Goal: Task Accomplishment & Management: Manage account settings

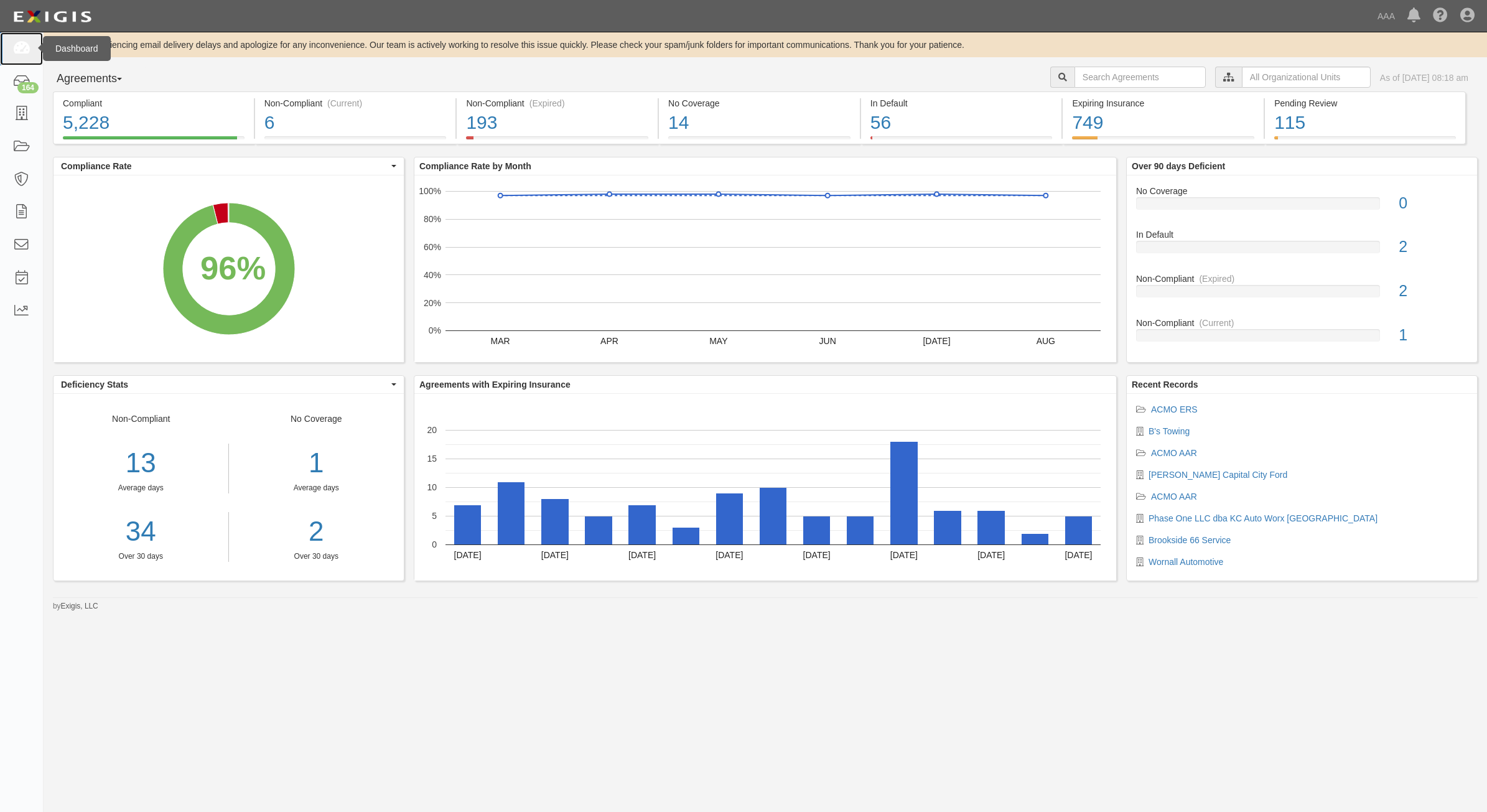
click at [26, 44] on icon at bounding box center [21, 48] width 17 height 15
click at [20, 116] on icon at bounding box center [21, 114] width 17 height 15
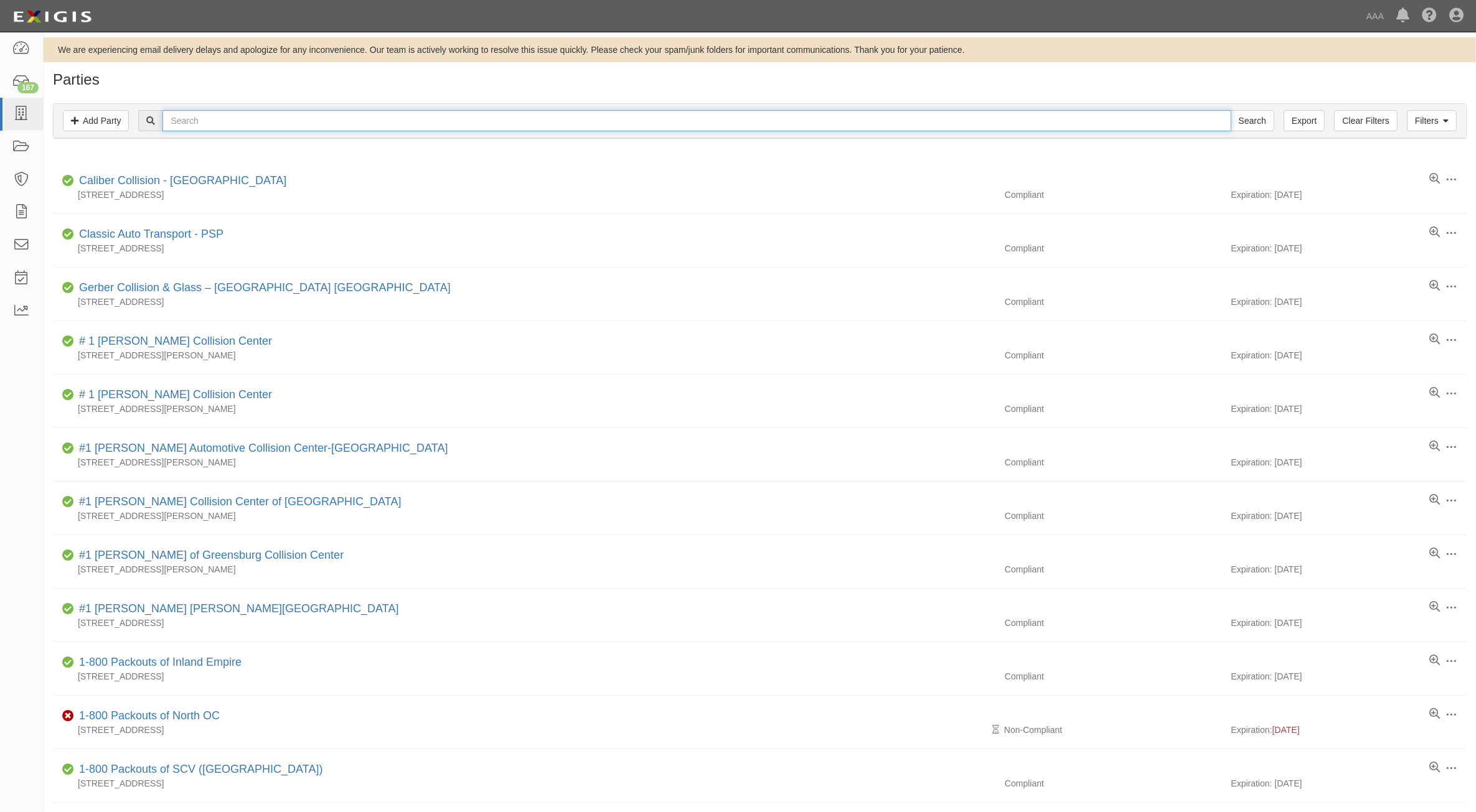
click at [484, 118] on input "text" at bounding box center [697, 120] width 1068 height 21
paste input "10305"
type input "10305"
click at [1257, 125] on input "Search" at bounding box center [1252, 120] width 44 height 21
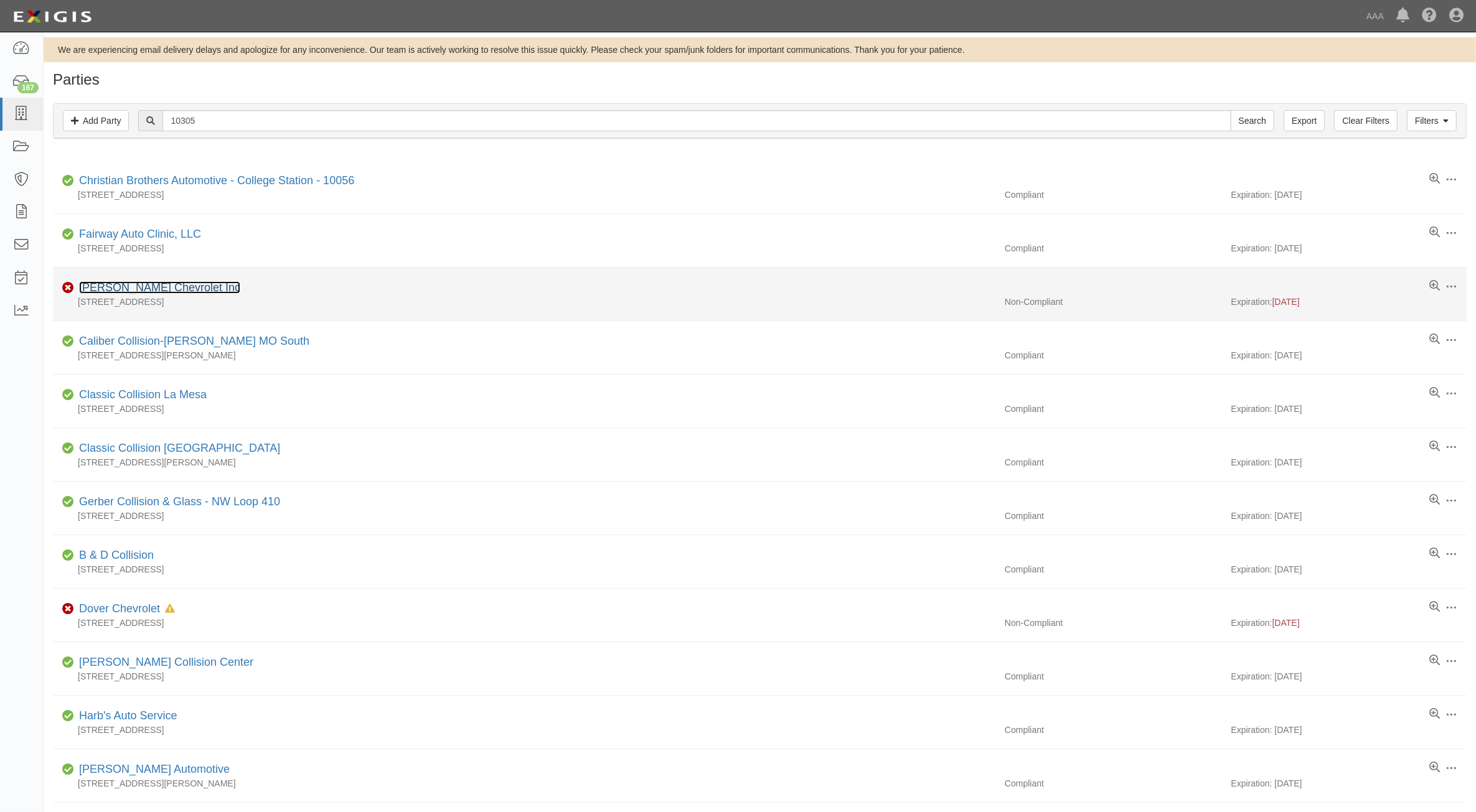
click at [163, 291] on link "[PERSON_NAME] Chevrolet Inc" at bounding box center [159, 287] width 161 height 12
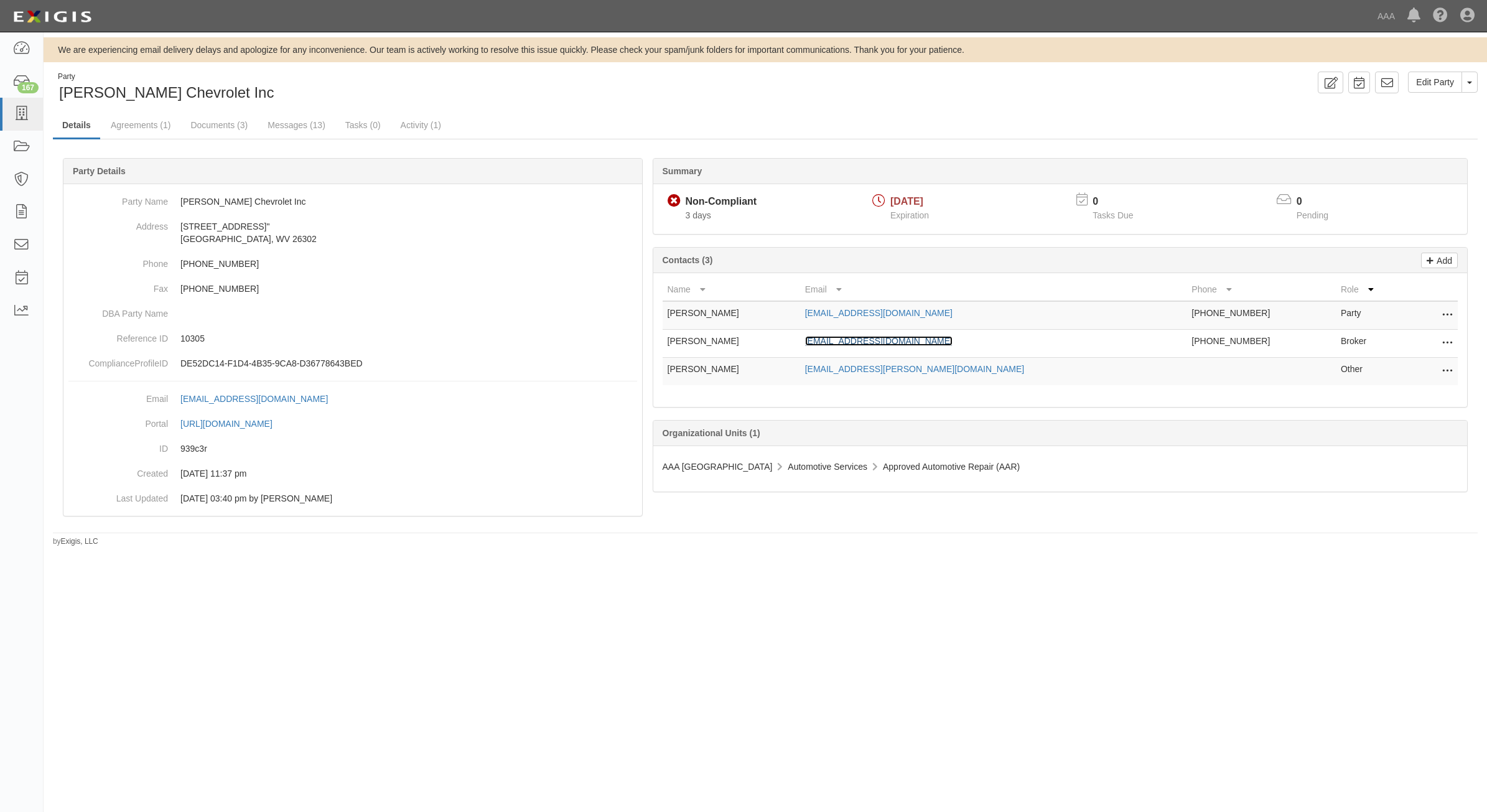
click at [883, 341] on link "[EMAIL_ADDRESS][DOMAIN_NAME]" at bounding box center [878, 341] width 147 height 10
click at [210, 122] on link "Documents (3)" at bounding box center [219, 126] width 76 height 27
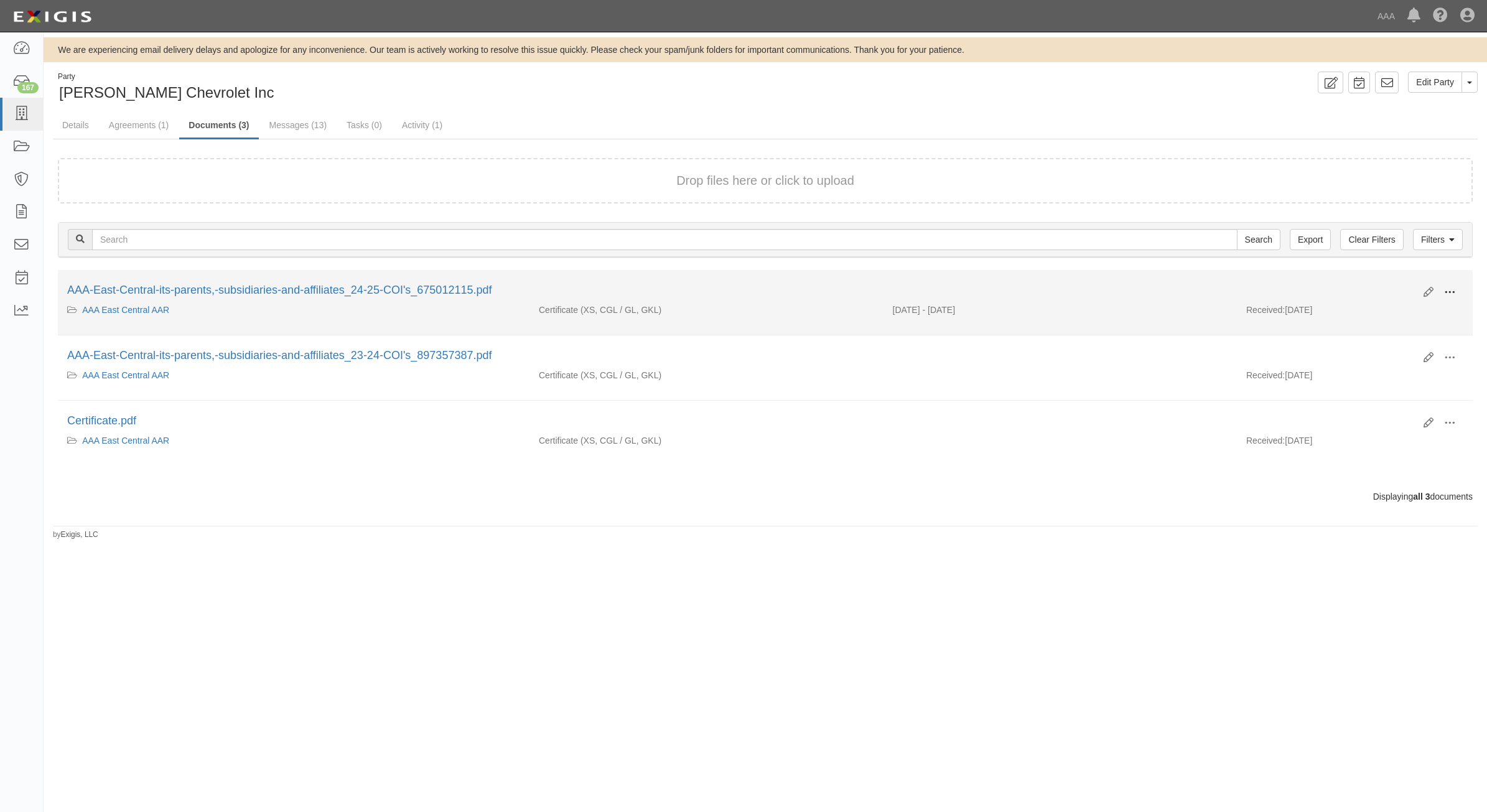
click at [1454, 291] on span at bounding box center [1450, 292] width 11 height 11
click at [1404, 306] on link "View" at bounding box center [1389, 310] width 98 height 22
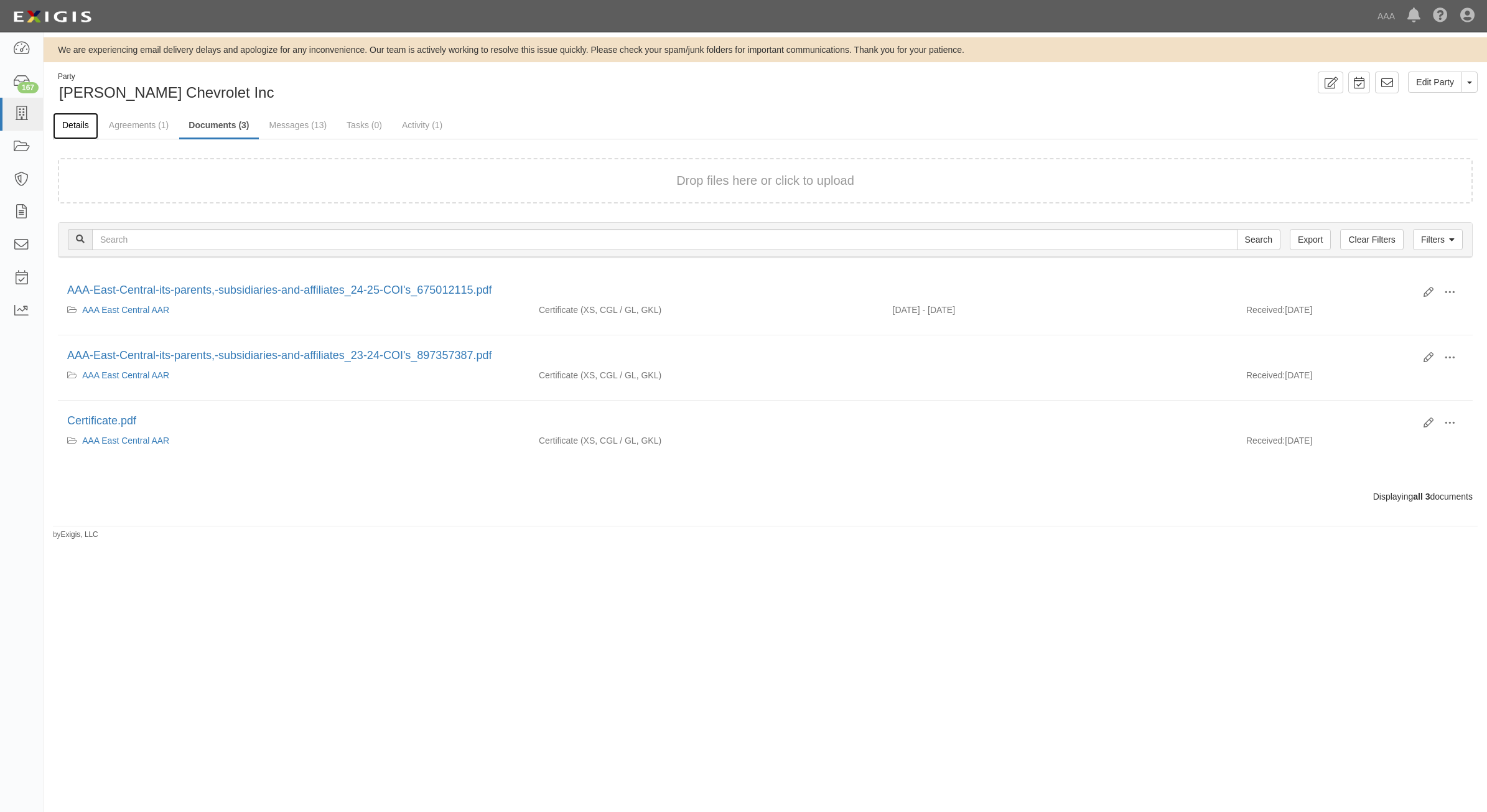
click at [83, 126] on link "Details" at bounding box center [75, 126] width 46 height 27
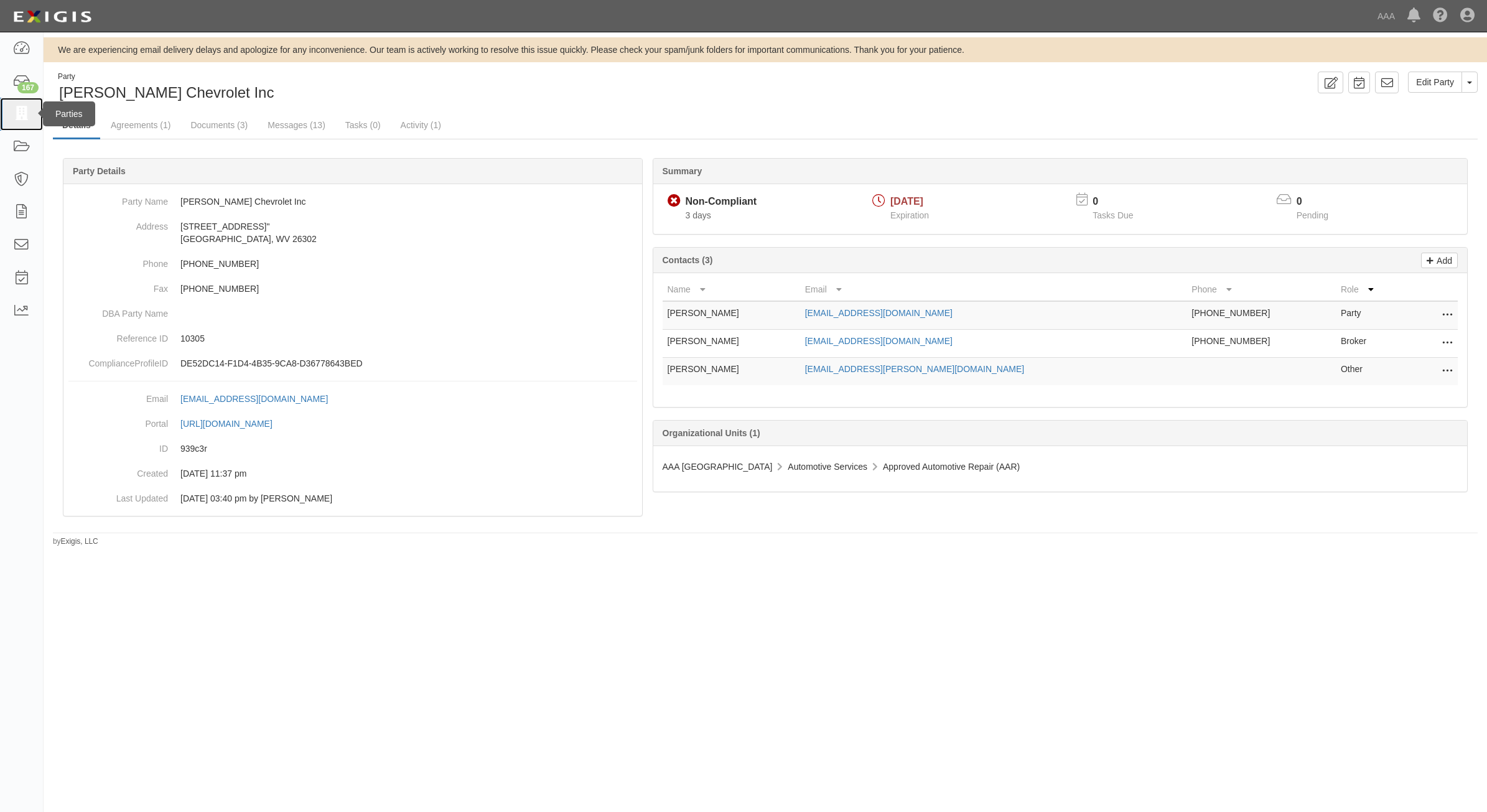
click at [33, 113] on link at bounding box center [21, 114] width 43 height 33
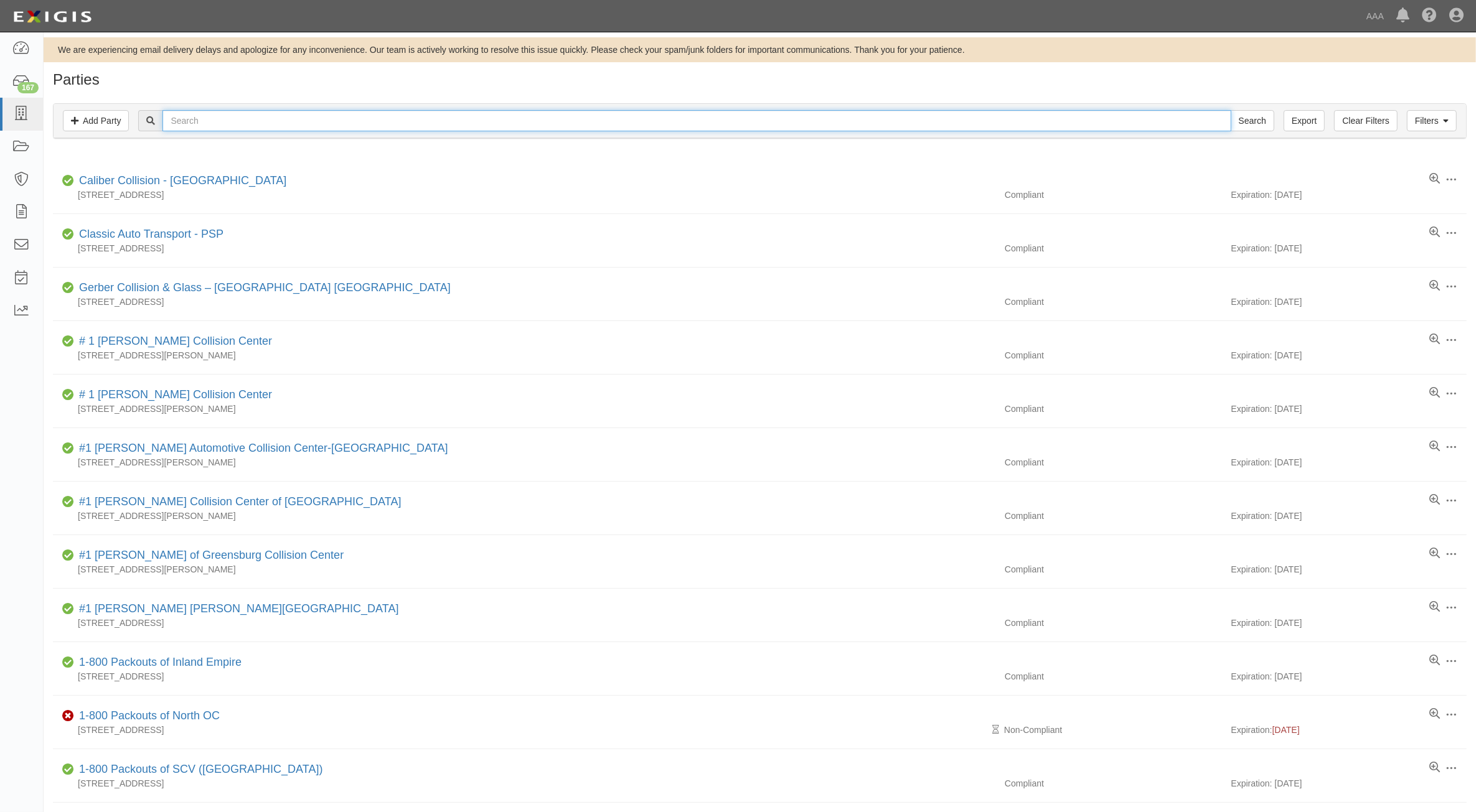
click at [359, 128] on input "text" at bounding box center [697, 120] width 1068 height 21
type input "Reed"
click at [1231, 110] on input "Search" at bounding box center [1252, 120] width 44 height 21
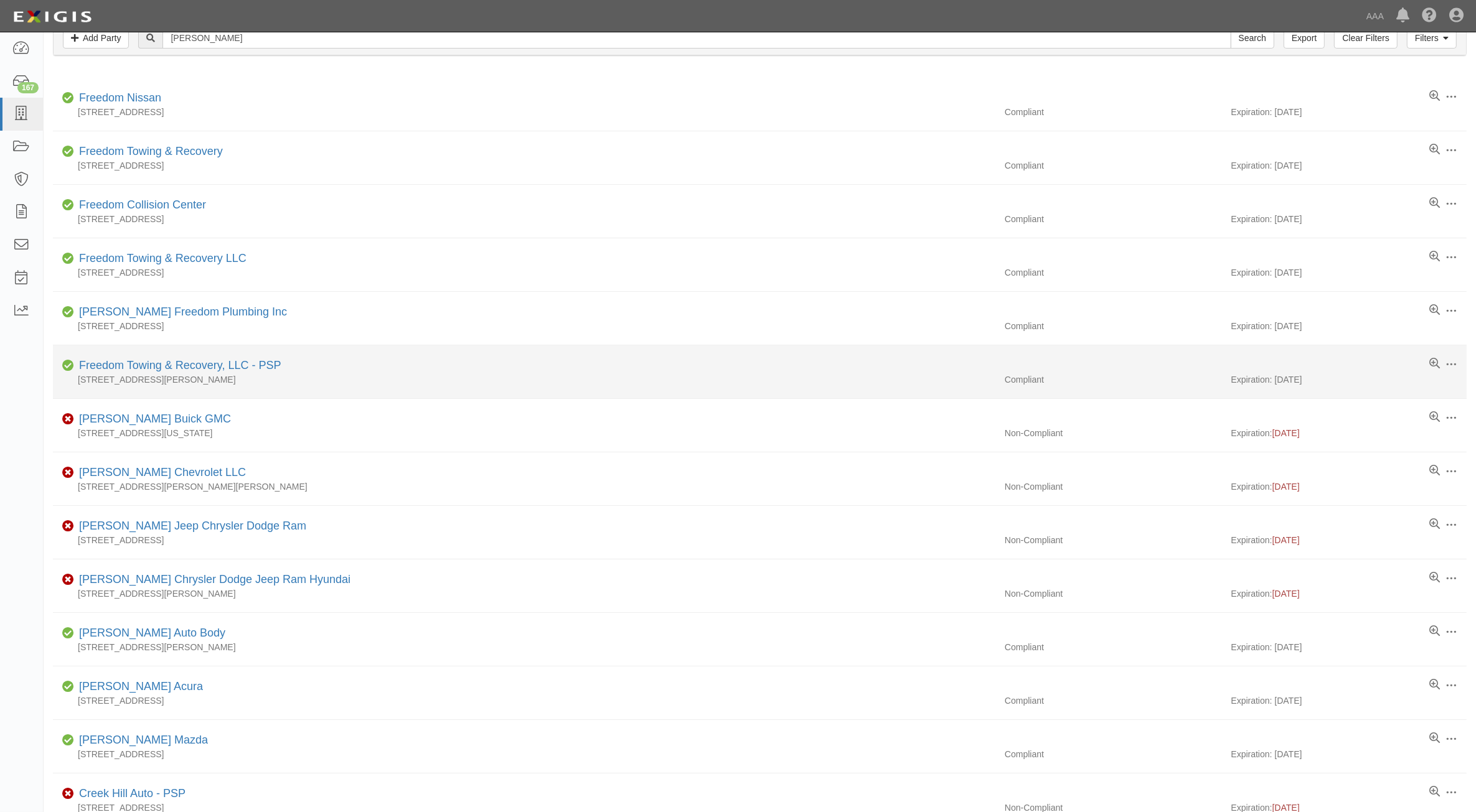
scroll to position [84, 0]
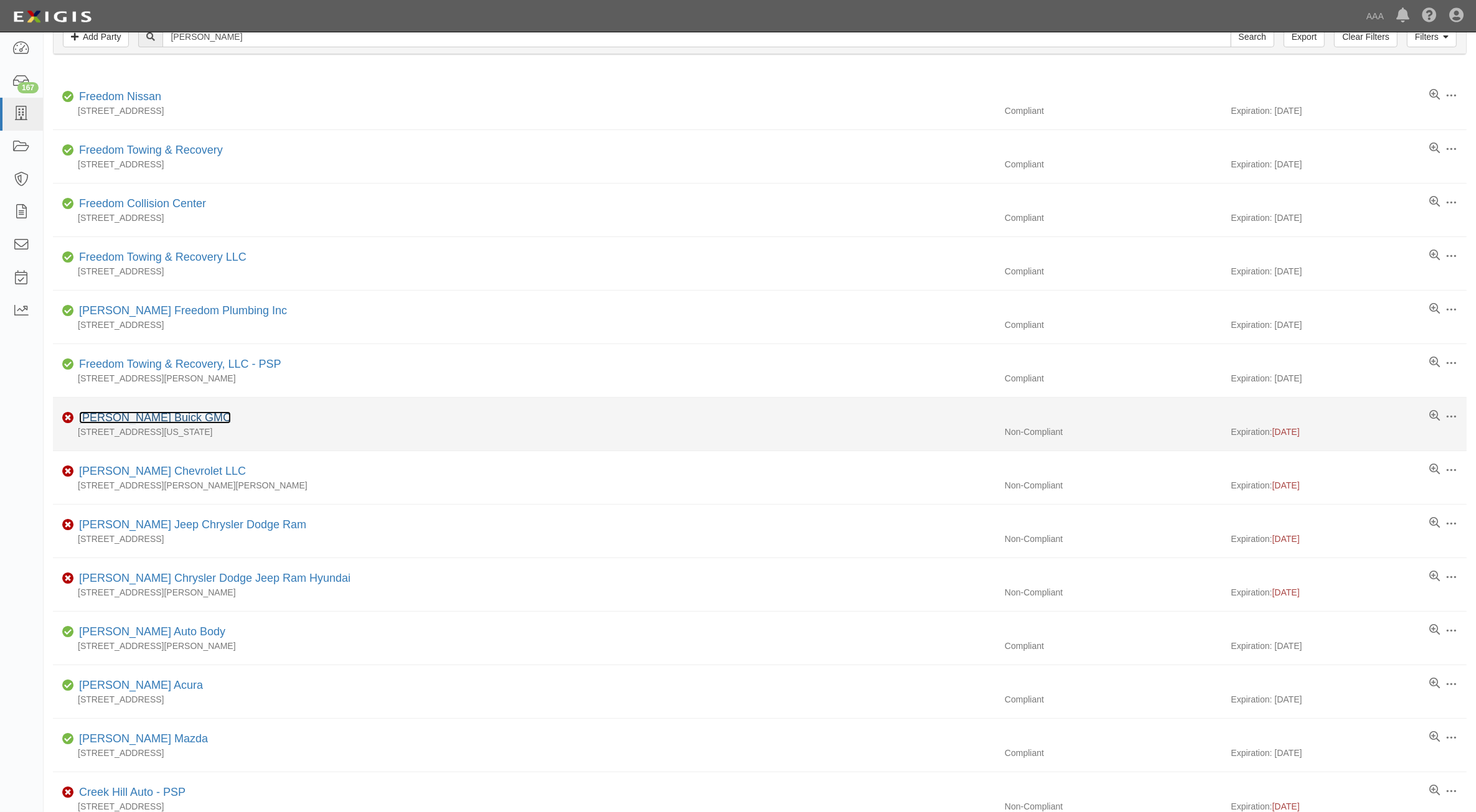
click at [120, 421] on link "[PERSON_NAME] Buick GMC" at bounding box center [154, 417] width 152 height 12
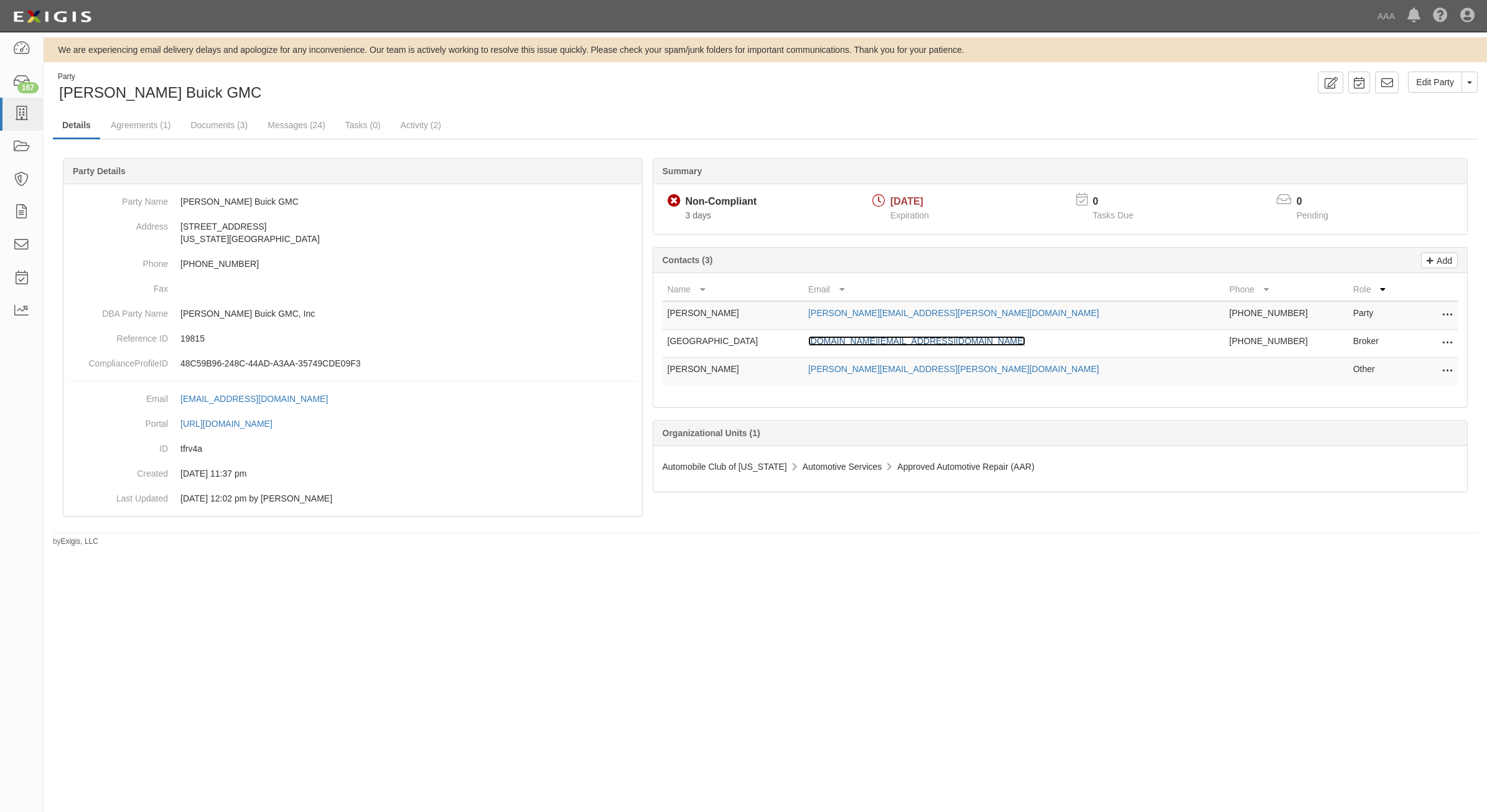
click at [891, 342] on link "[DOMAIN_NAME][EMAIL_ADDRESS][DOMAIN_NAME]" at bounding box center [917, 341] width 217 height 10
click at [209, 129] on link "Documents (3)" at bounding box center [219, 126] width 76 height 27
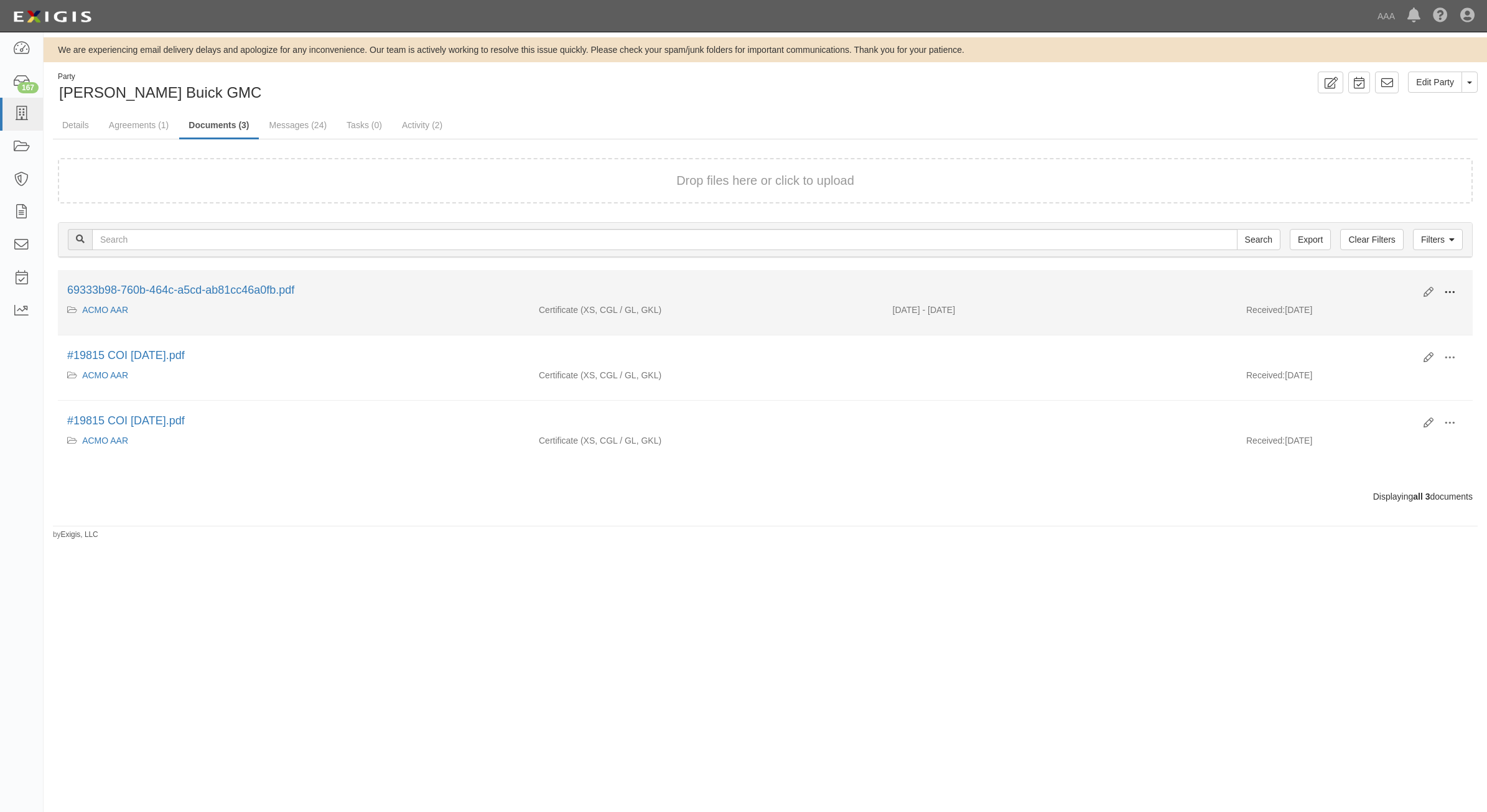
click at [1451, 284] on button at bounding box center [1450, 293] width 28 height 21
click at [1398, 306] on link "View" at bounding box center [1389, 310] width 98 height 22
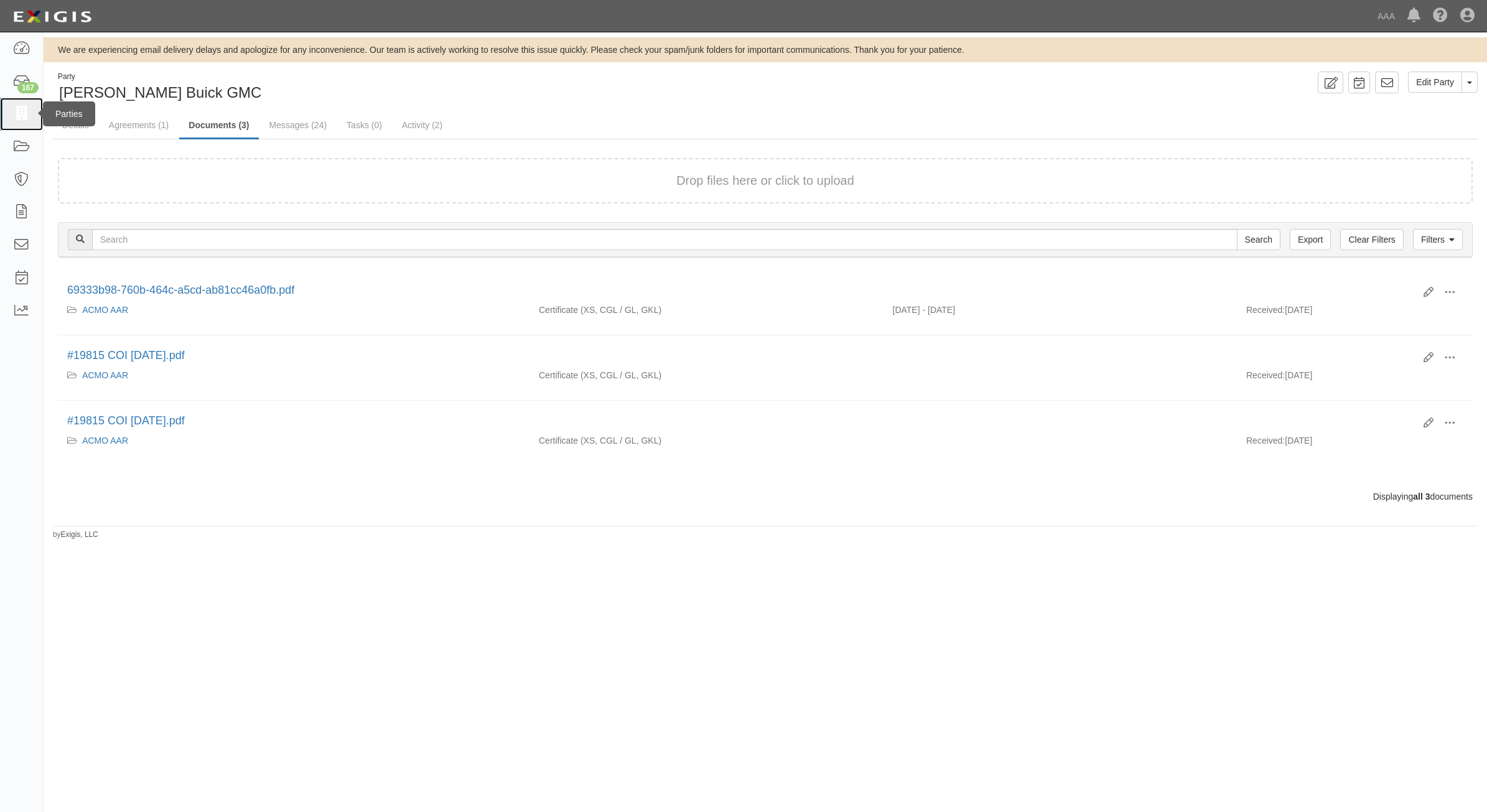
click at [6, 117] on link at bounding box center [21, 114] width 43 height 33
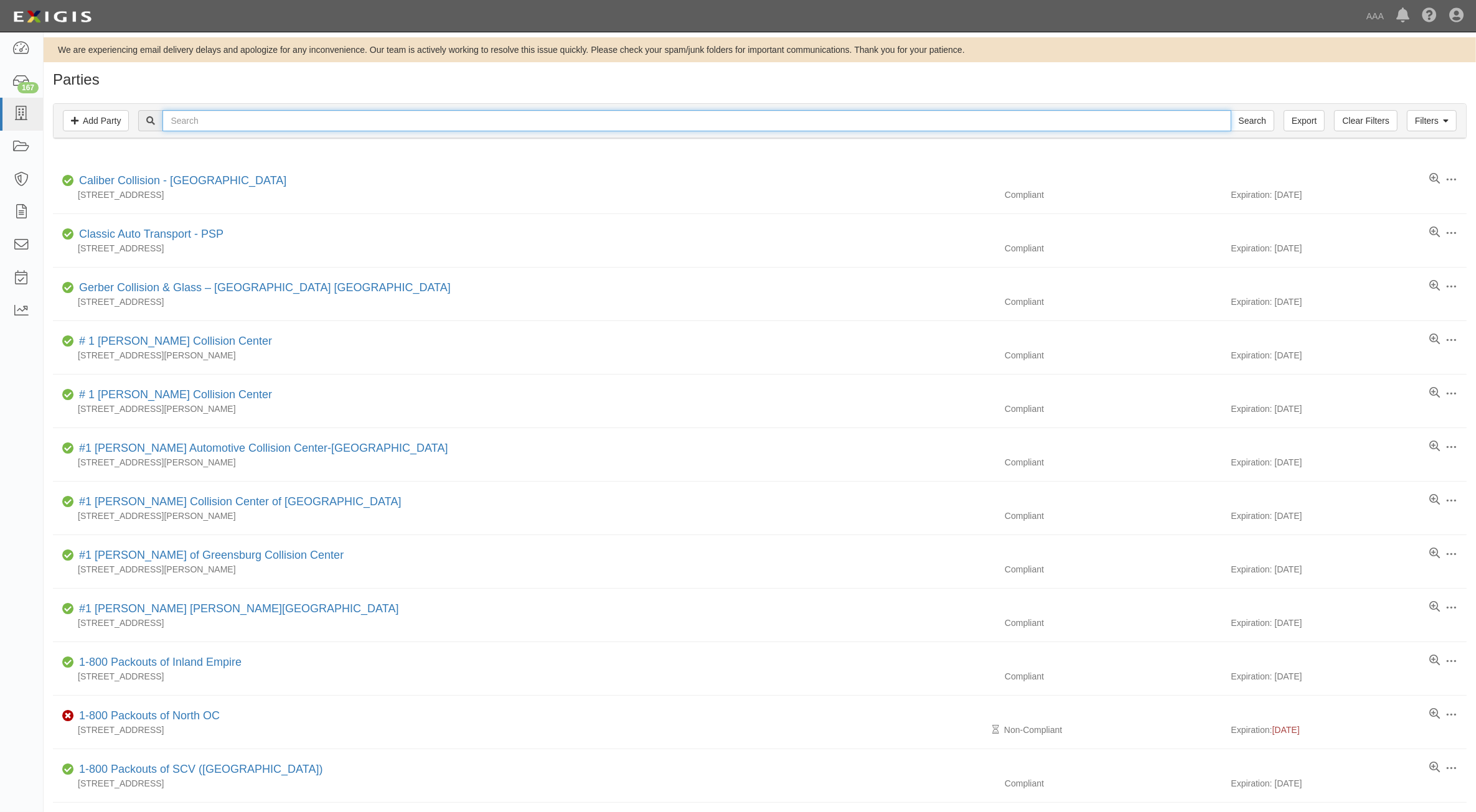
click at [429, 123] on input "text" at bounding box center [697, 120] width 1068 height 21
paste input "22417"
type input "22417"
click at [1252, 125] on input "Search" at bounding box center [1252, 120] width 44 height 21
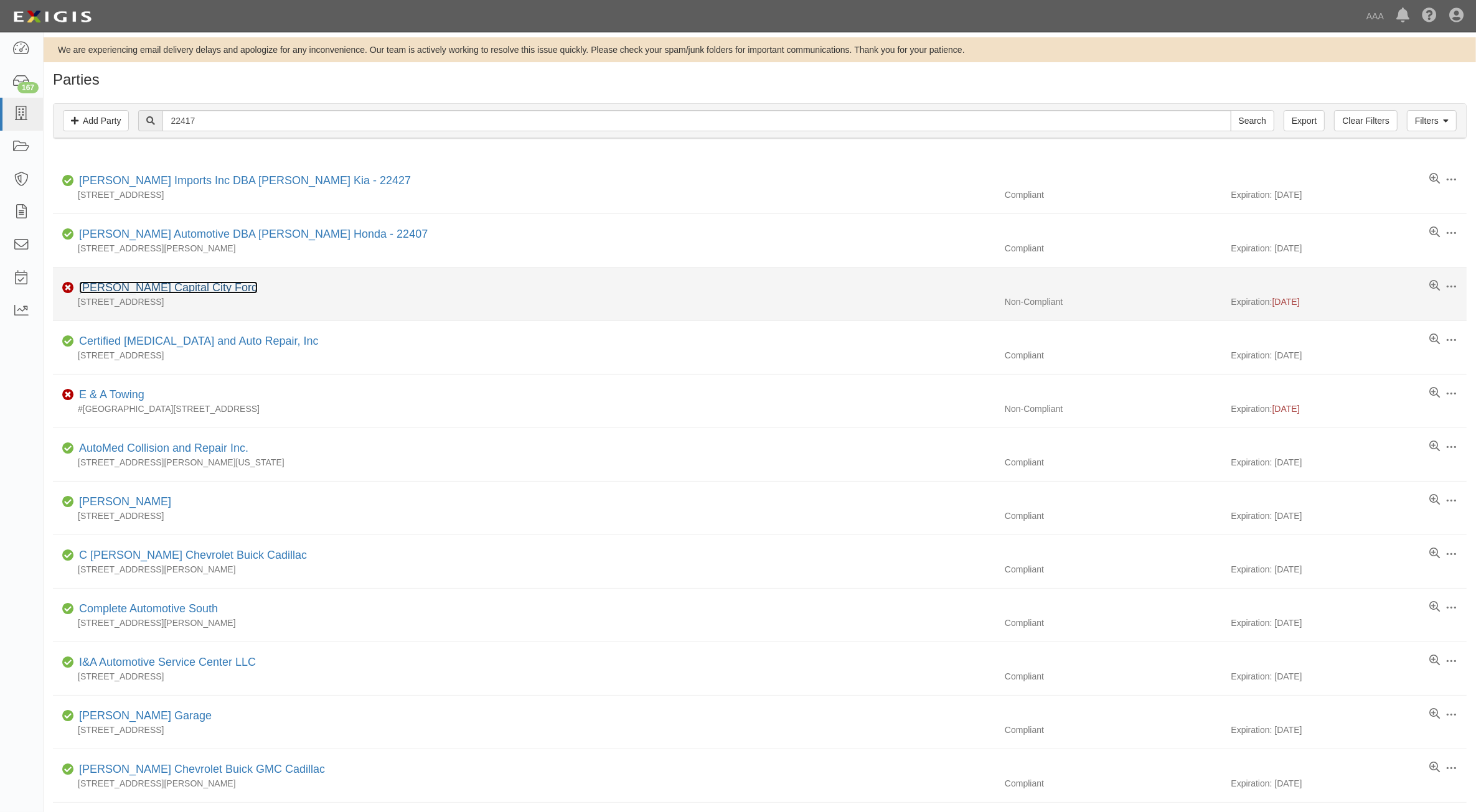
click at [196, 287] on link "[PERSON_NAME] Capital City Ford" at bounding box center [168, 287] width 179 height 12
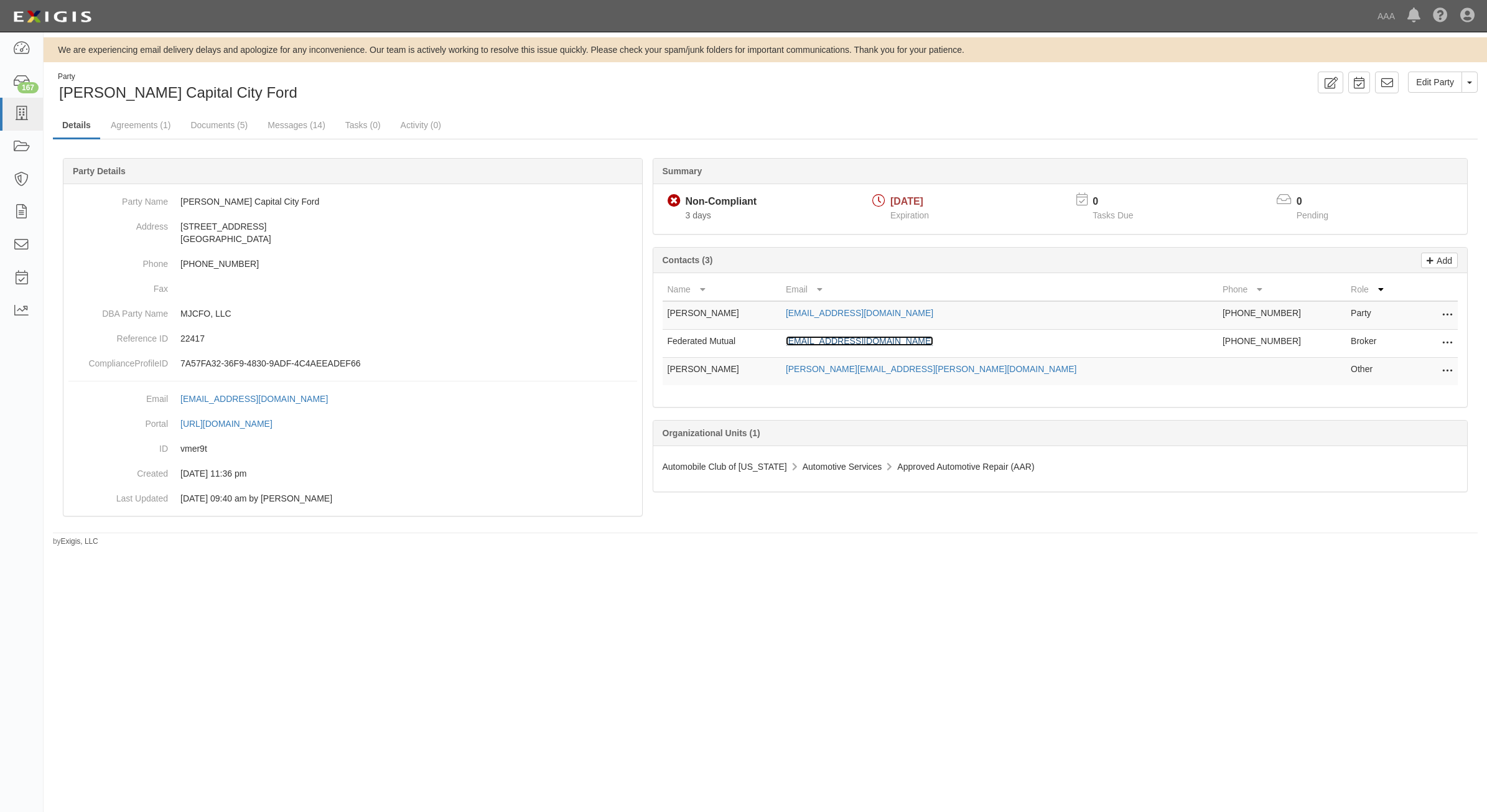
click at [897, 339] on link "[EMAIL_ADDRESS][DOMAIN_NAME]" at bounding box center [859, 341] width 147 height 10
click at [231, 129] on link "Documents (5)" at bounding box center [219, 126] width 76 height 27
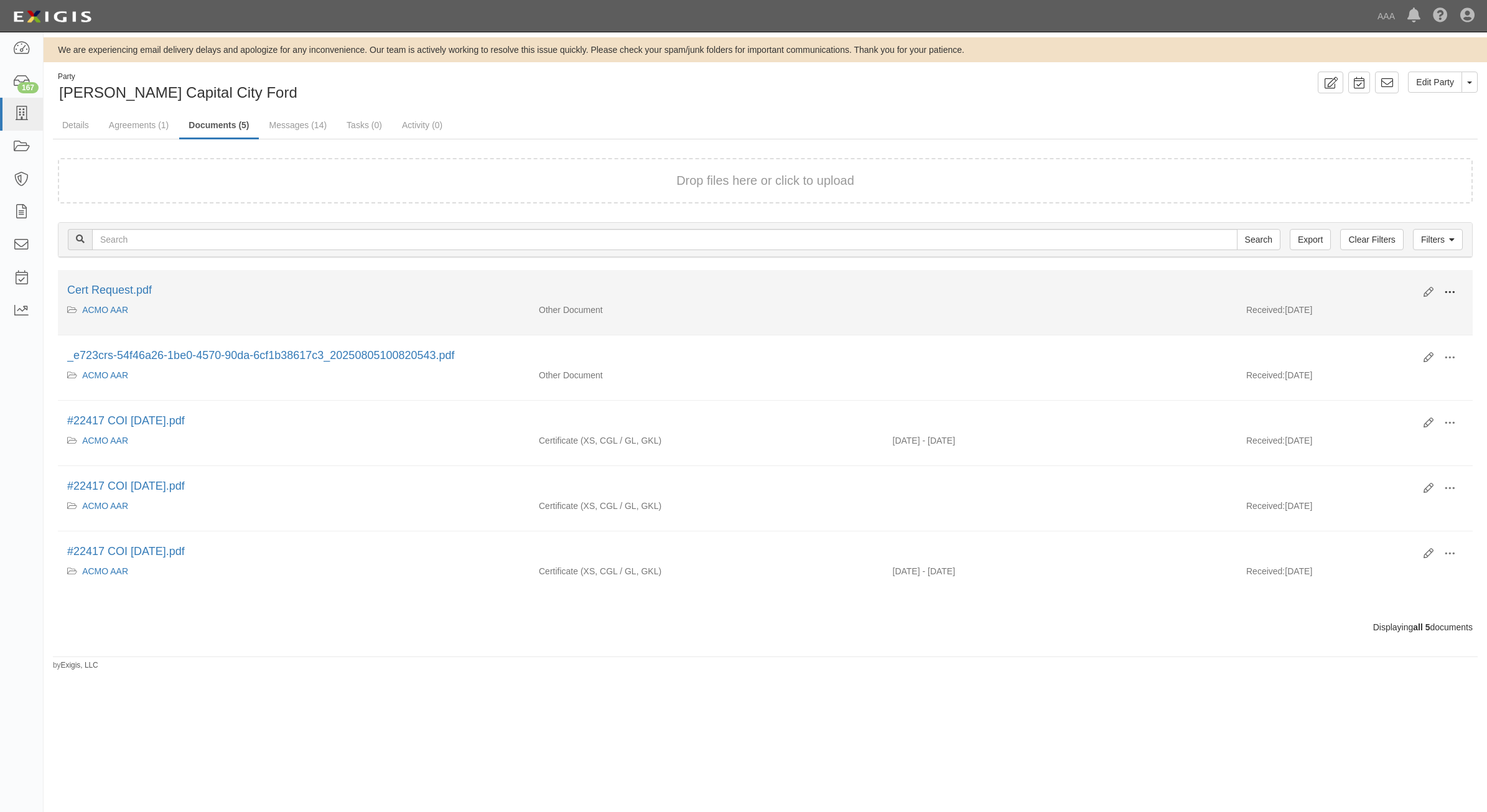
click at [1448, 287] on span at bounding box center [1450, 292] width 11 height 11
click at [1347, 314] on link "View" at bounding box center [1389, 310] width 98 height 22
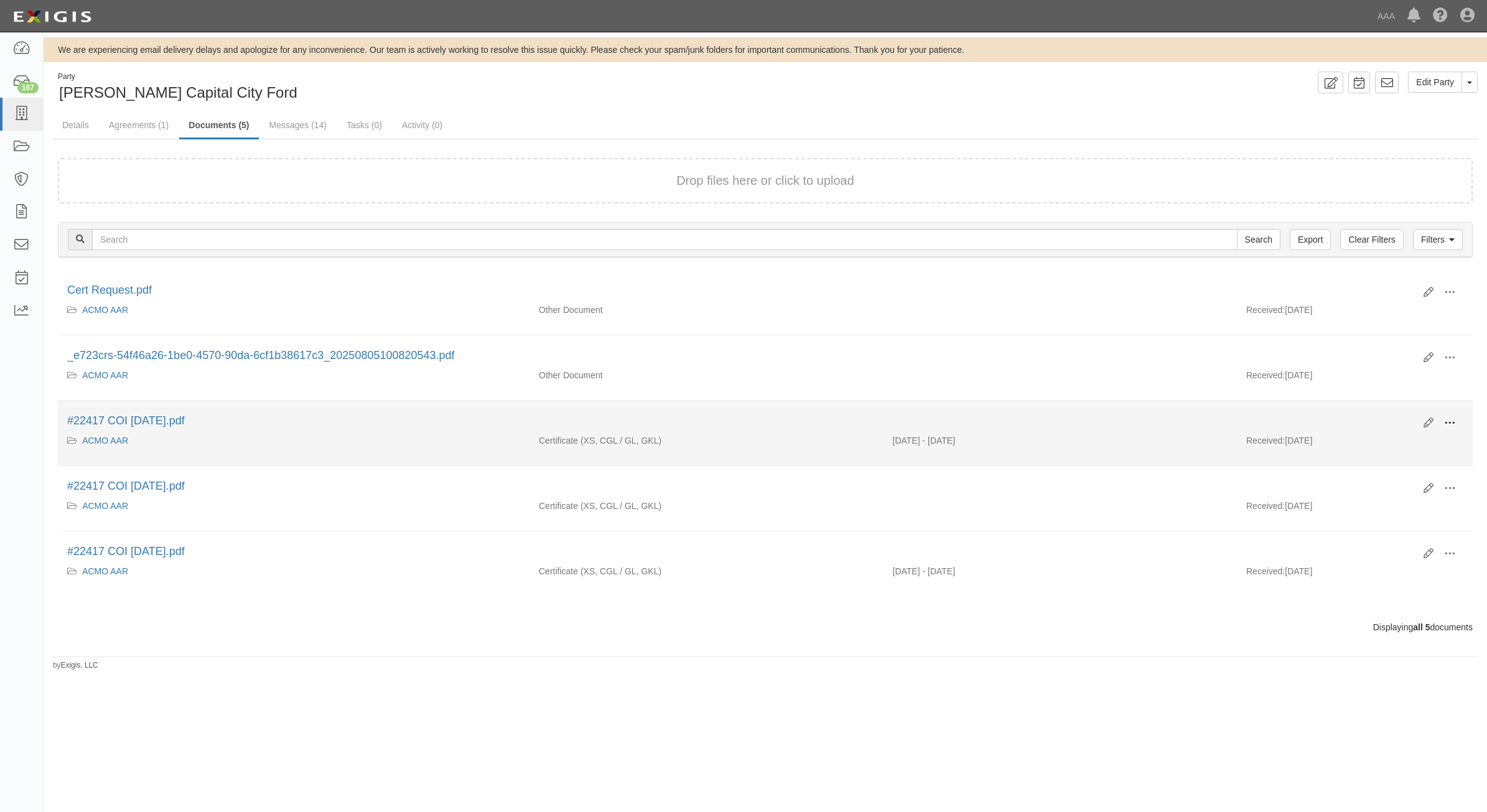
click at [1453, 424] on span at bounding box center [1450, 423] width 11 height 11
click at [1414, 440] on link "View" at bounding box center [1389, 441] width 98 height 22
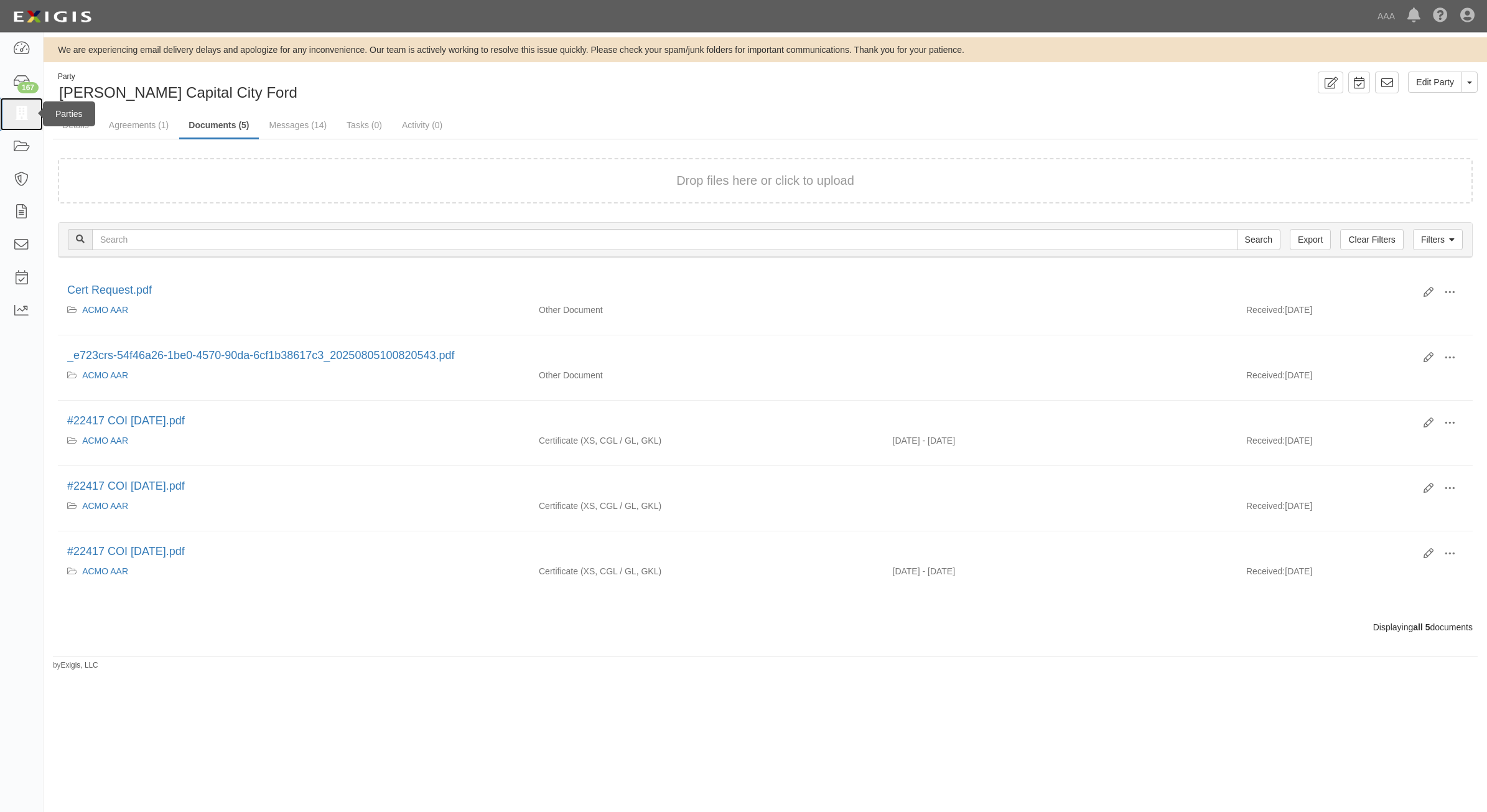
click at [28, 109] on icon at bounding box center [21, 114] width 17 height 15
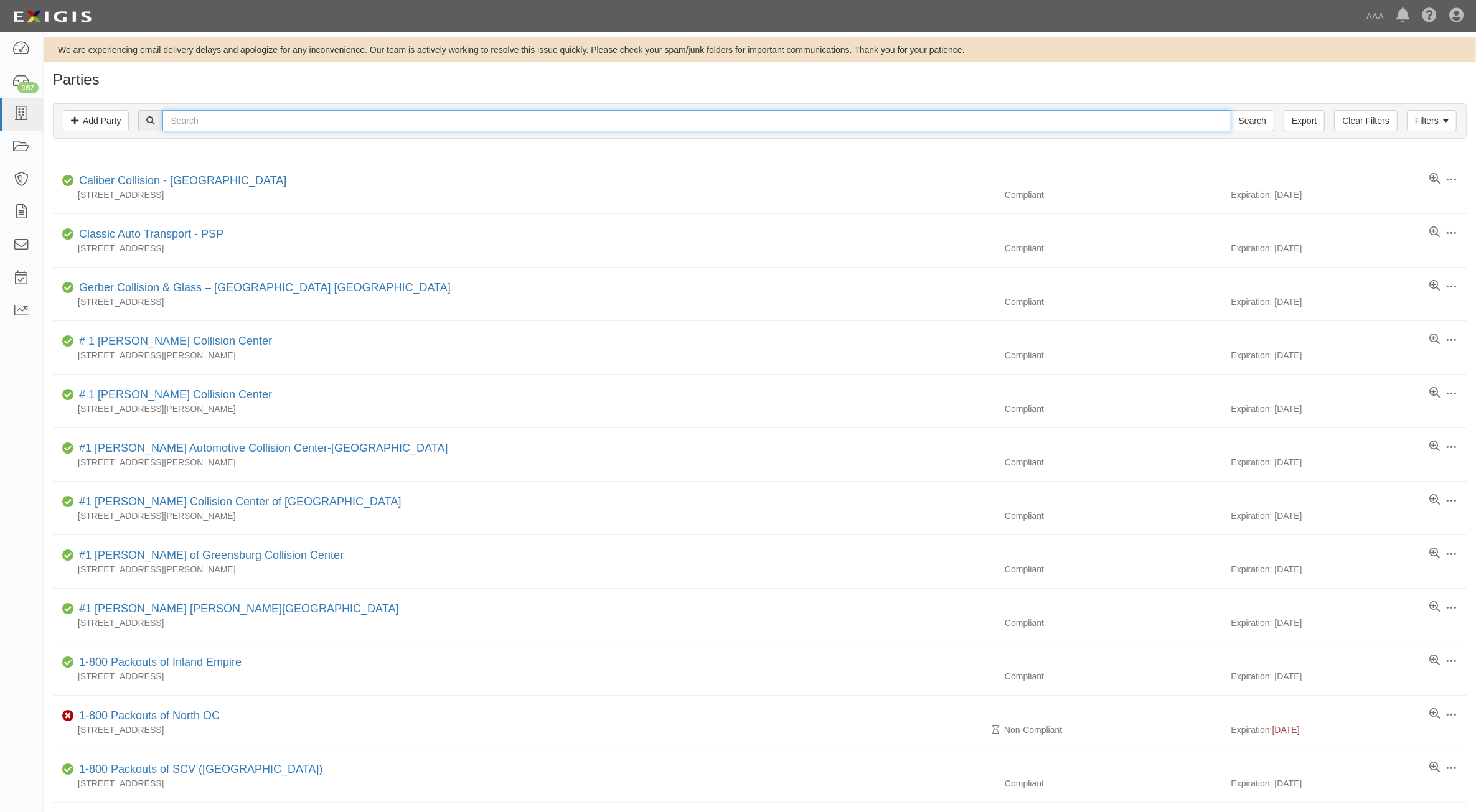
click at [473, 120] on input "text" at bounding box center [697, 120] width 1068 height 21
paste input "23457"
type input "23457"
click at [1256, 120] on input "Search" at bounding box center [1252, 120] width 44 height 21
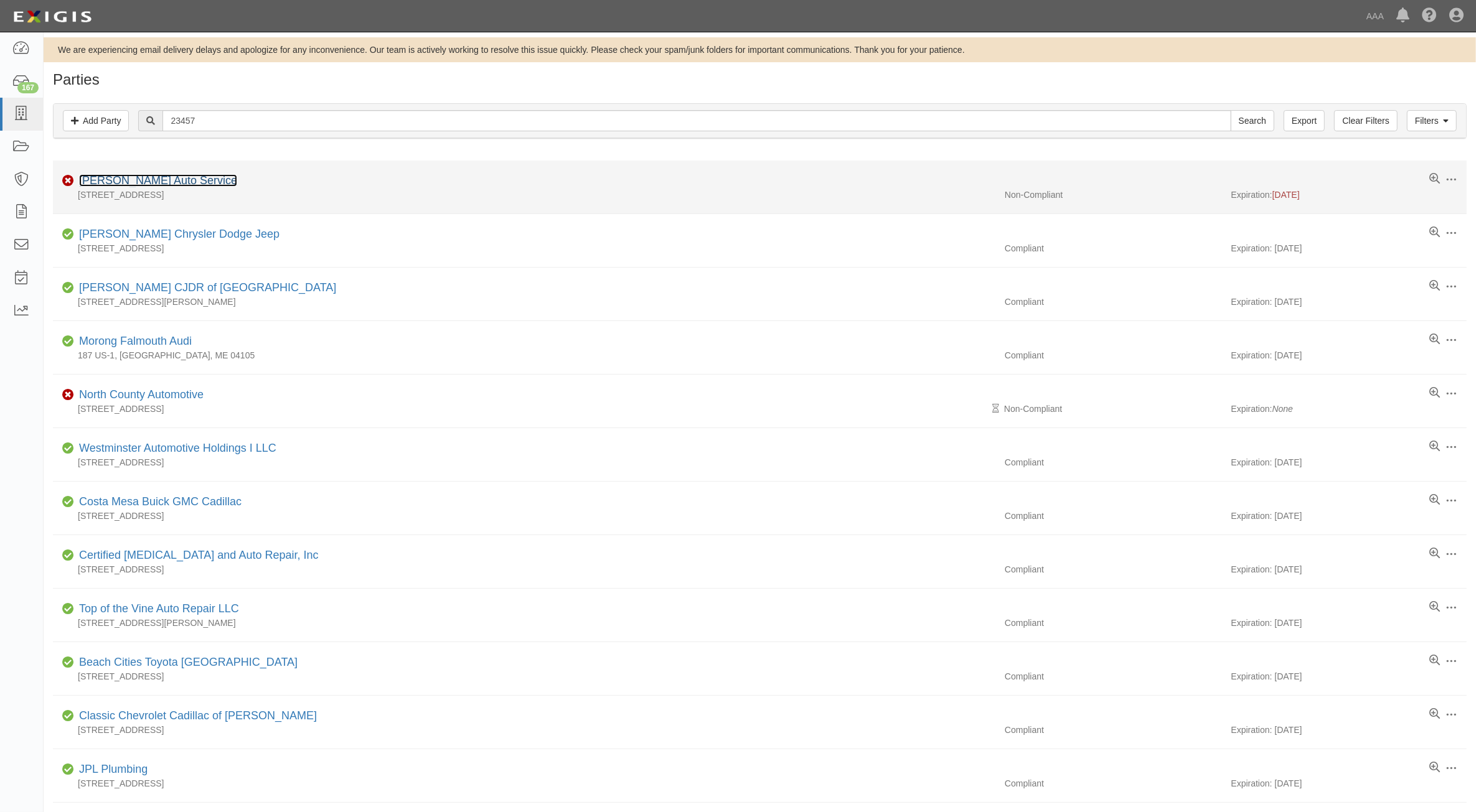
click at [144, 184] on link "[PERSON_NAME] Auto Service" at bounding box center [158, 181] width 158 height 12
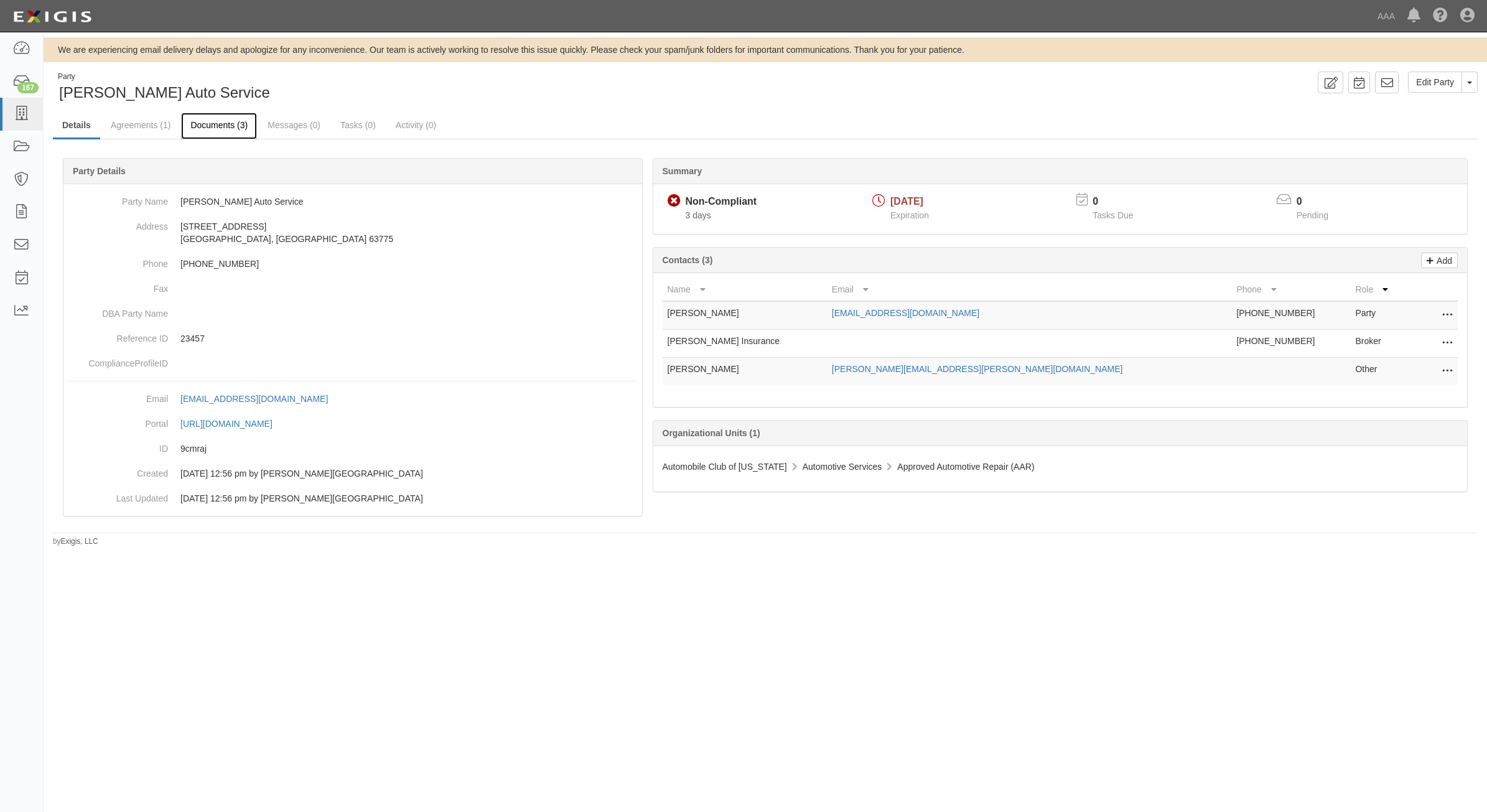
click at [222, 125] on link "Documents (3)" at bounding box center [219, 126] width 76 height 27
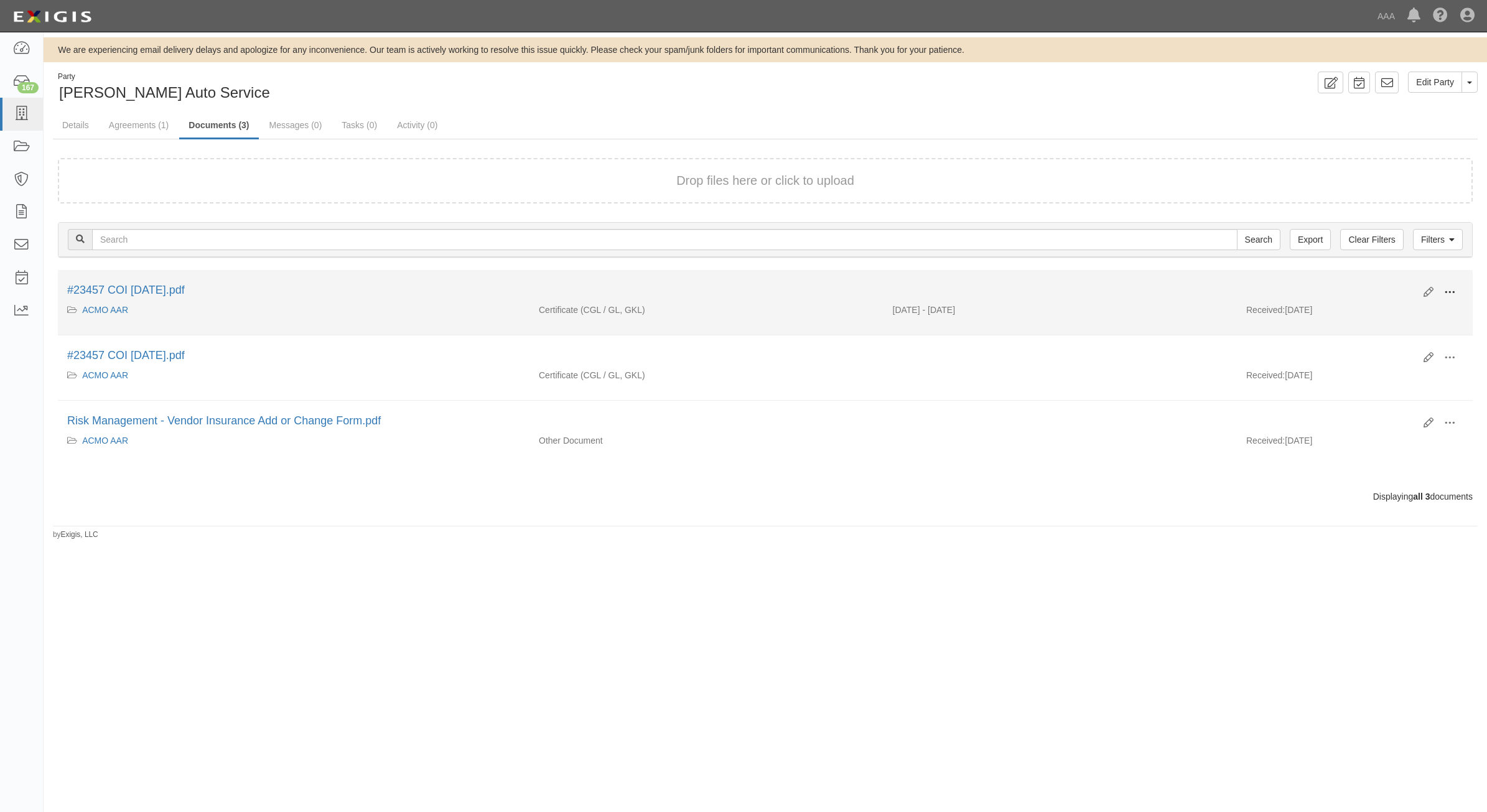
click at [1445, 291] on span at bounding box center [1450, 292] width 11 height 11
click at [1404, 310] on link "View" at bounding box center [1389, 310] width 98 height 22
click at [1451, 293] on span at bounding box center [1450, 292] width 11 height 11
click at [1386, 337] on link "View details" at bounding box center [1389, 334] width 98 height 22
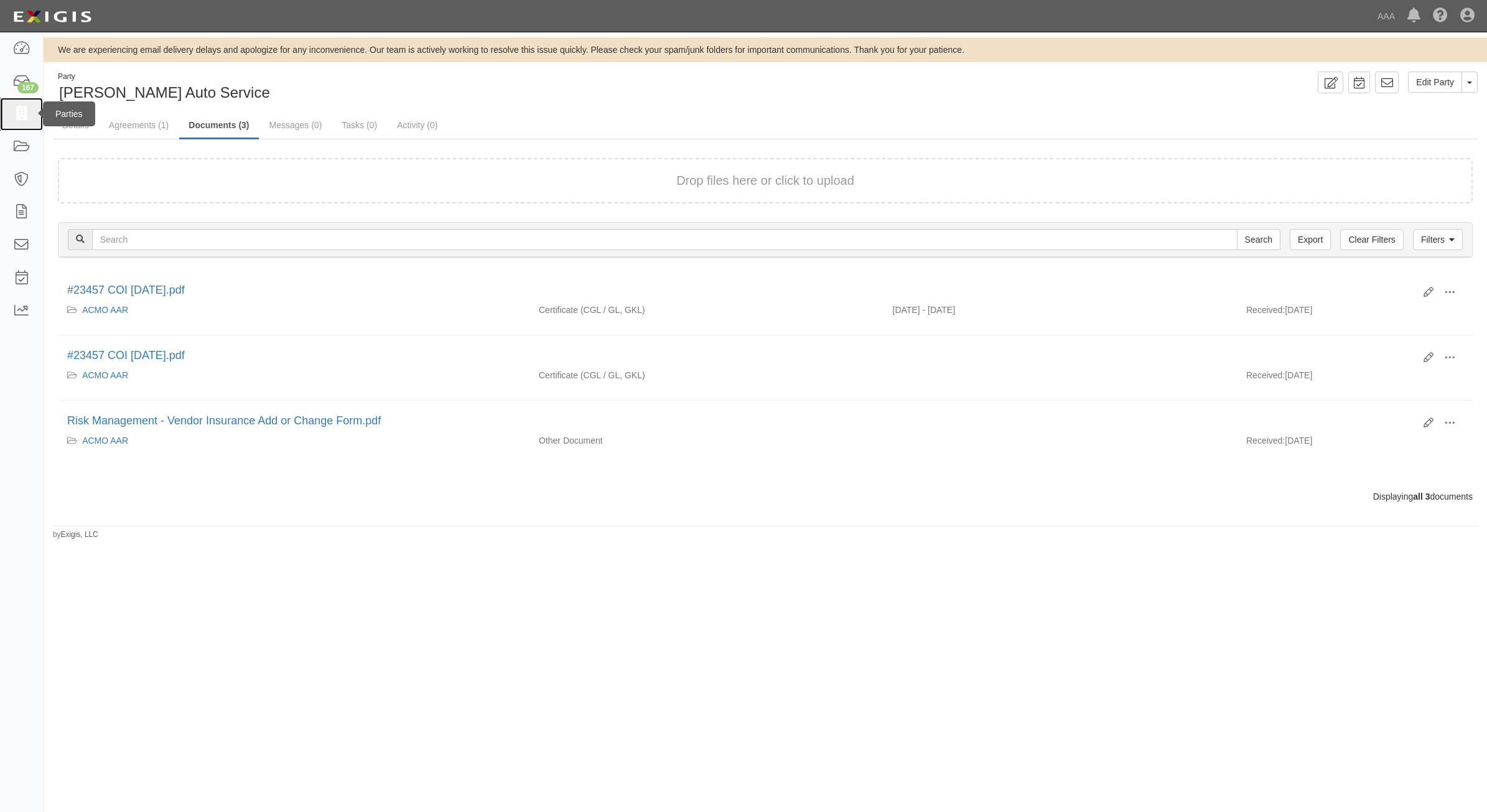
click at [21, 118] on icon at bounding box center [21, 114] width 17 height 15
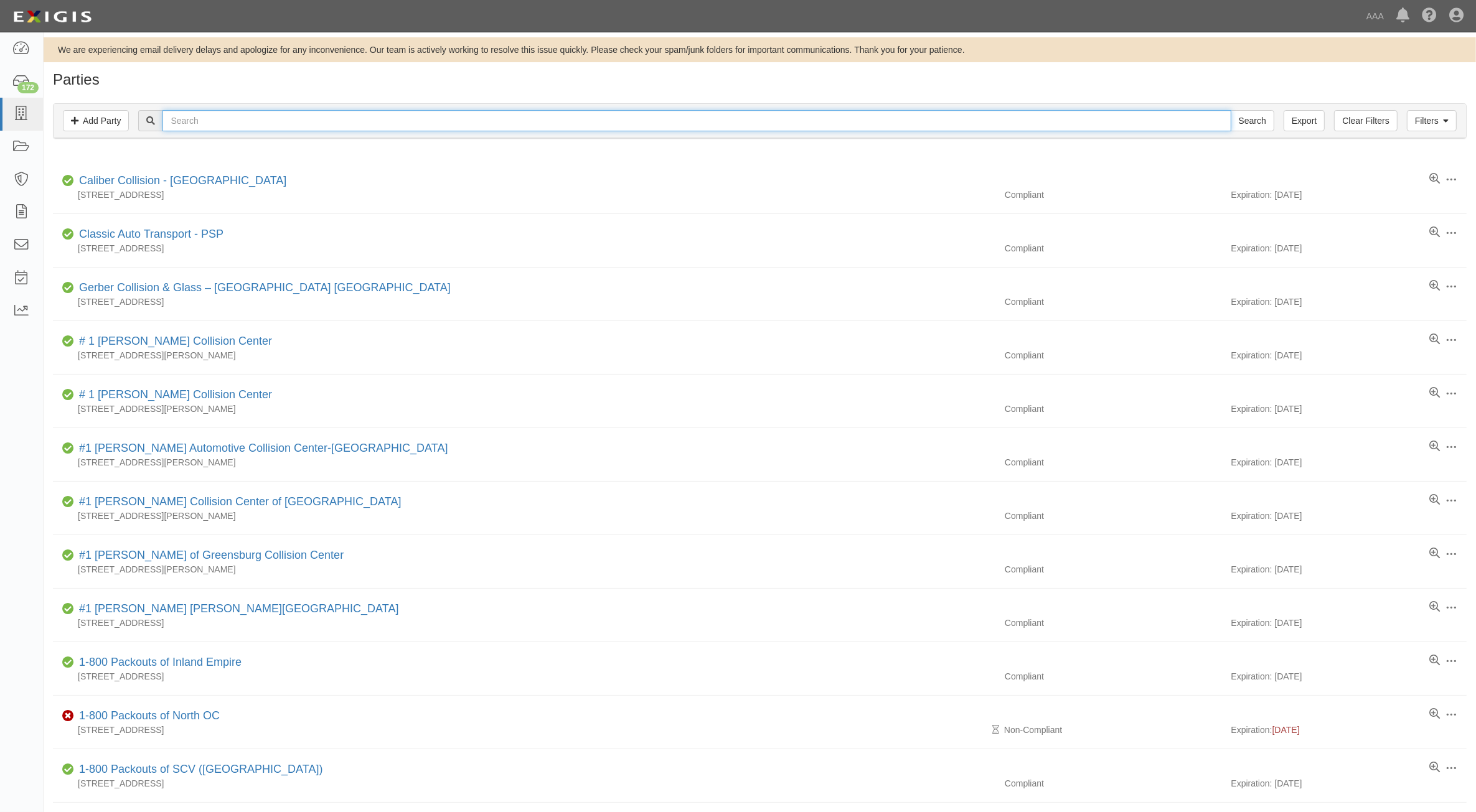
click at [226, 129] on input "text" at bounding box center [697, 120] width 1068 height 21
type input "Whitaker"
click at [1231, 110] on input "Search" at bounding box center [1252, 120] width 44 height 21
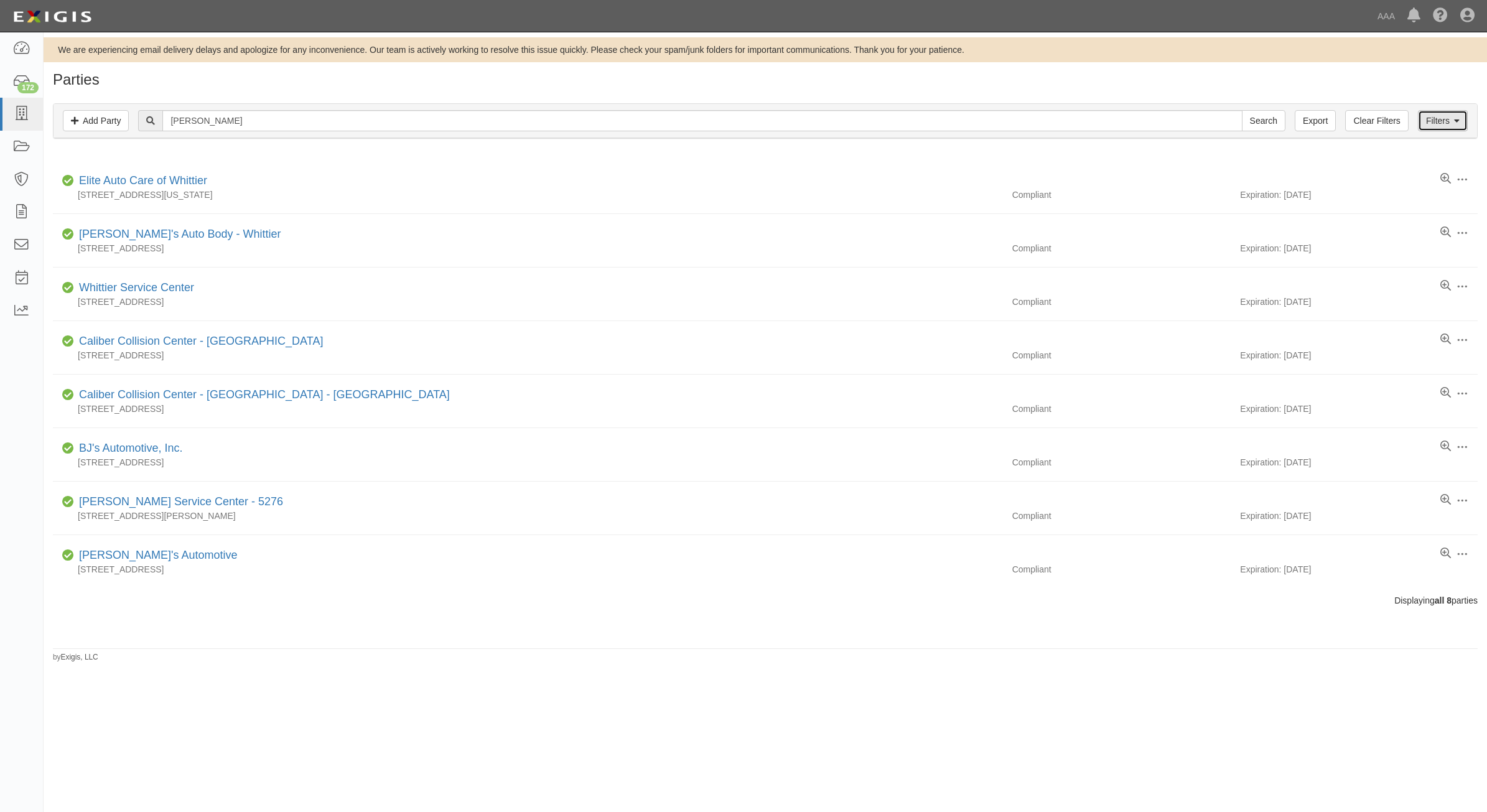
click at [1434, 116] on link "Filters" at bounding box center [1443, 120] width 50 height 21
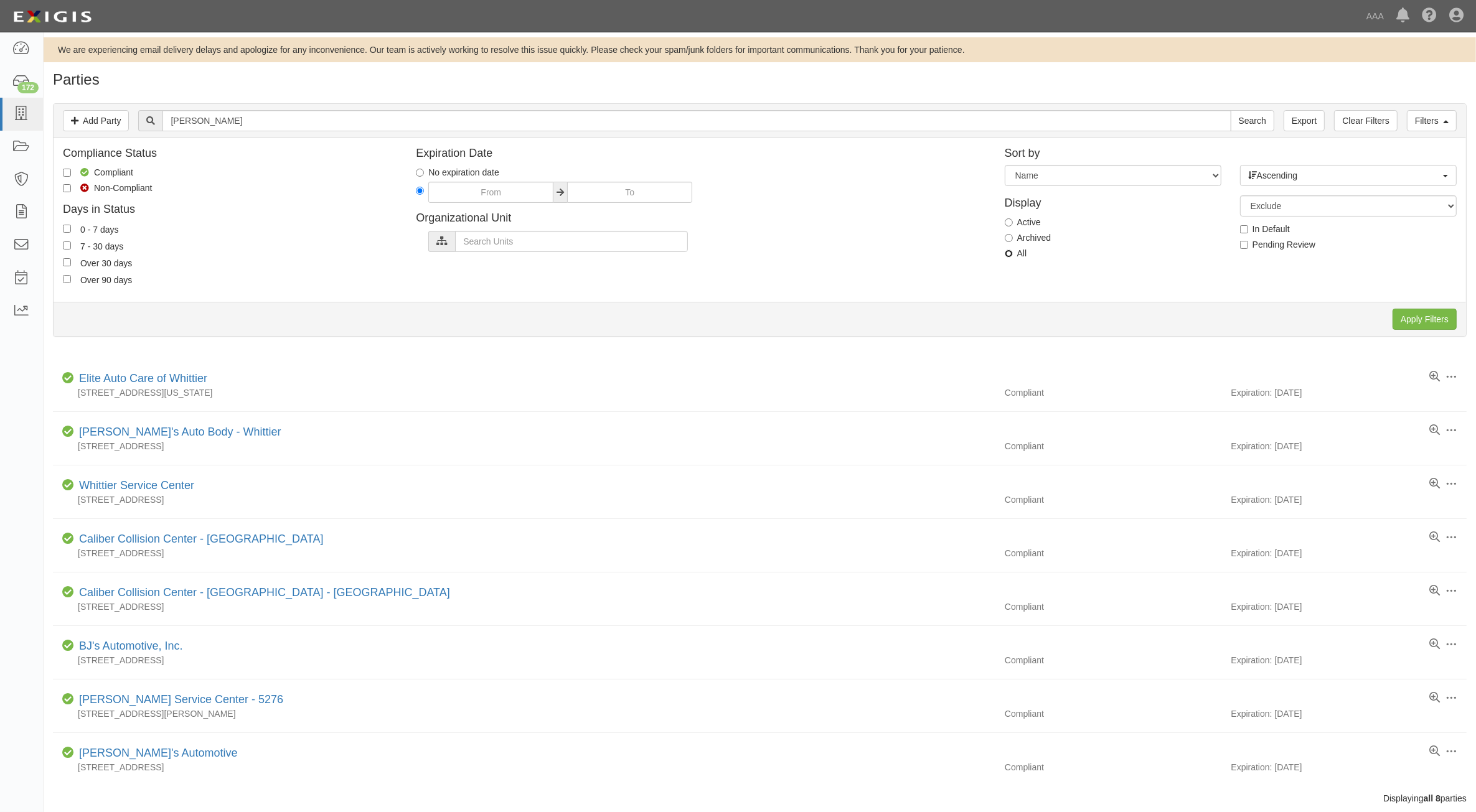
click at [1011, 249] on input "All" at bounding box center [1009, 253] width 8 height 8
radio input "true"
click at [1423, 315] on input "Apply Filters" at bounding box center [1424, 319] width 64 height 21
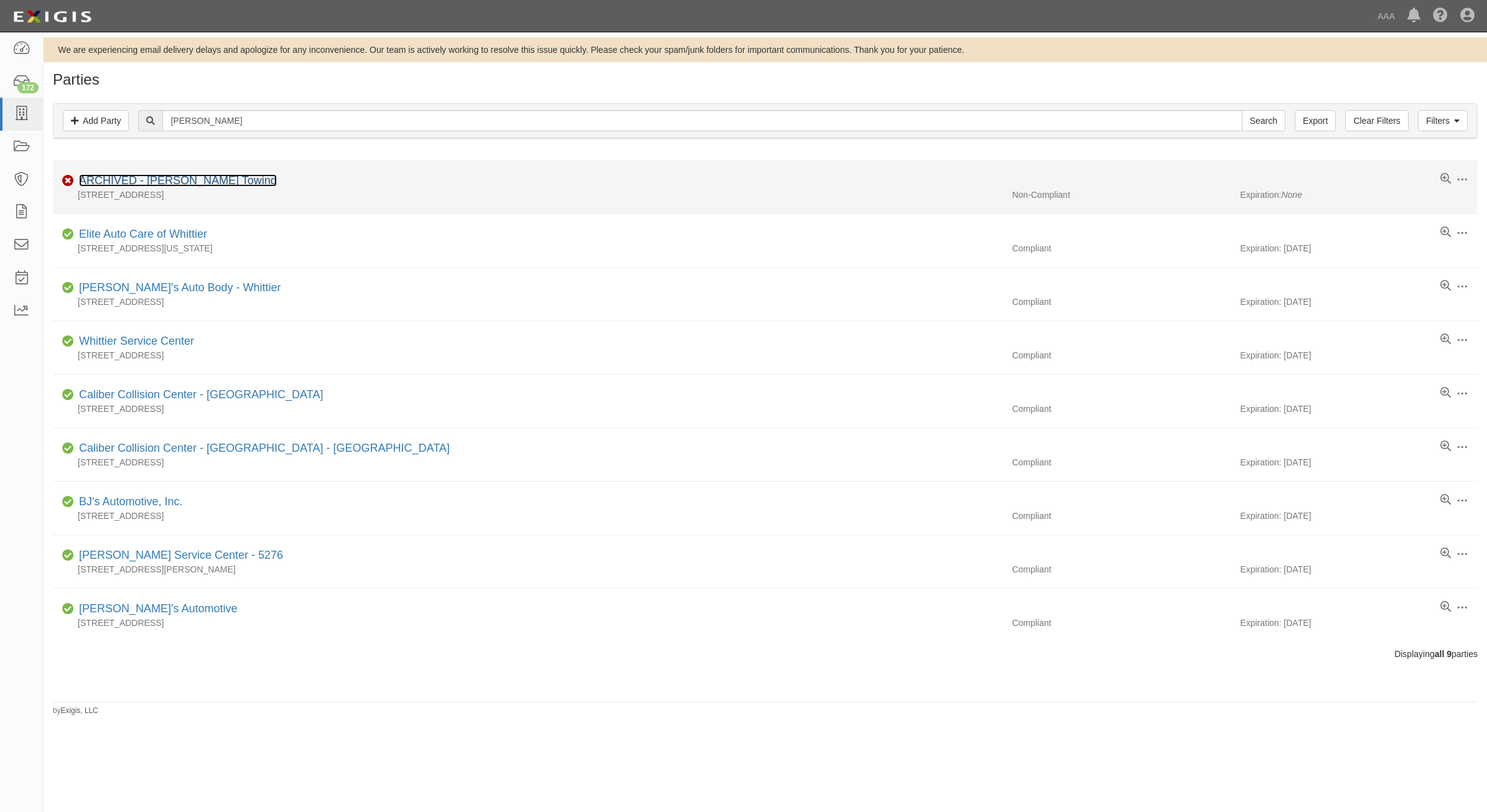
click at [163, 181] on link "ARCHIVED - [PERSON_NAME] Towing" at bounding box center [178, 181] width 198 height 12
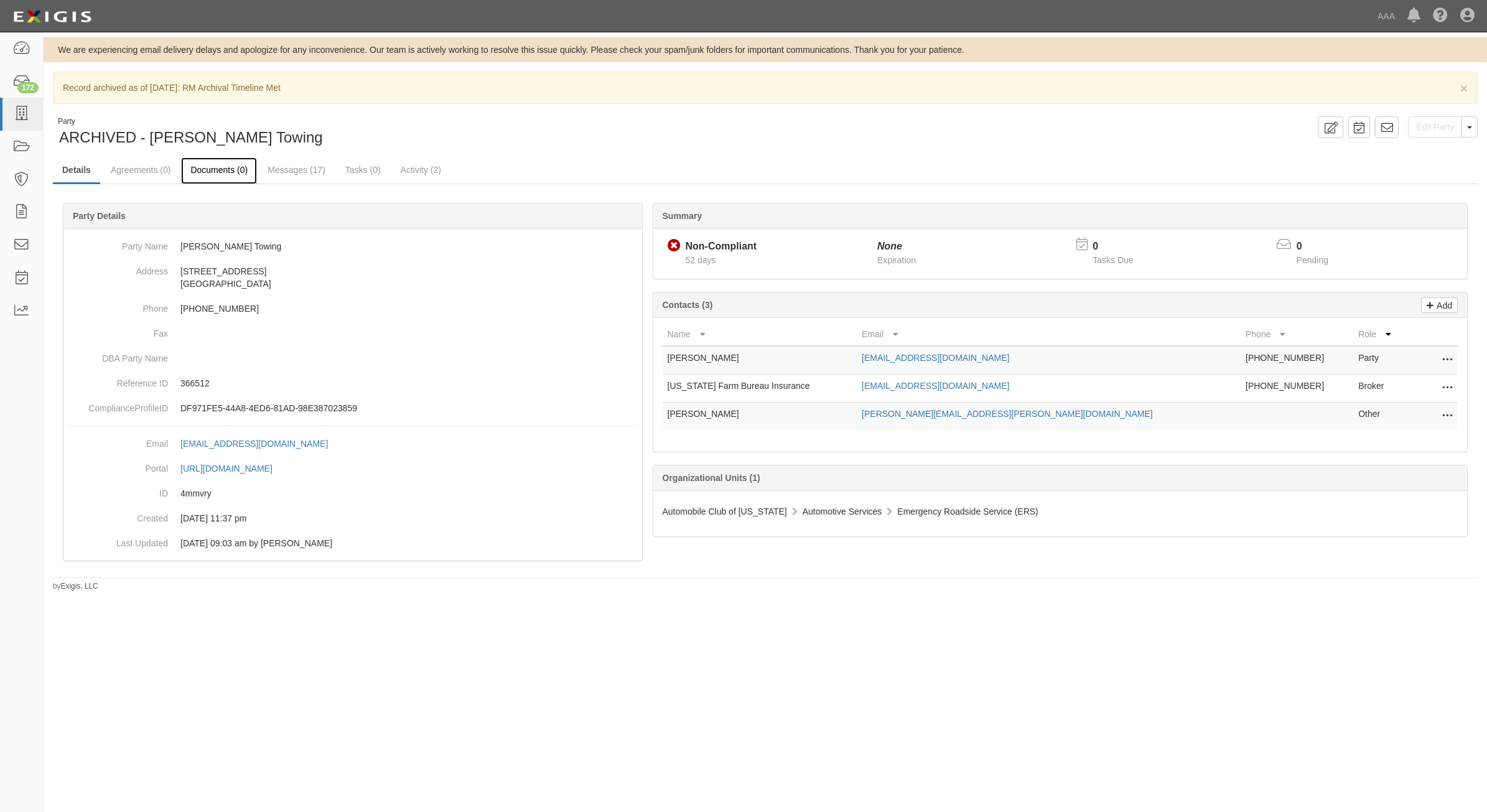
click at [207, 172] on link "Documents (0)" at bounding box center [219, 170] width 76 height 27
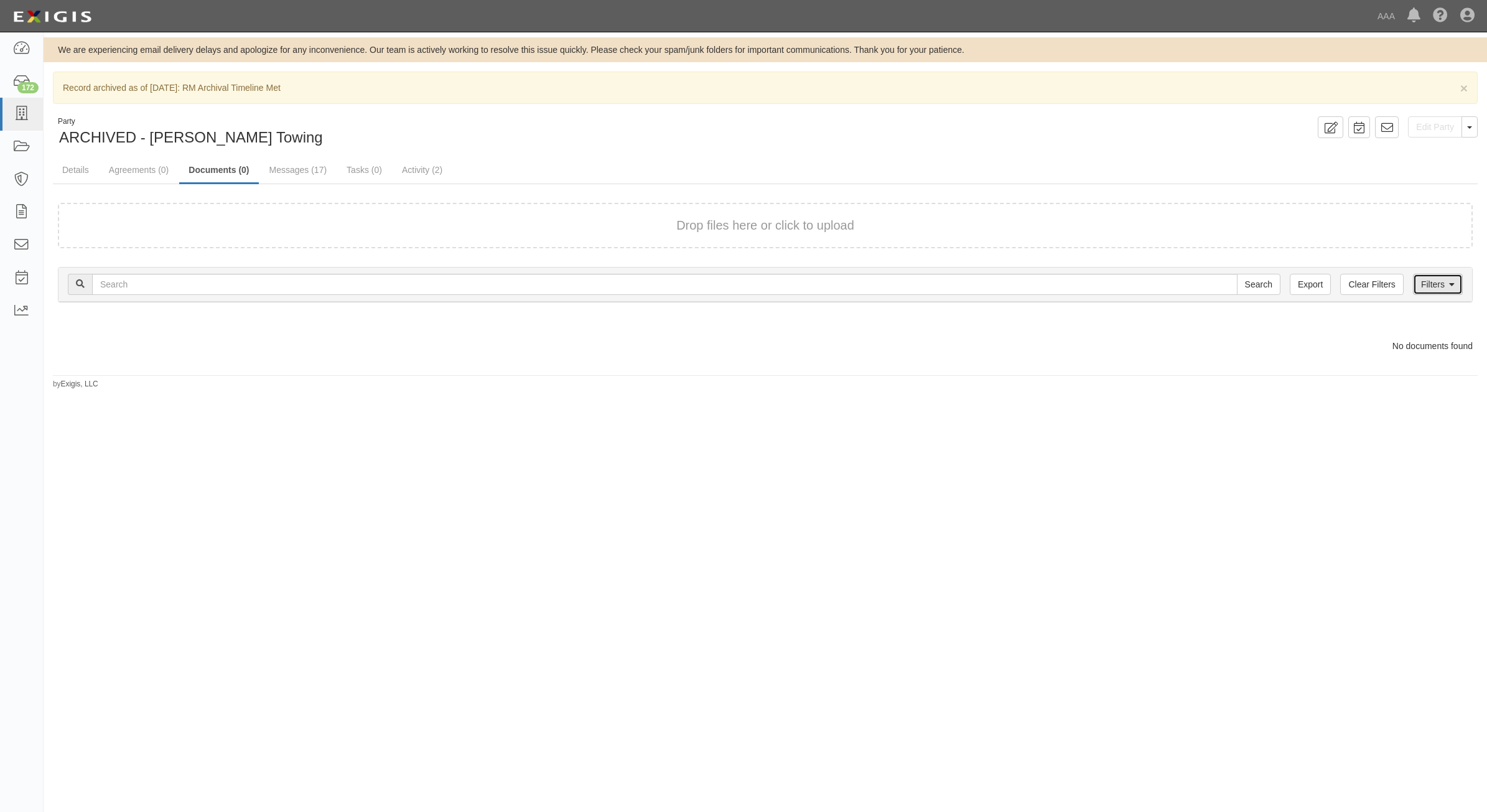
click at [1444, 280] on link "Filters" at bounding box center [1438, 284] width 50 height 21
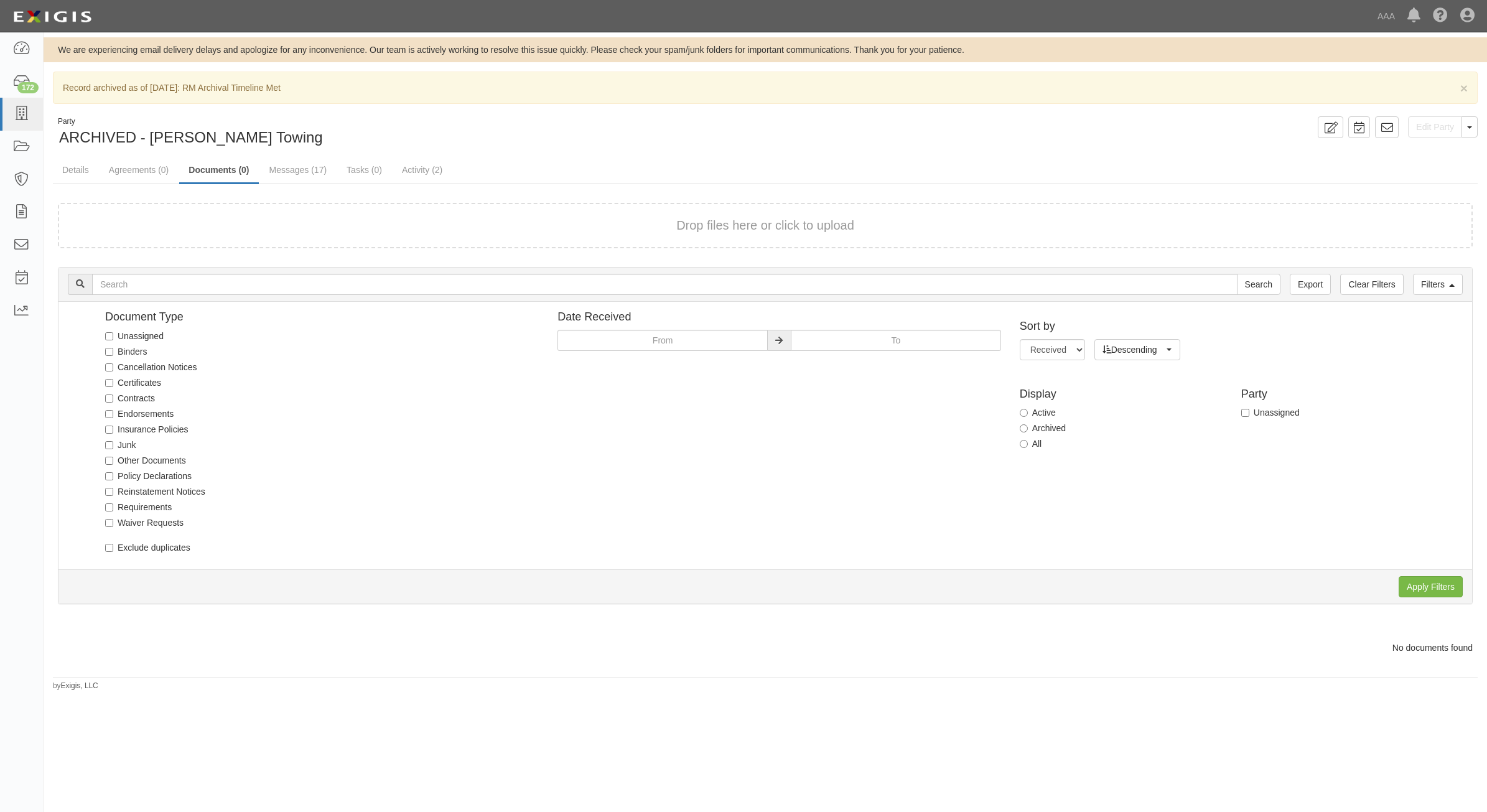
click at [1034, 448] on label "All" at bounding box center [1031, 444] width 22 height 12
click at [1028, 448] on input "All" at bounding box center [1024, 444] width 8 height 8
radio input "true"
click at [1421, 584] on input "Apply Filters" at bounding box center [1430, 586] width 64 height 21
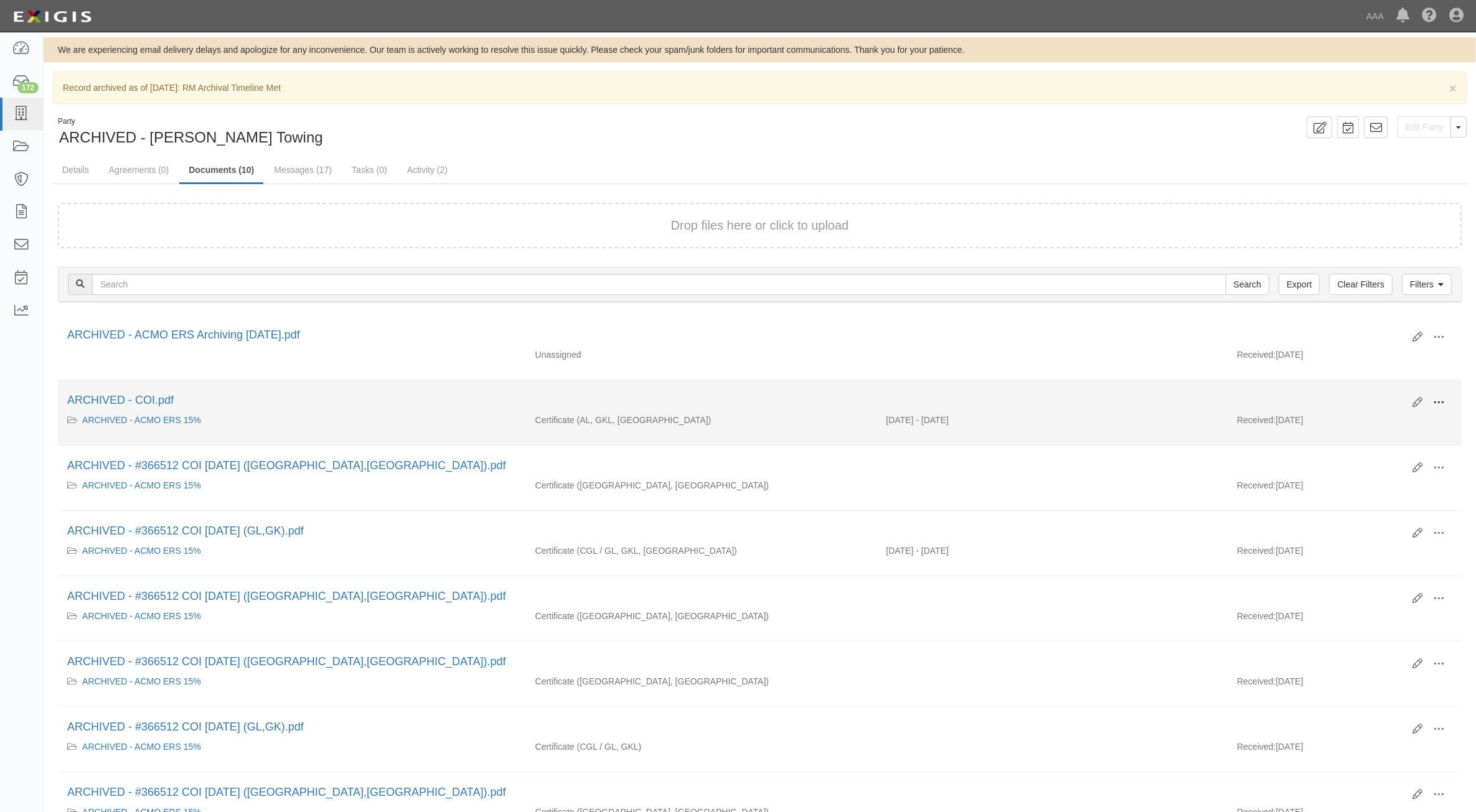
click at [1437, 406] on span at bounding box center [1439, 402] width 11 height 11
click at [1396, 413] on link "View" at bounding box center [1378, 414] width 98 height 22
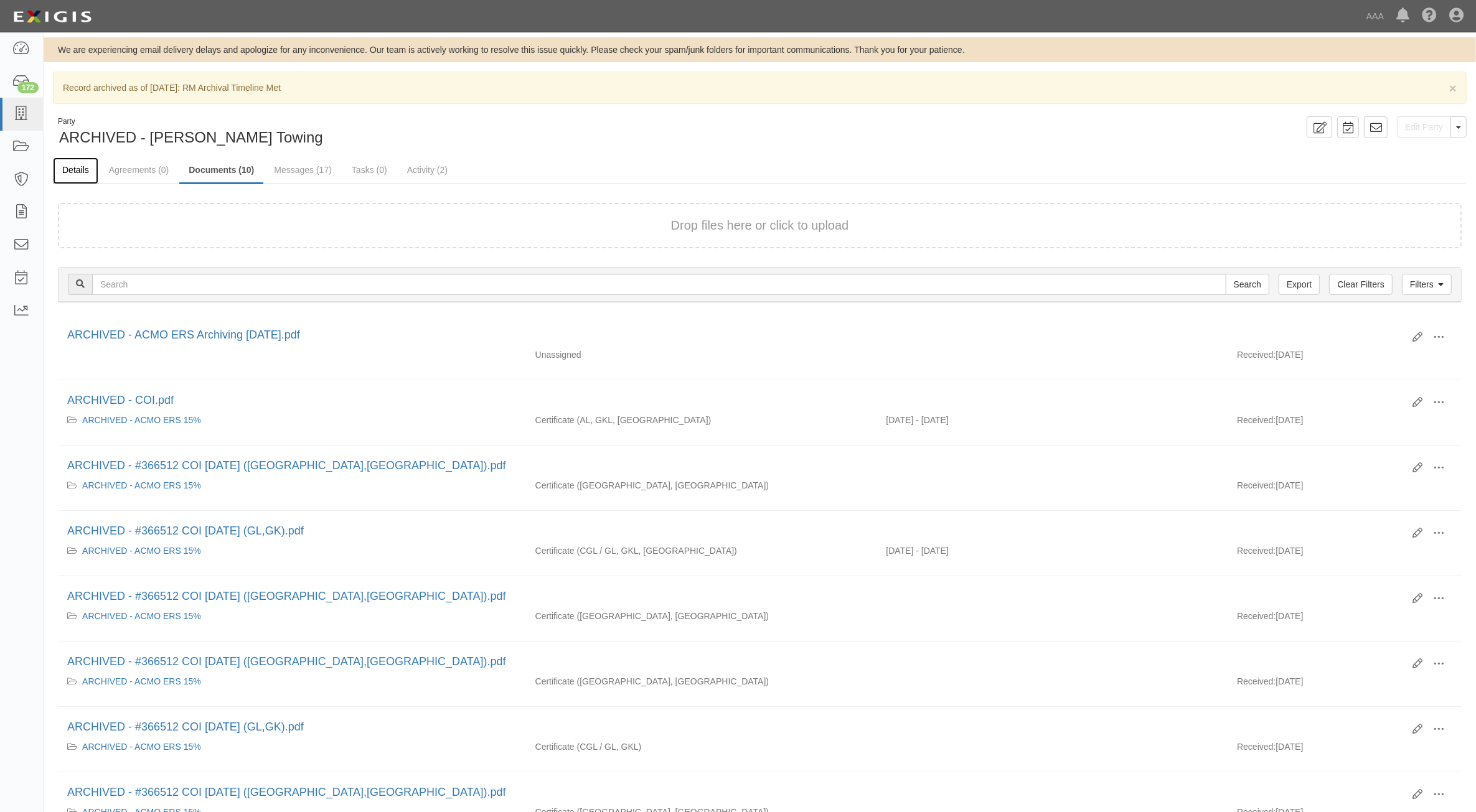
click at [69, 176] on link "Details" at bounding box center [75, 170] width 46 height 27
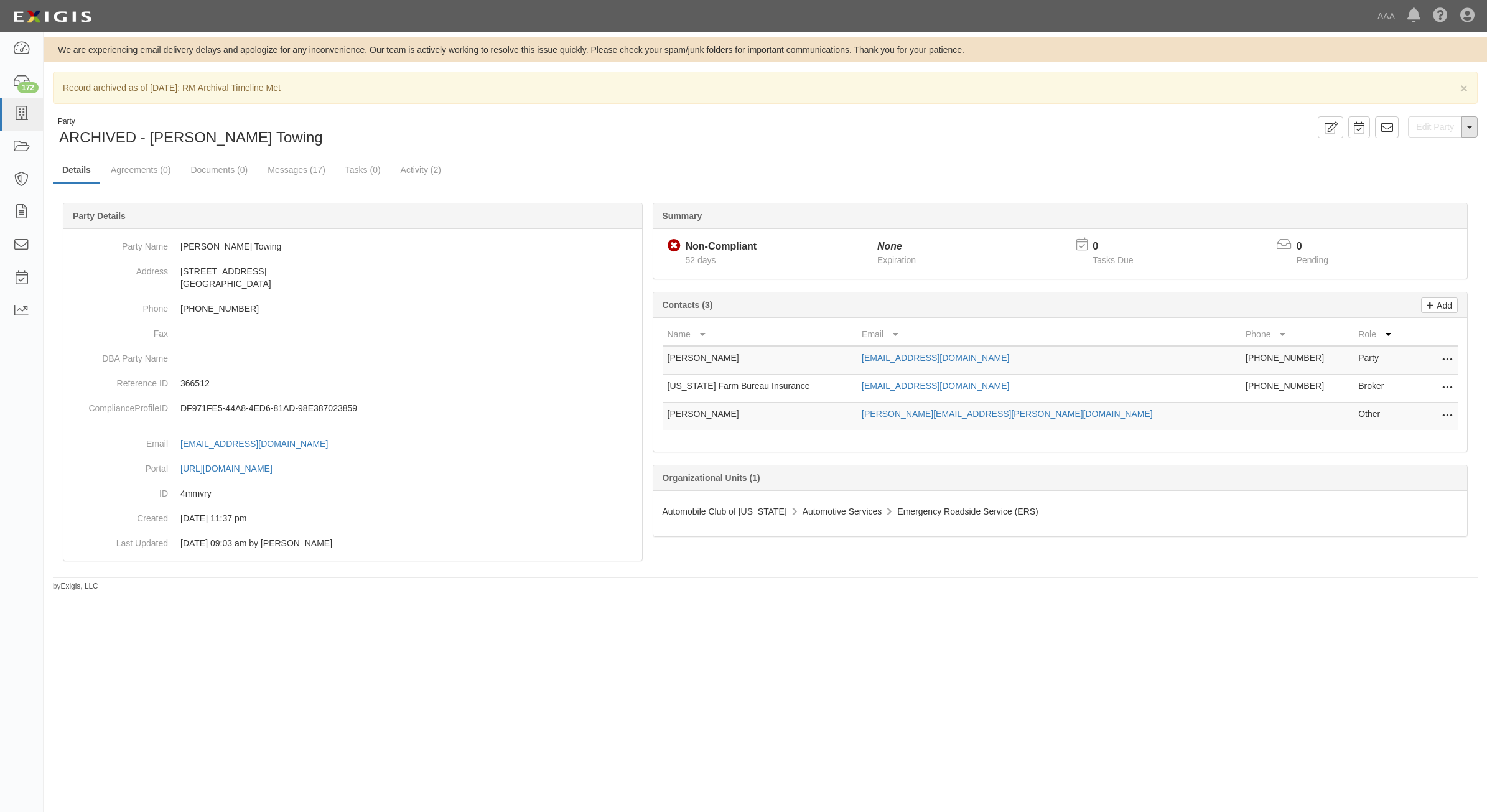
click at [1471, 134] on button "Toggle Party Dropdown" at bounding box center [1469, 127] width 16 height 21
click at [1429, 165] on button "Unarchive Party" at bounding box center [1428, 168] width 98 height 19
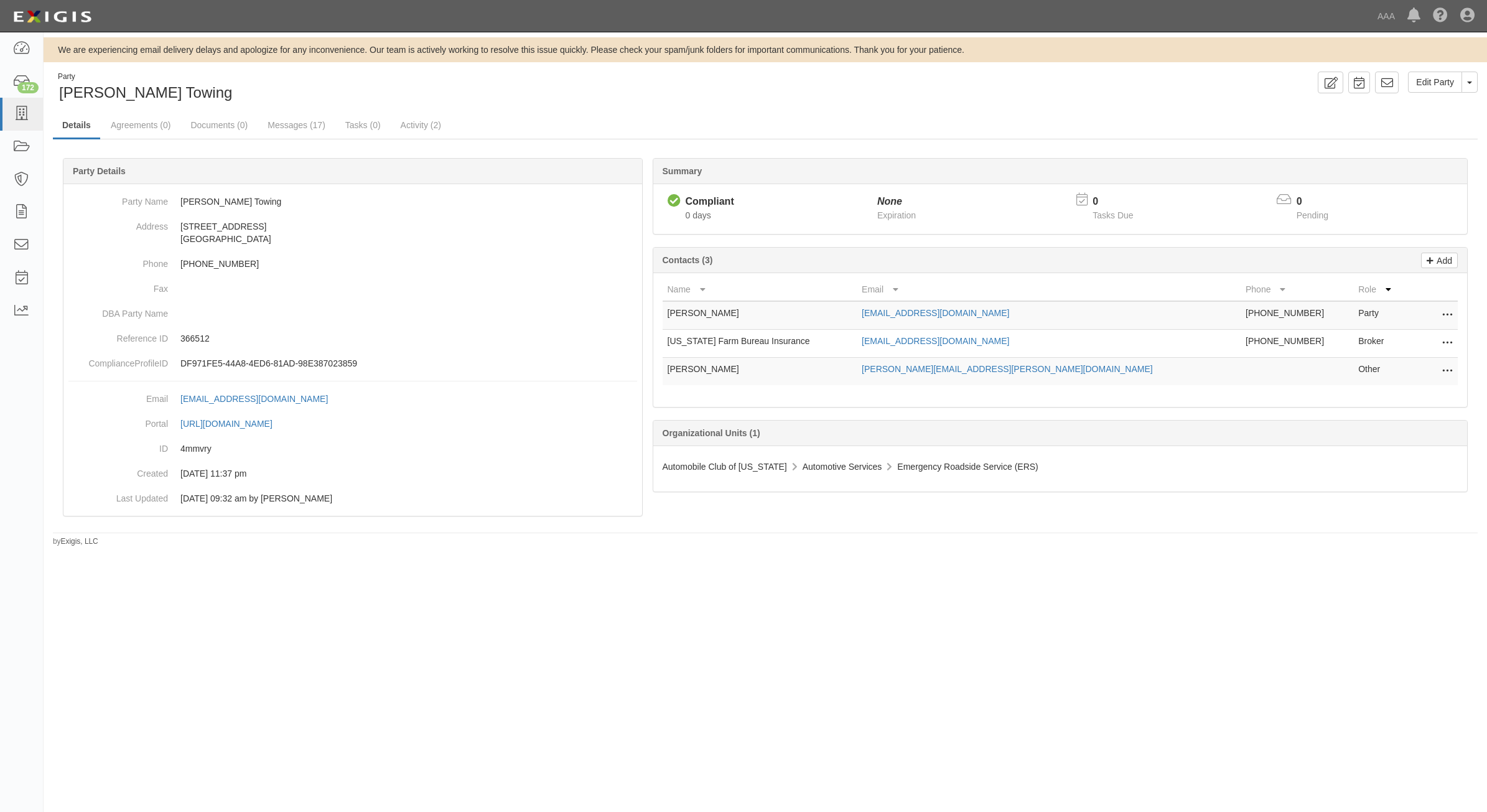
click at [151, 138] on ul "Details Agreements (0) Documents (0) Messages (17) Tasks (0) Activity (2)" at bounding box center [765, 126] width 1425 height 27
click at [135, 127] on link "Agreements (0)" at bounding box center [140, 126] width 78 height 27
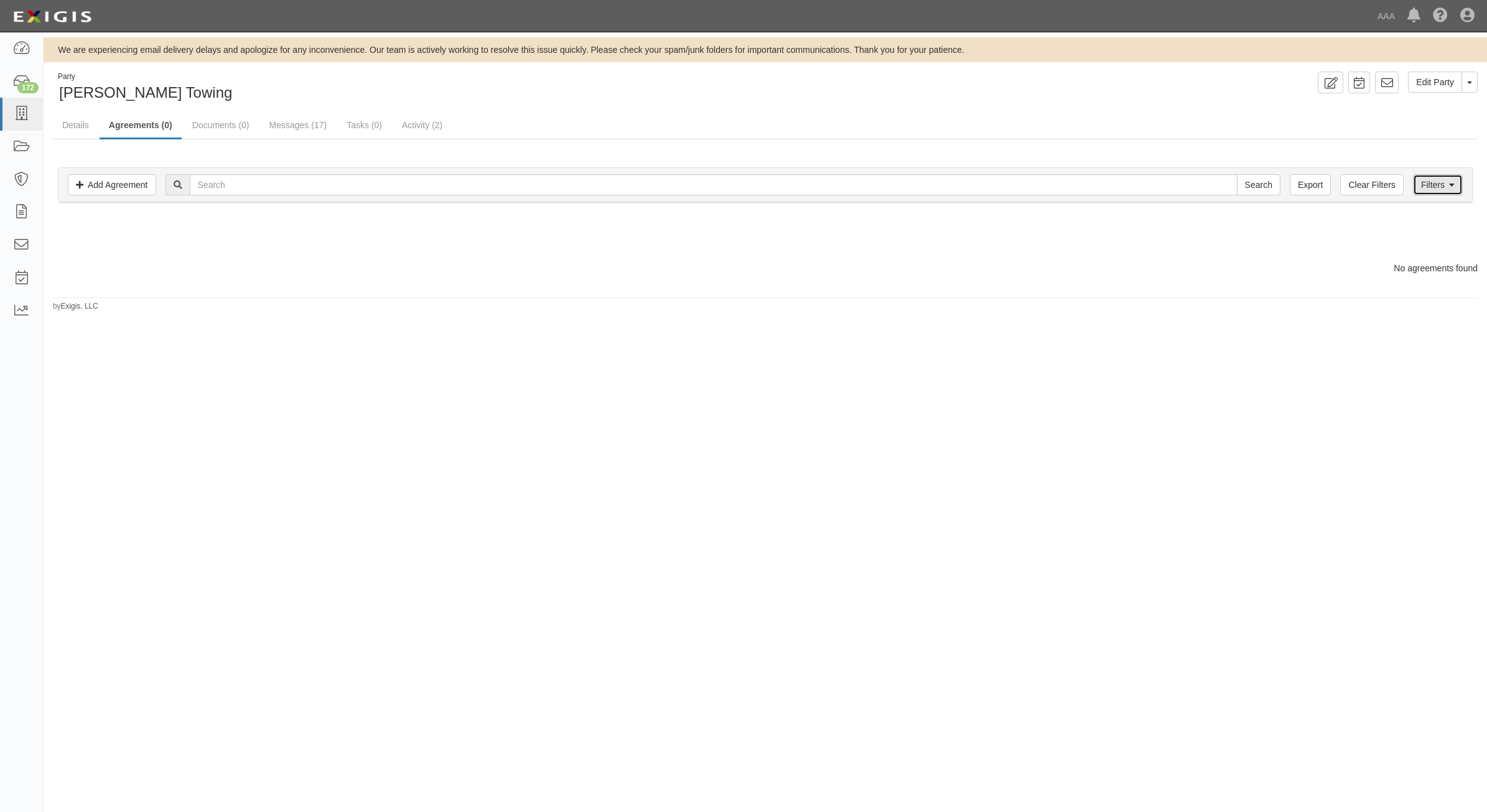
click at [1437, 181] on link "Filters" at bounding box center [1438, 185] width 50 height 21
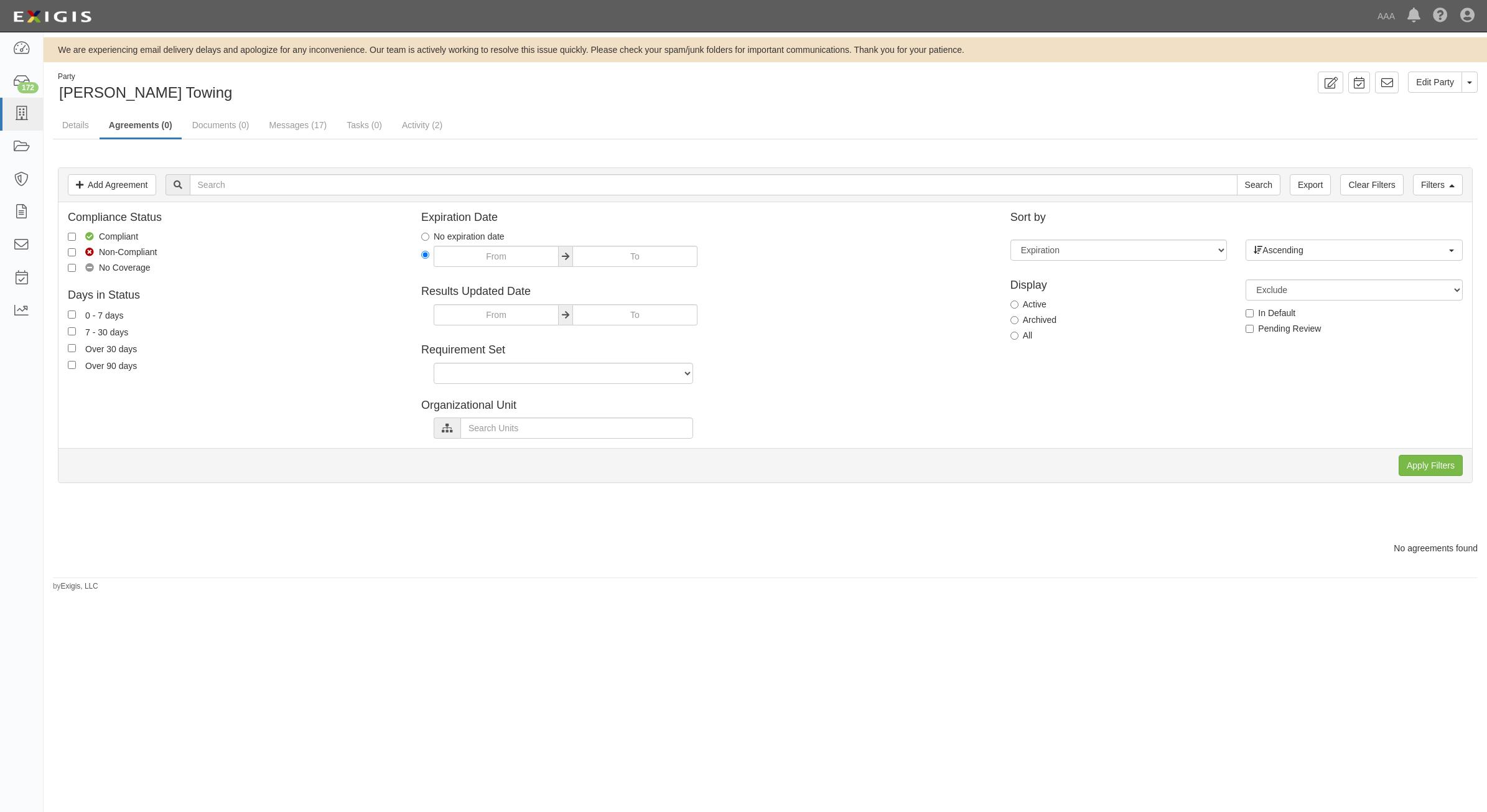
click at [1022, 341] on label "All" at bounding box center [1022, 335] width 22 height 12
click at [1018, 340] on input "All" at bounding box center [1015, 336] width 8 height 8
radio input "true"
click at [1420, 464] on input "Apply Filters" at bounding box center [1430, 465] width 64 height 21
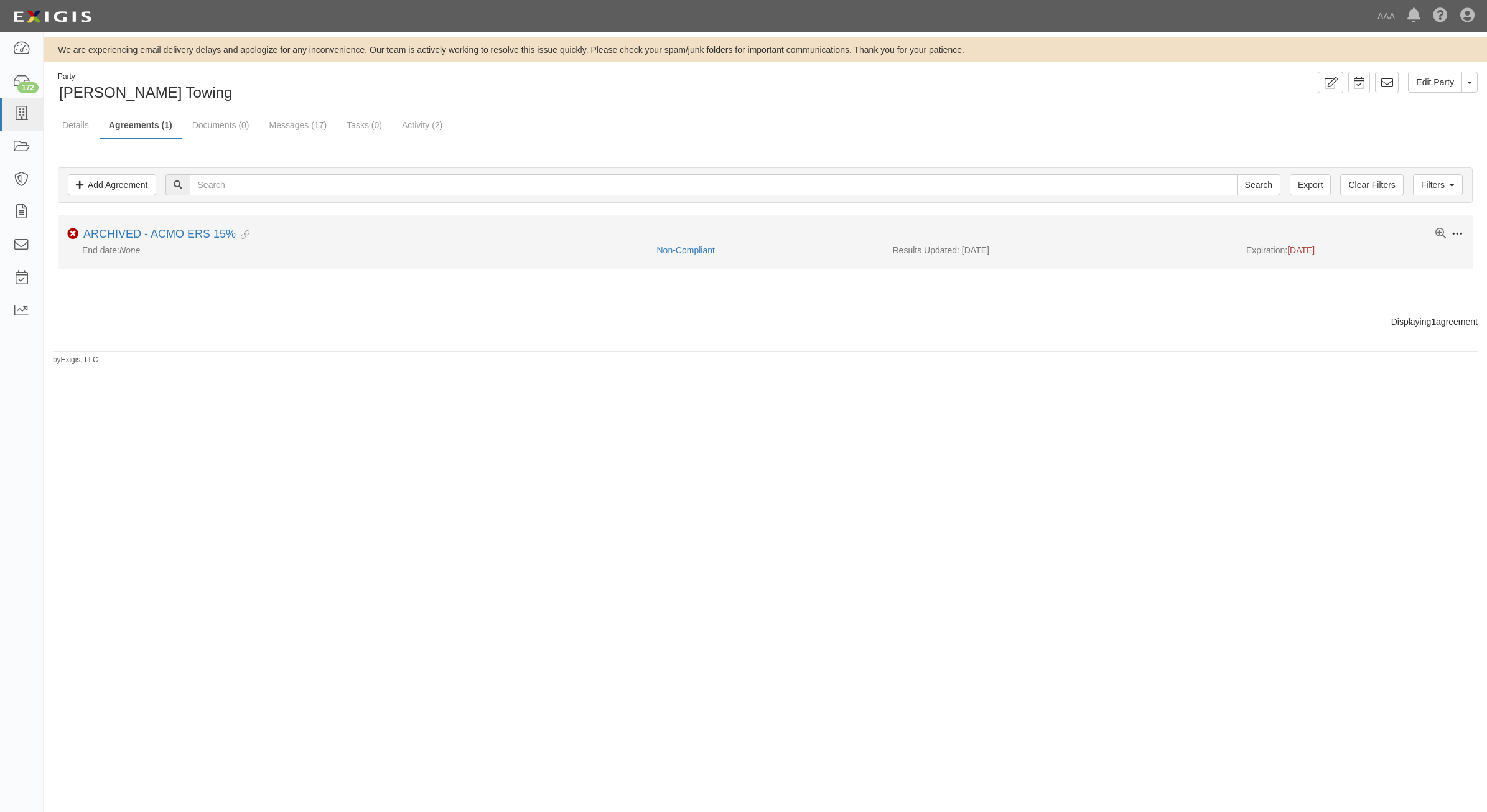
click at [1454, 237] on span at bounding box center [1457, 234] width 11 height 11
click at [1400, 323] on button "Unarchive" at bounding box center [1399, 323] width 98 height 23
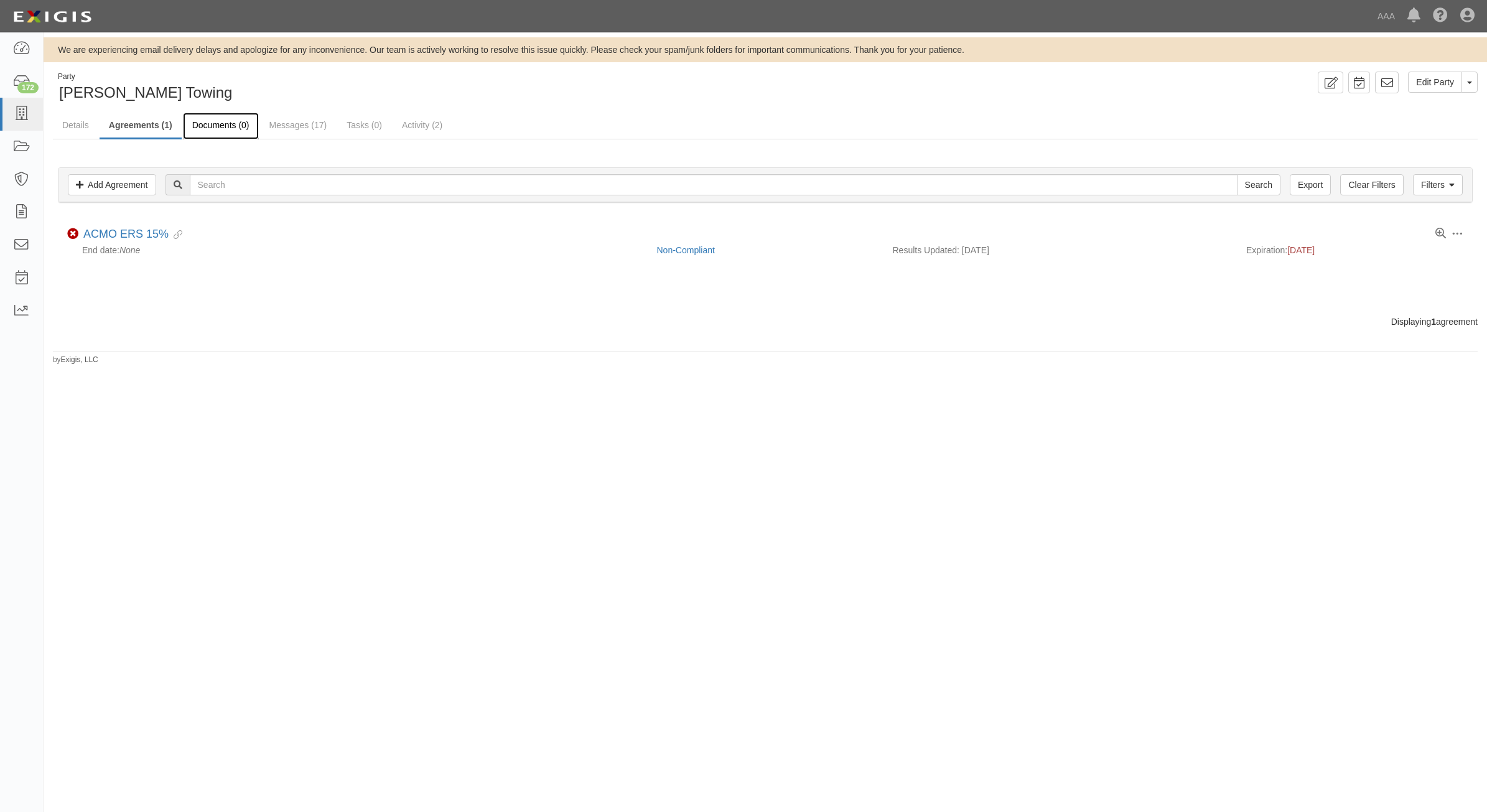
click at [237, 131] on link "Documents (0)" at bounding box center [221, 126] width 76 height 27
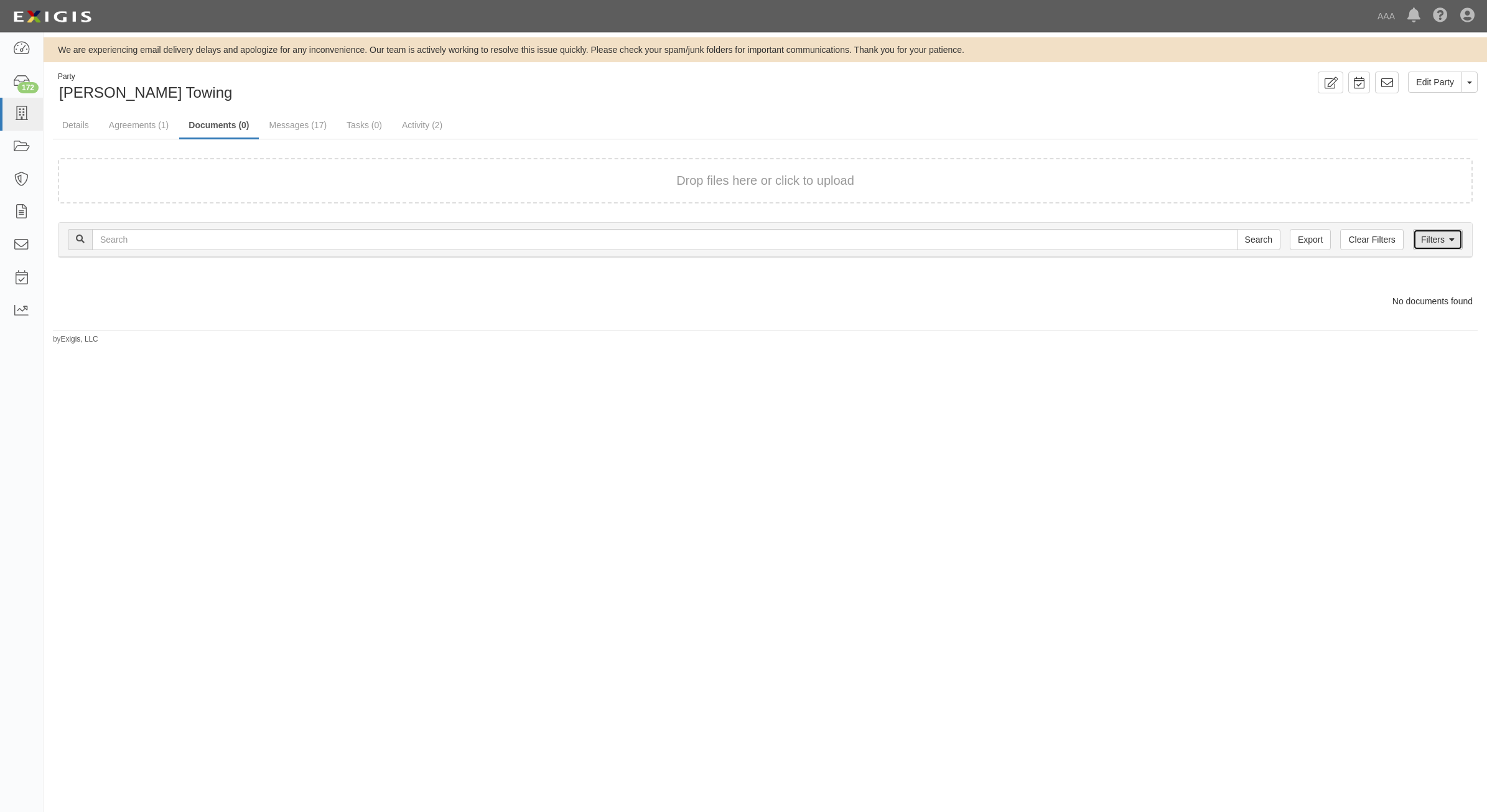
click at [1433, 232] on link "Filters" at bounding box center [1438, 240] width 50 height 21
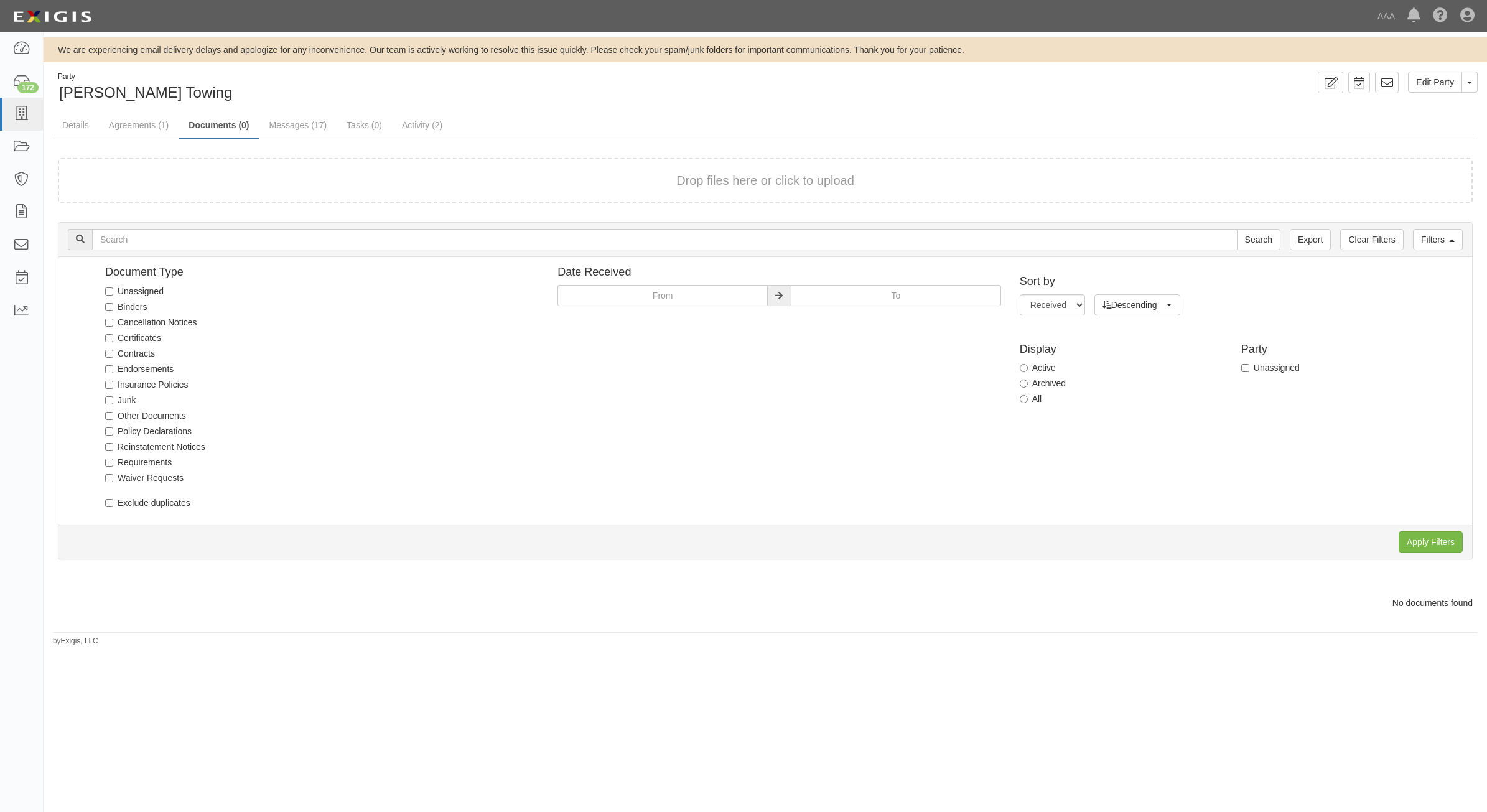
click at [1033, 406] on div "Display Active Archived All" at bounding box center [1130, 373] width 222 height 78
click at [1021, 402] on input "All" at bounding box center [1024, 399] width 8 height 8
radio input "true"
click at [1416, 545] on input "Apply Filters" at bounding box center [1430, 542] width 64 height 21
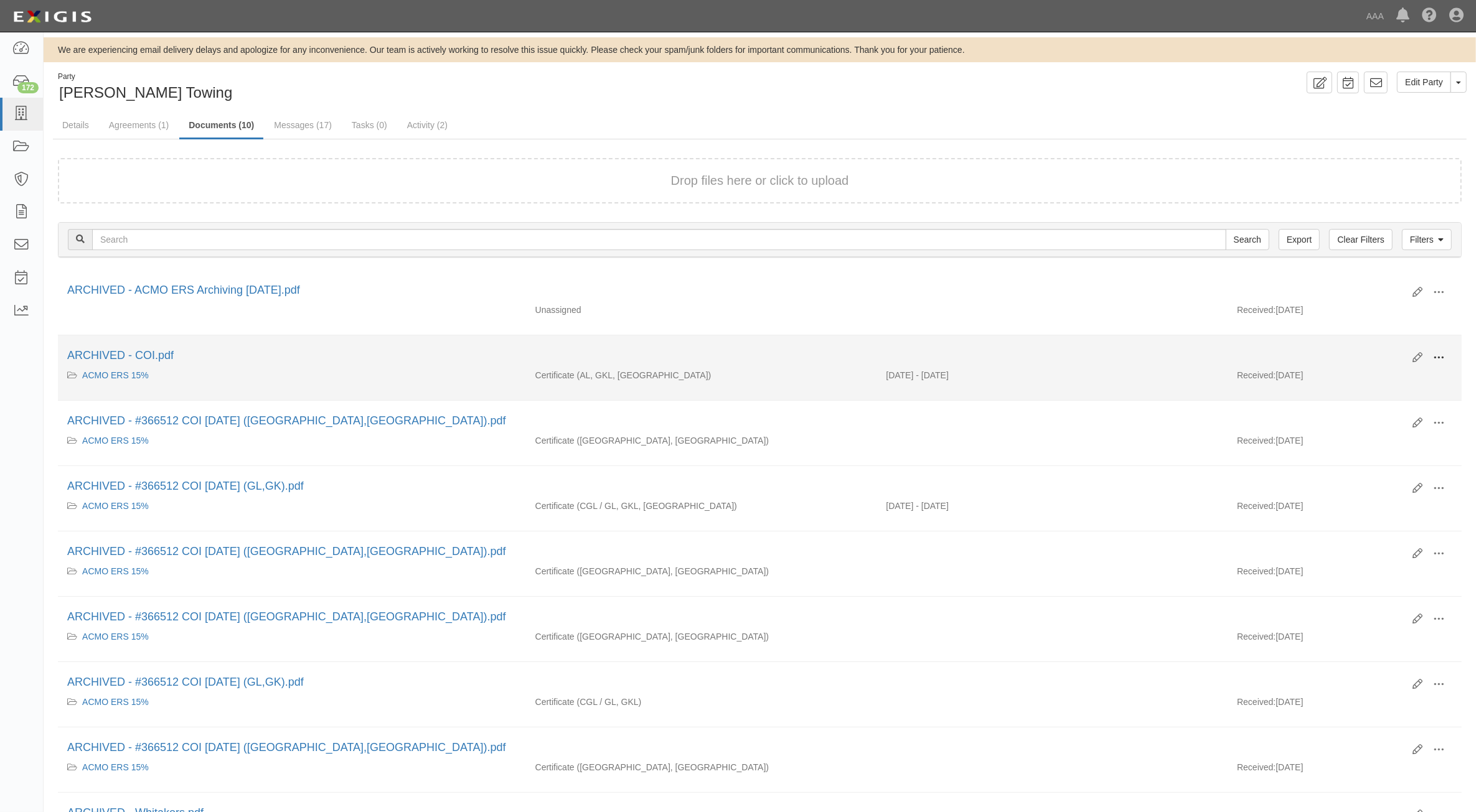
click at [1439, 359] on span at bounding box center [1439, 358] width 11 height 11
click at [1392, 415] on link "Unarchive" at bounding box center [1378, 415] width 98 height 22
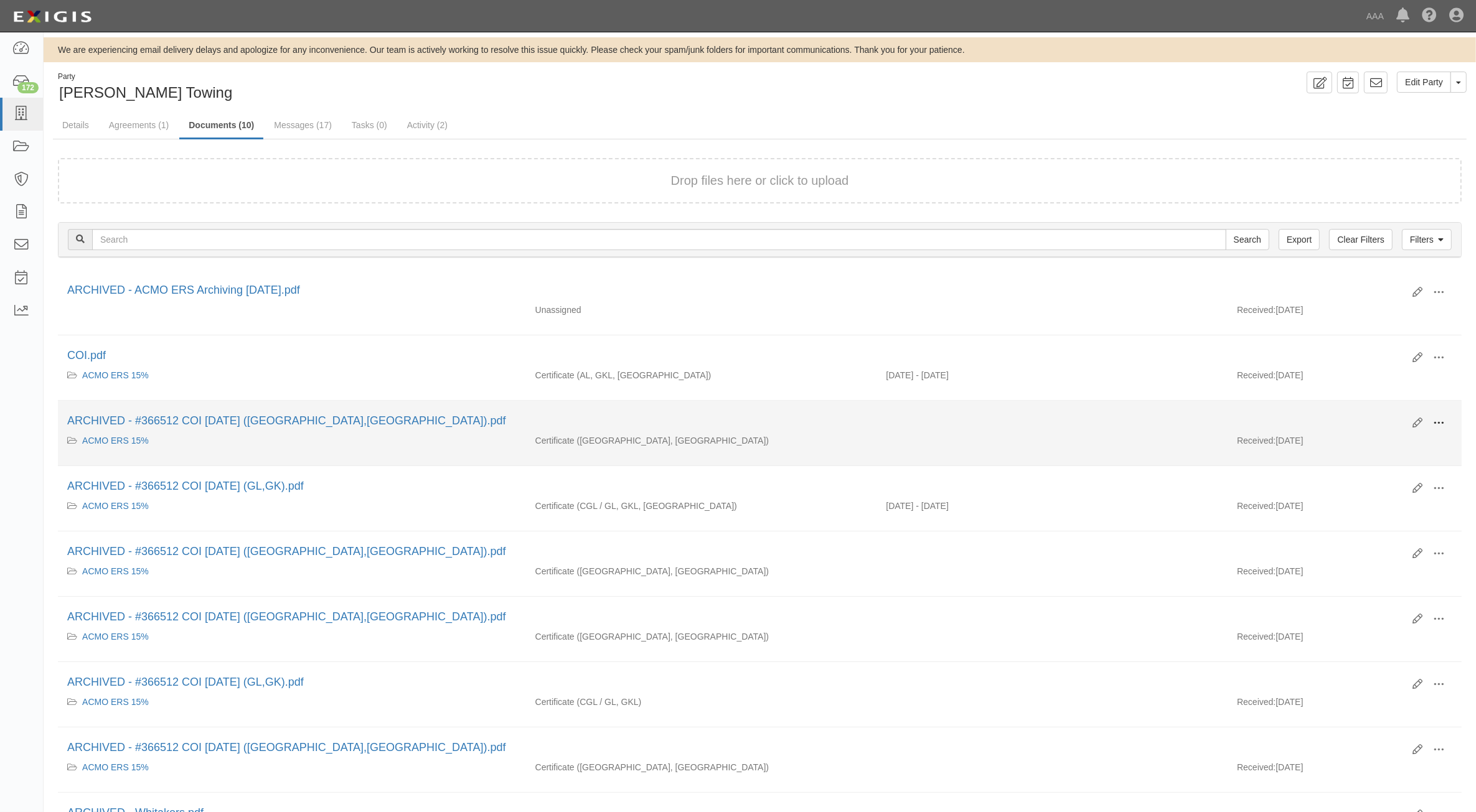
click at [1442, 424] on span at bounding box center [1439, 423] width 11 height 11
click at [1378, 485] on link "Unarchive" at bounding box center [1378, 481] width 98 height 22
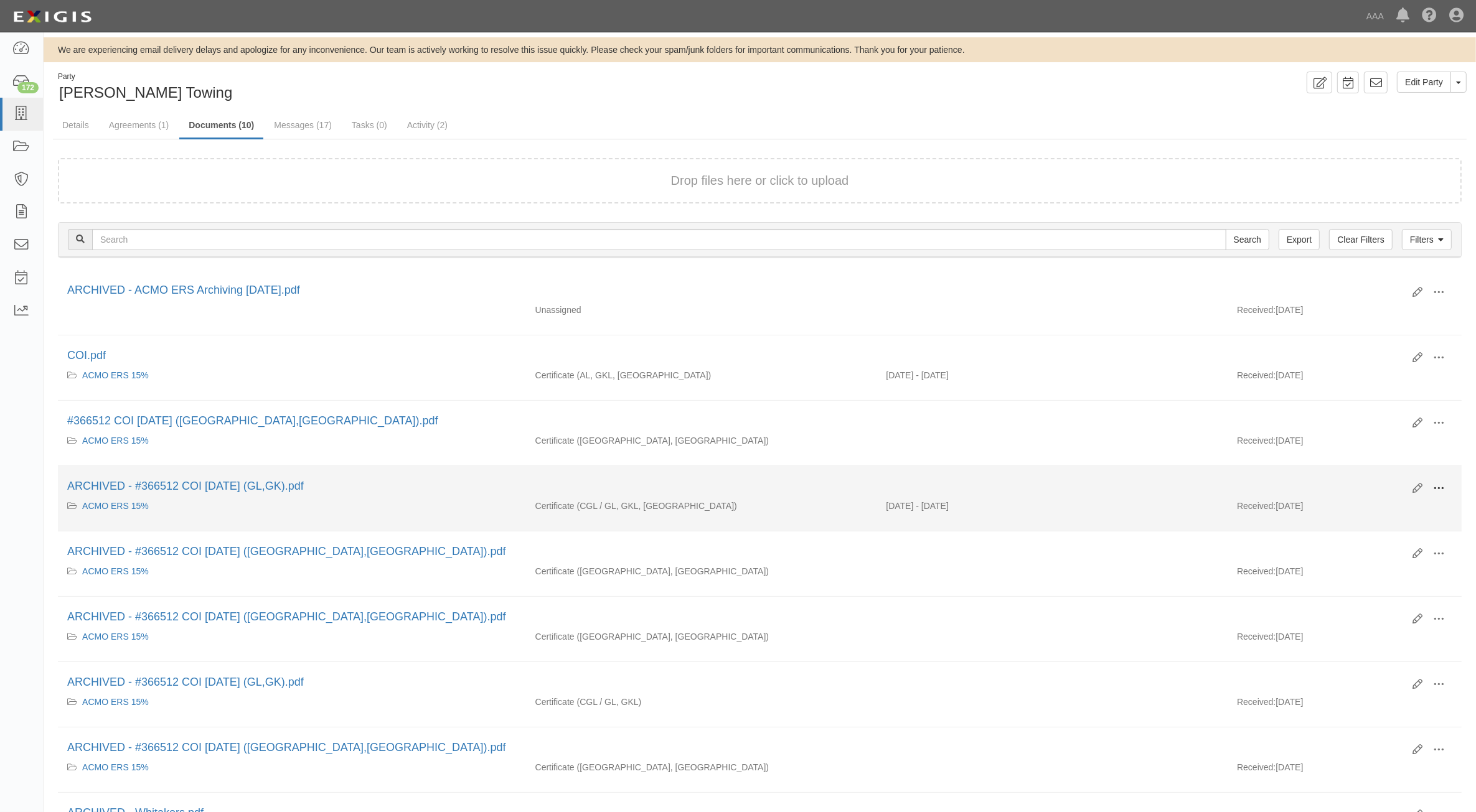
click at [1441, 489] on span at bounding box center [1439, 488] width 11 height 11
click at [1374, 542] on link "Unarchive" at bounding box center [1378, 546] width 98 height 22
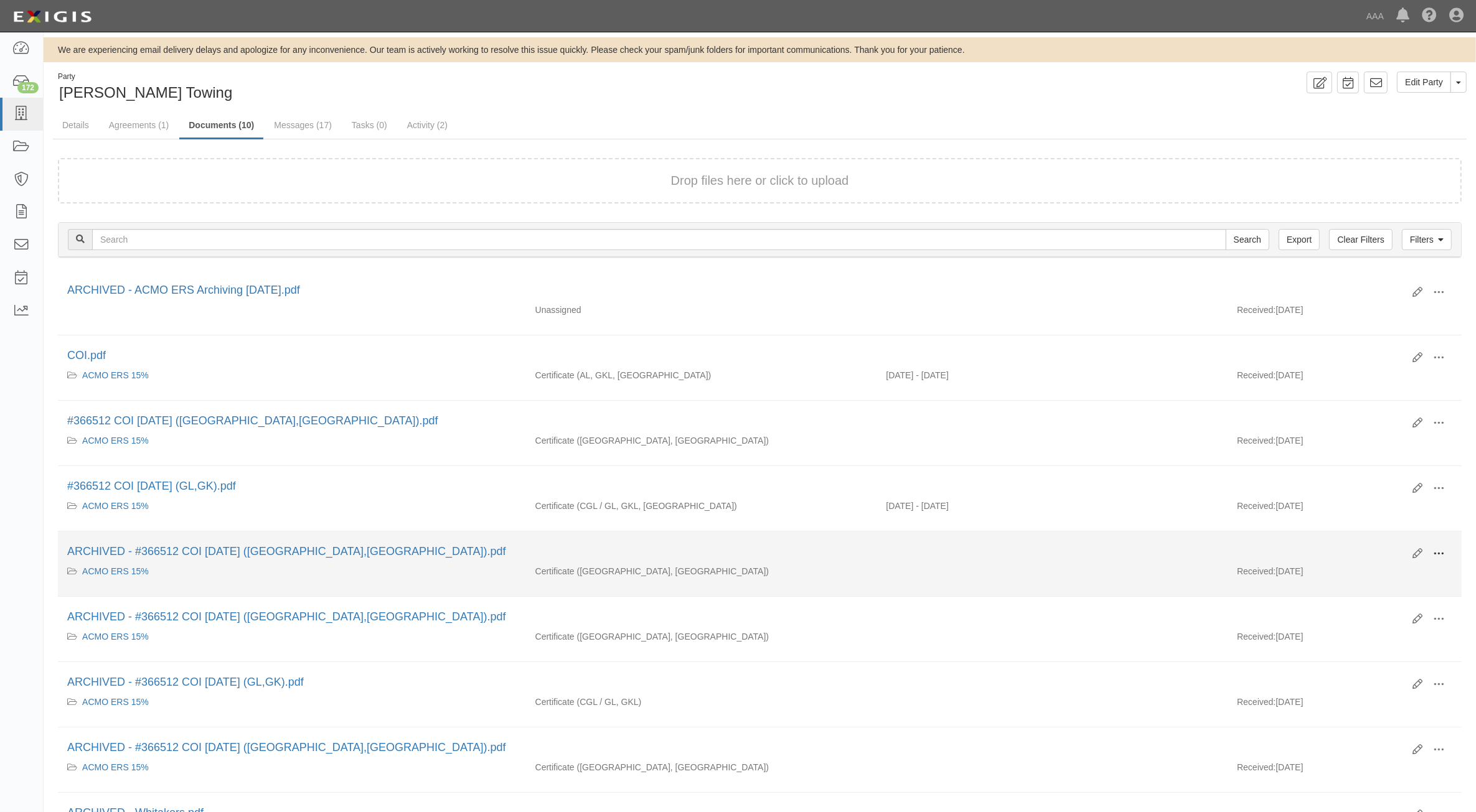
click at [1434, 559] on span at bounding box center [1439, 554] width 11 height 11
click at [1364, 613] on link "Unarchive" at bounding box center [1378, 611] width 98 height 22
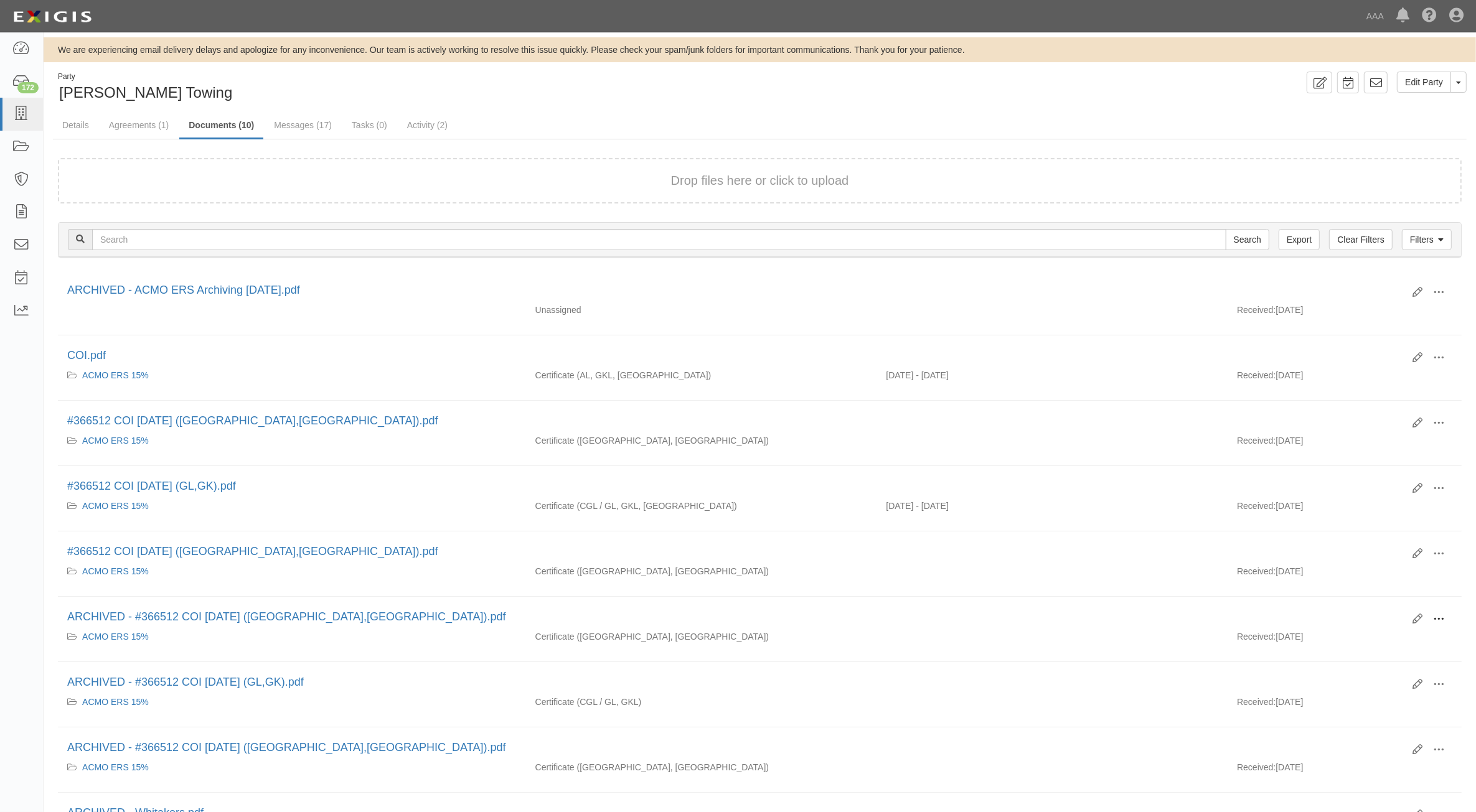
click at [1441, 623] on span at bounding box center [1439, 619] width 11 height 11
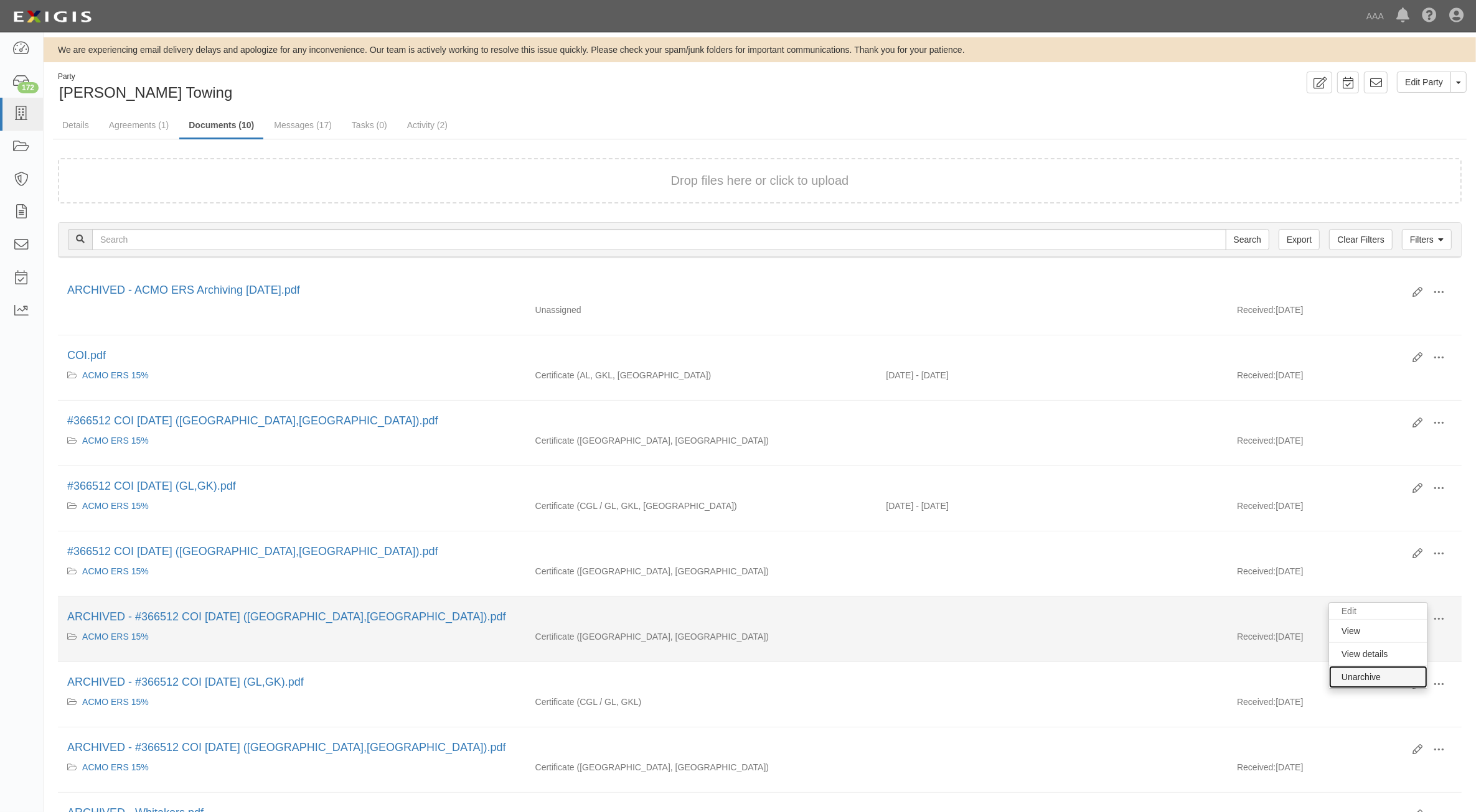
click at [1386, 681] on link "Unarchive" at bounding box center [1378, 677] width 98 height 22
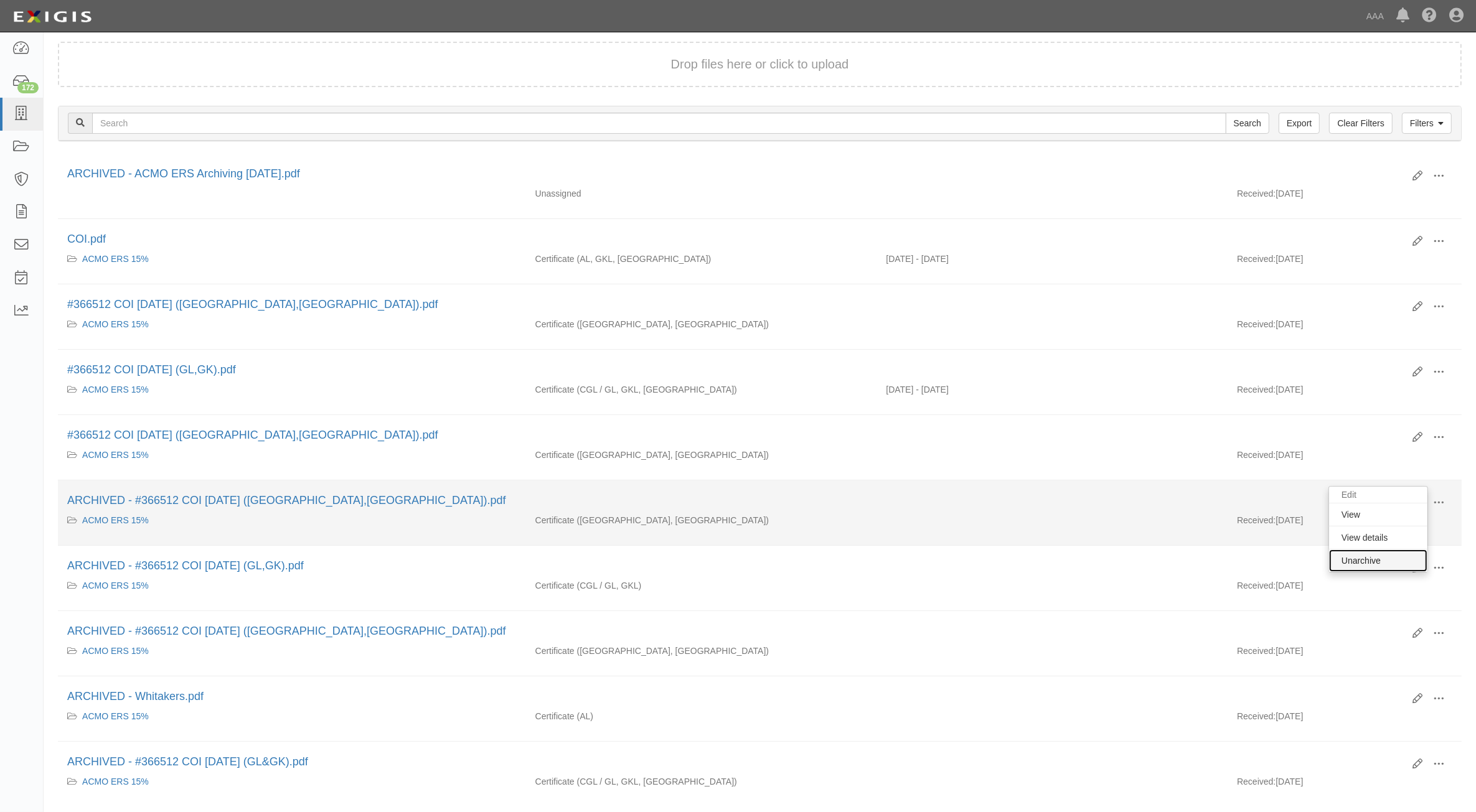
scroll to position [159, 0]
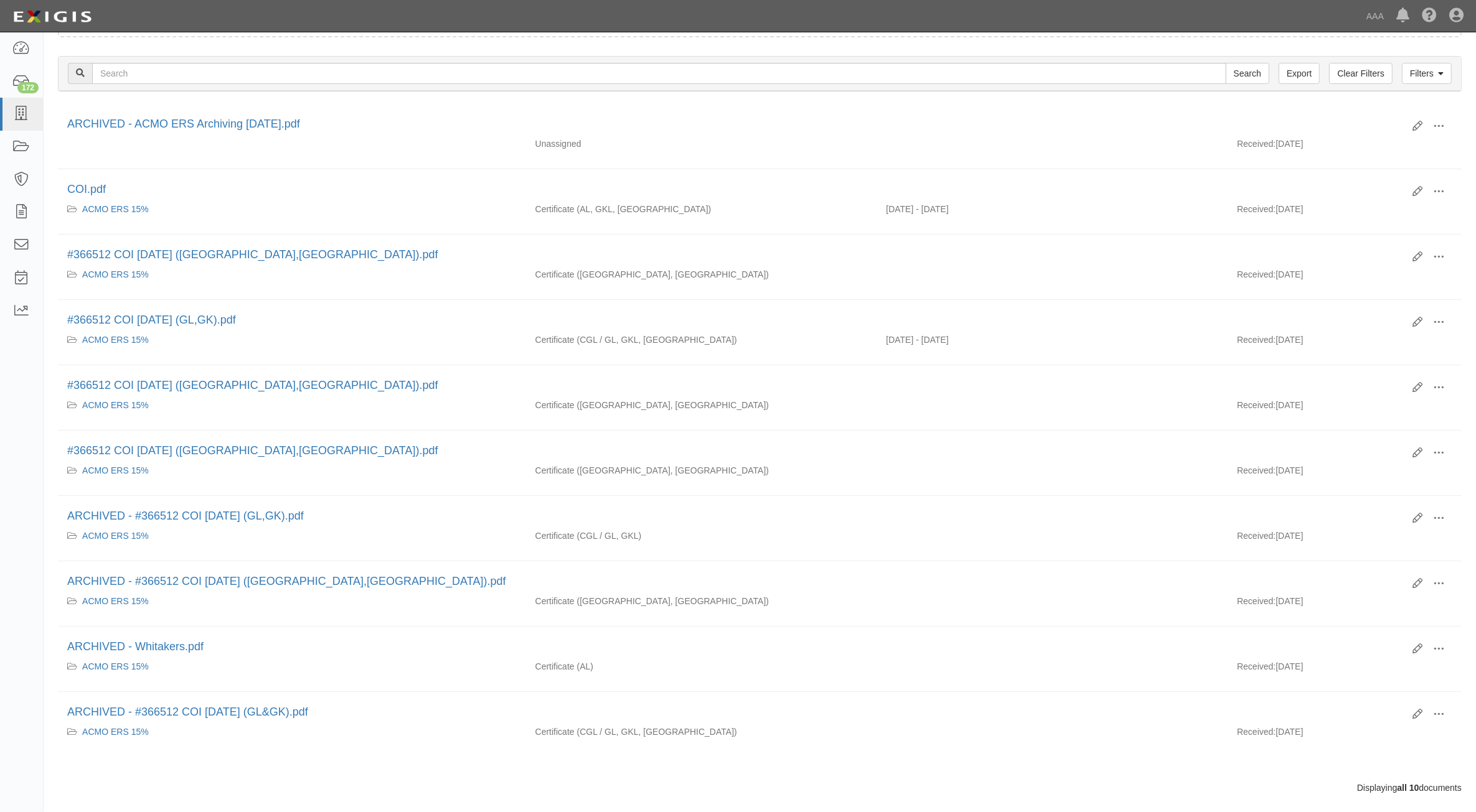
scroll to position [181, 0]
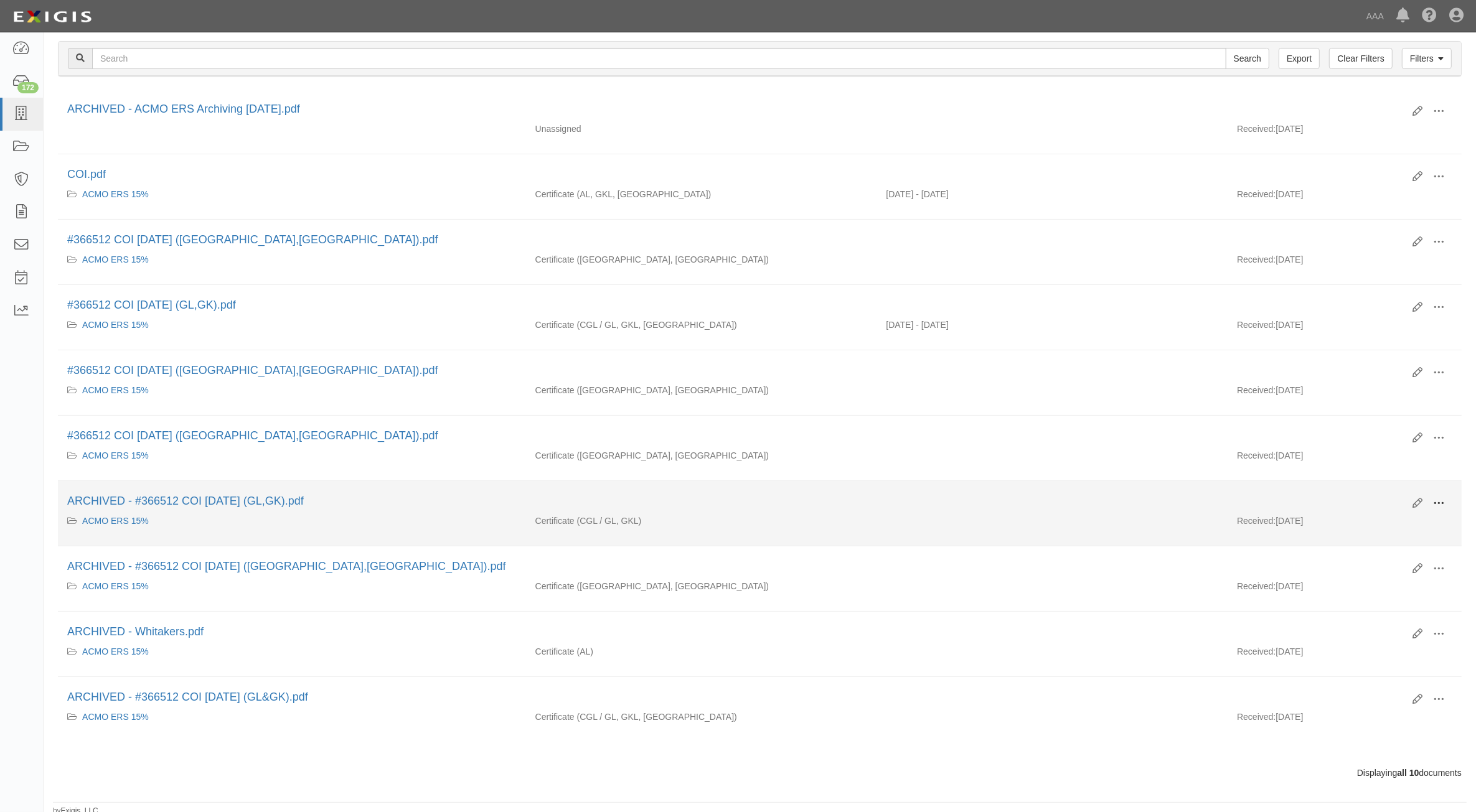
click at [1438, 500] on span at bounding box center [1439, 503] width 11 height 11
click at [1368, 566] on link "Unarchive" at bounding box center [1378, 561] width 98 height 22
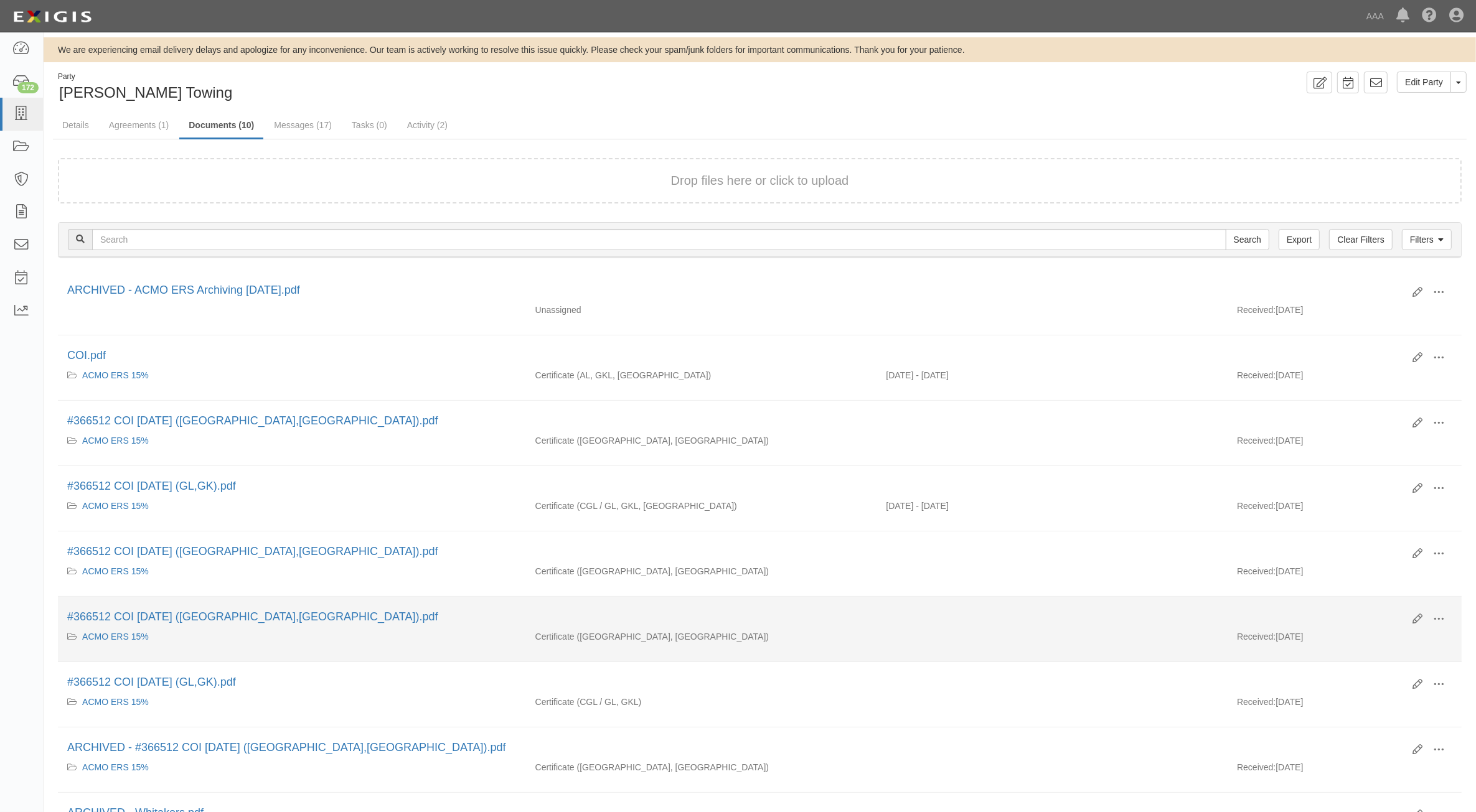
scroll to position [190, 0]
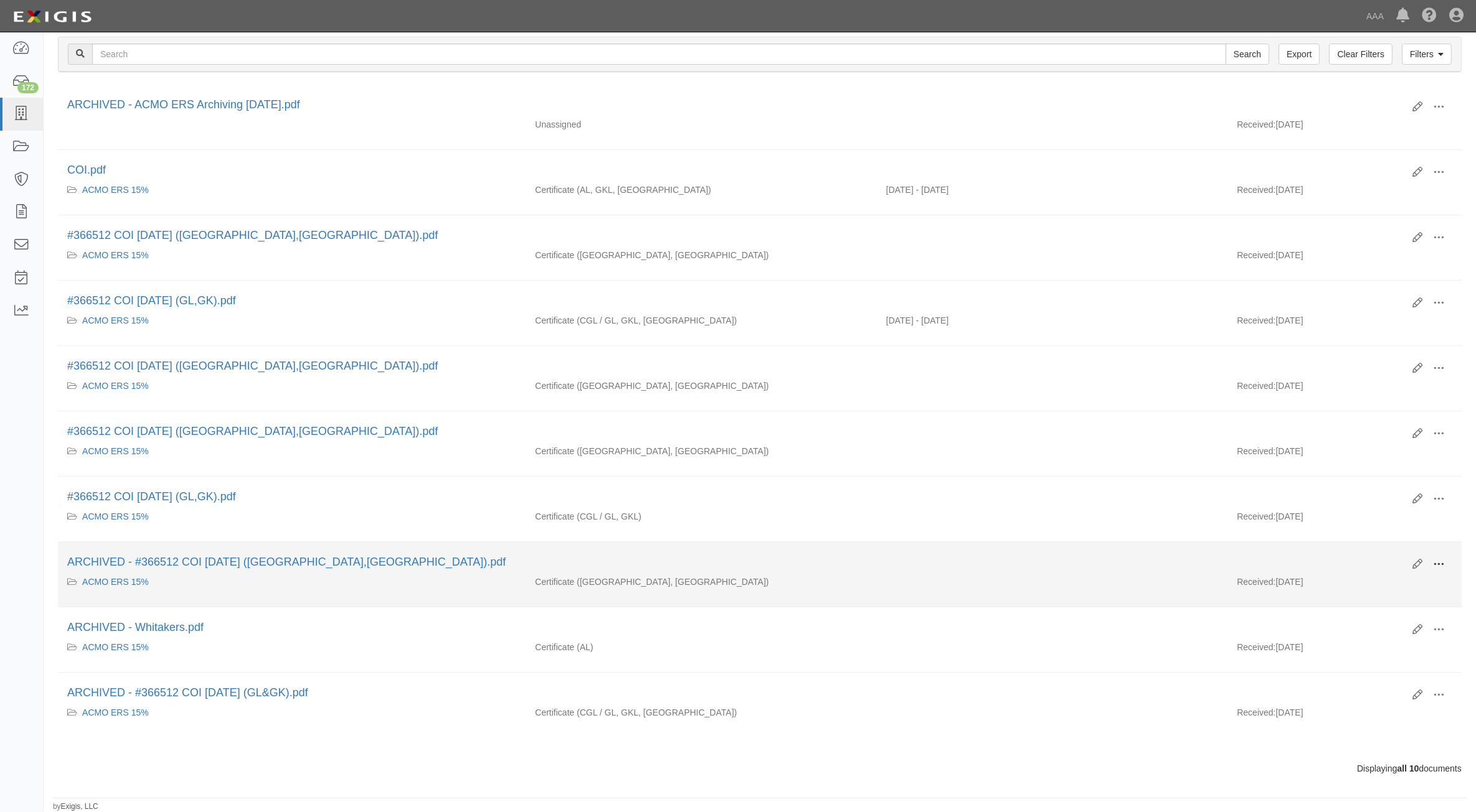
click at [1441, 556] on button at bounding box center [1439, 565] width 28 height 21
click at [1359, 626] on link "Unarchive" at bounding box center [1378, 622] width 98 height 22
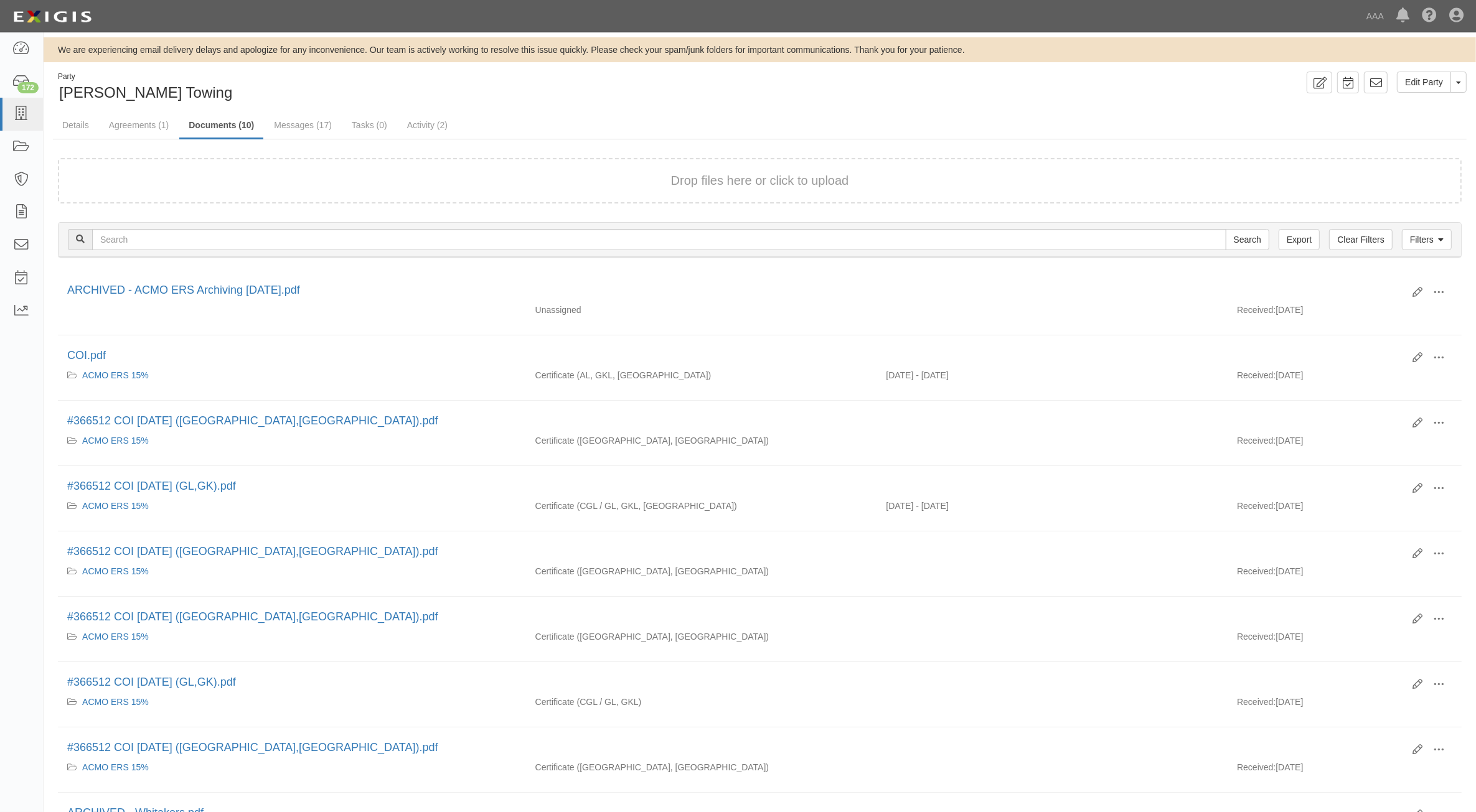
scroll to position [190, 0]
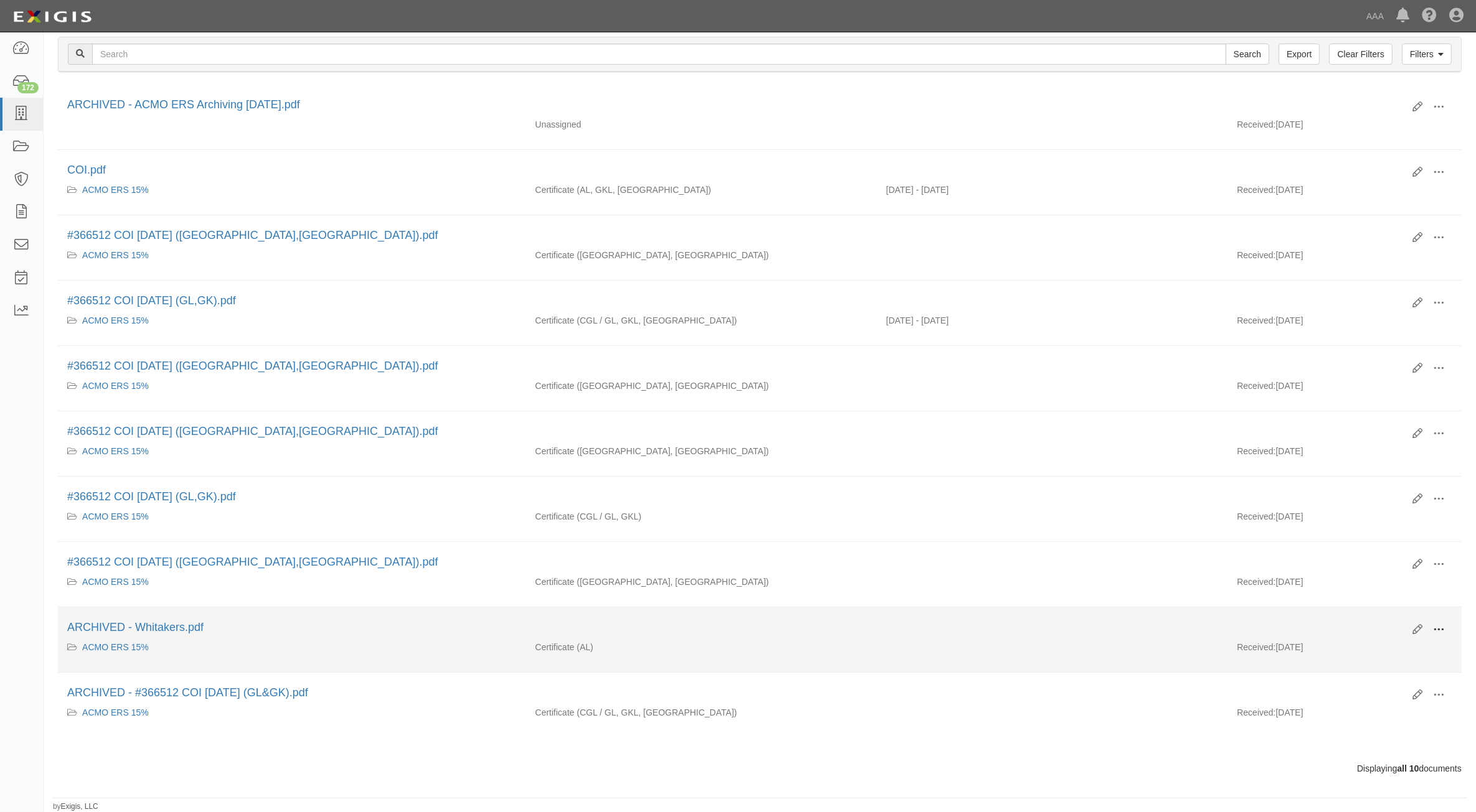
click at [1430, 629] on button at bounding box center [1439, 630] width 28 height 21
click at [1364, 683] on link "Unarchive" at bounding box center [1378, 687] width 98 height 22
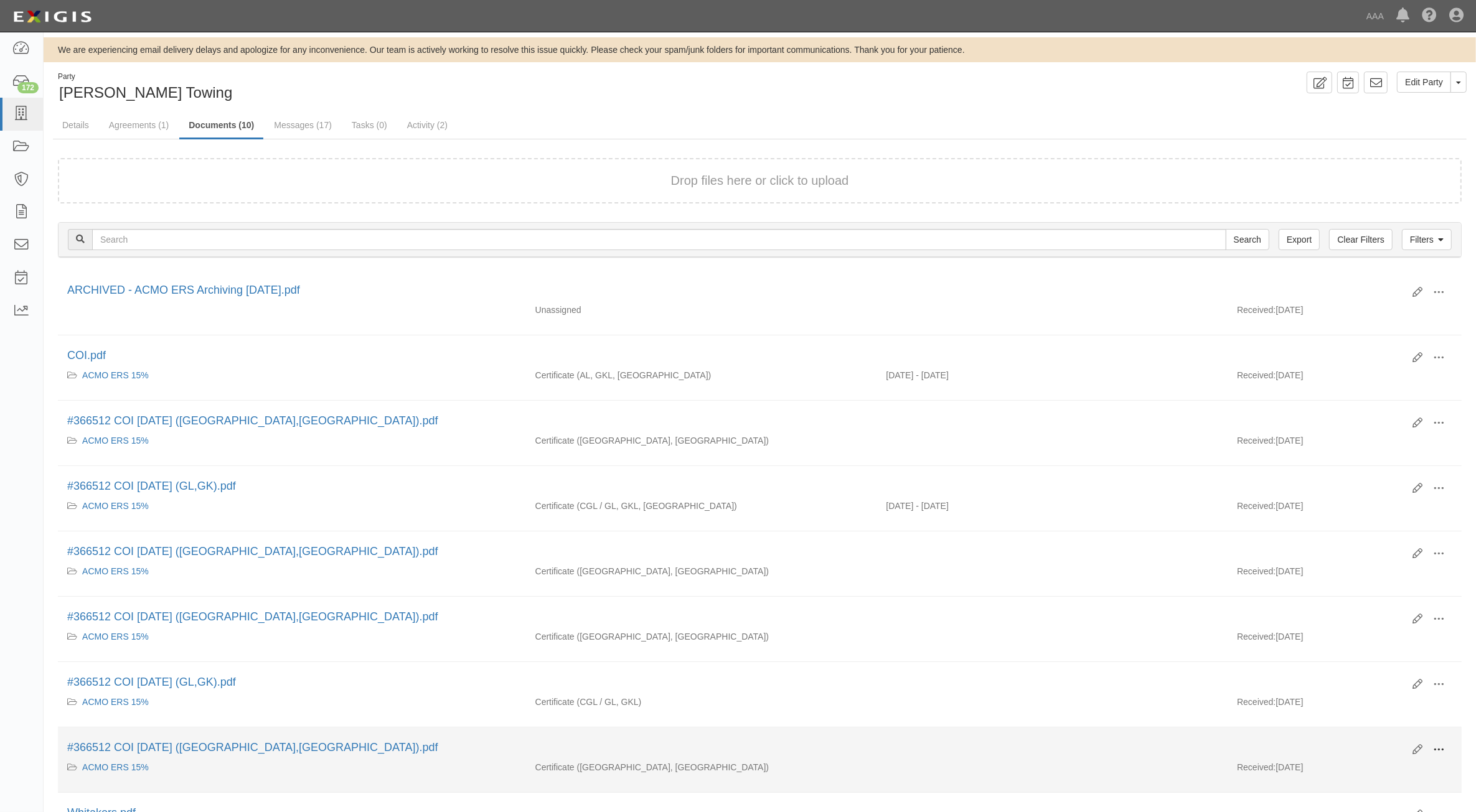
scroll to position [190, 0]
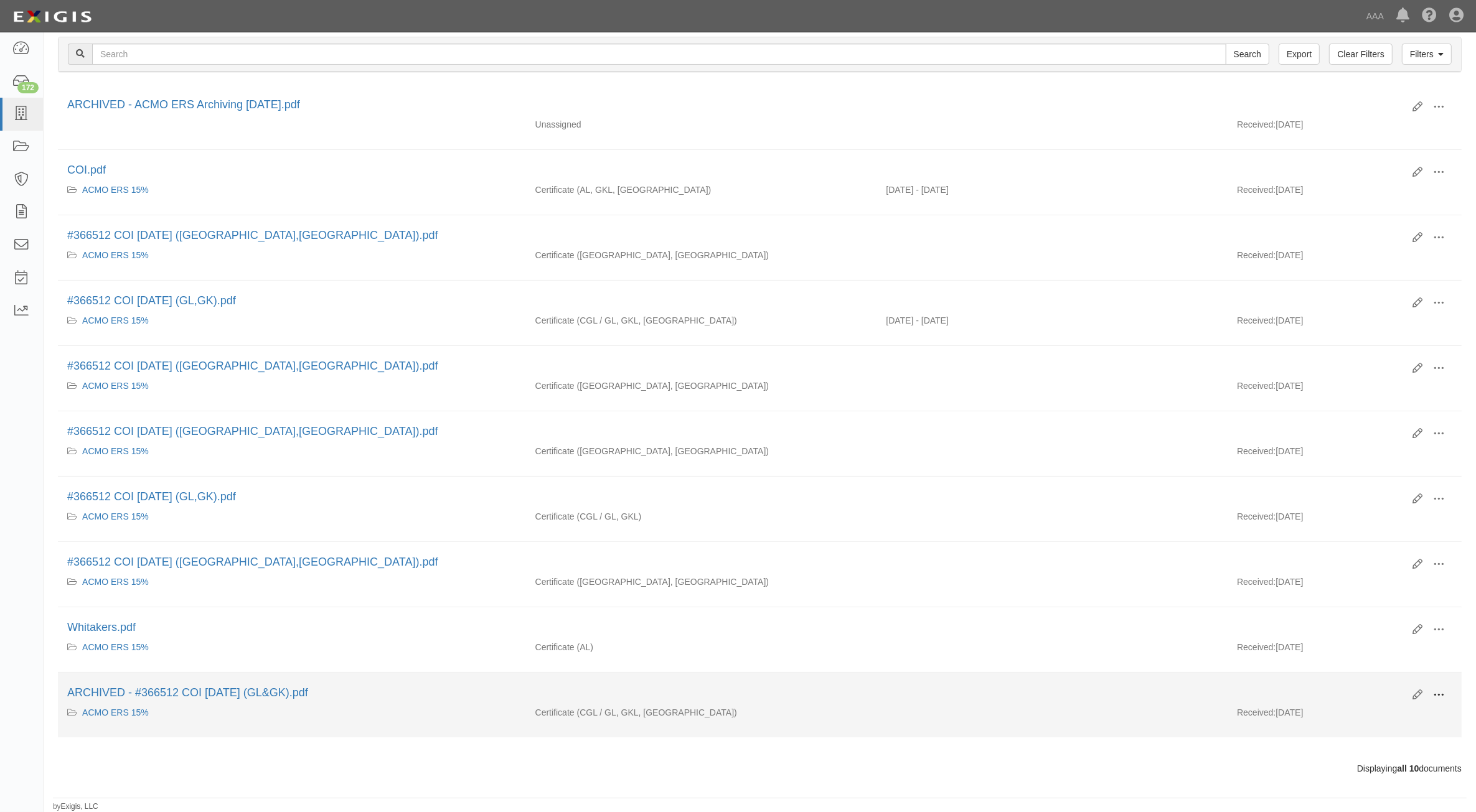
click at [1439, 689] on span at bounding box center [1439, 695] width 11 height 11
click at [1355, 752] on link "Unarchive" at bounding box center [1378, 752] width 98 height 22
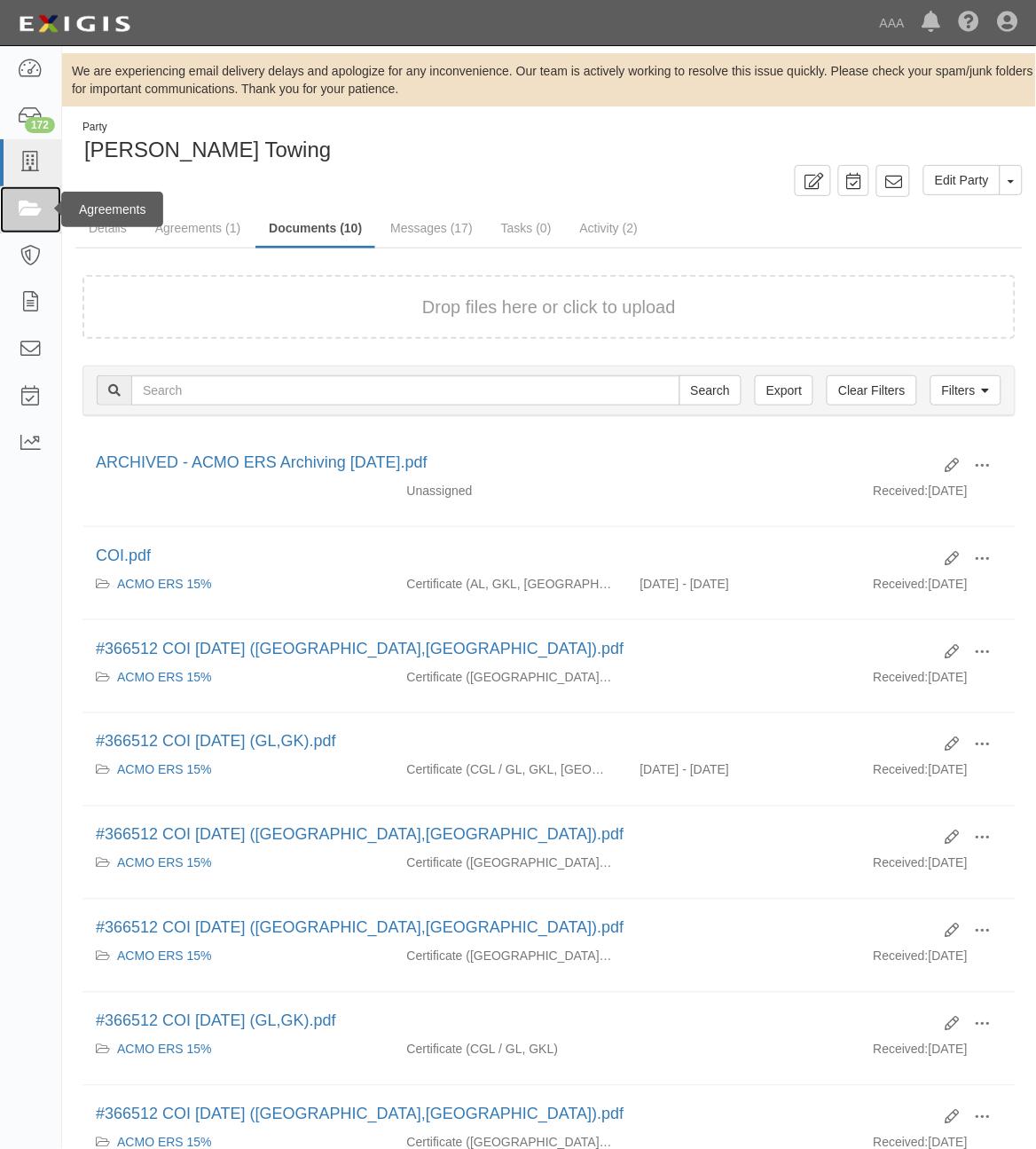
click at [29, 206] on icon at bounding box center [30, 209] width 25 height 21
click at [208, 246] on ul "Details Agreements (1) Documents (10) Messages (17) Tasks (0) Activity (2)" at bounding box center [549, 229] width 947 height 38
click at [218, 232] on link "Agreements (1)" at bounding box center [197, 229] width 111 height 38
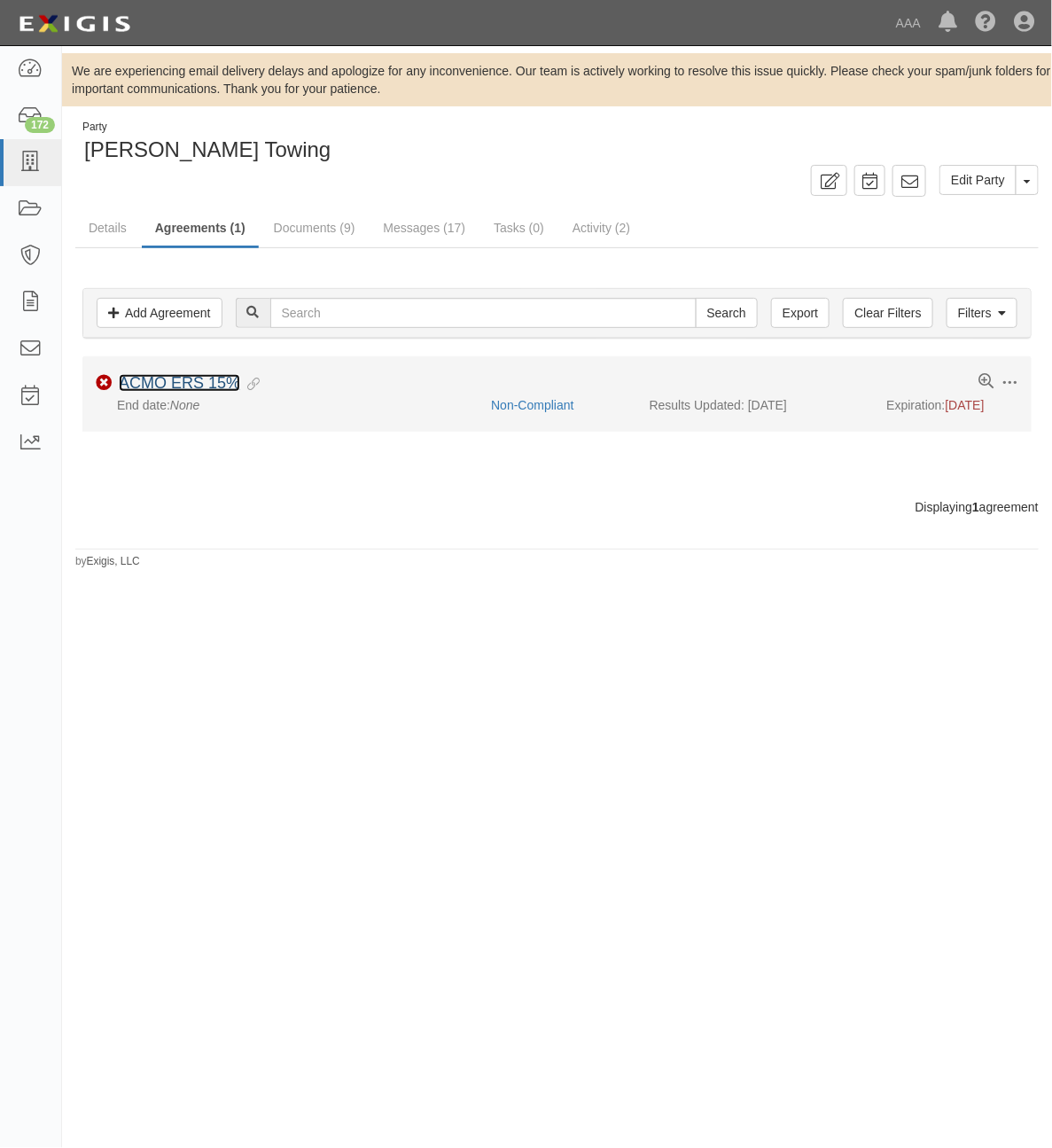
click at [160, 383] on link "ACMO ERS 15%" at bounding box center [178, 383] width 121 height 18
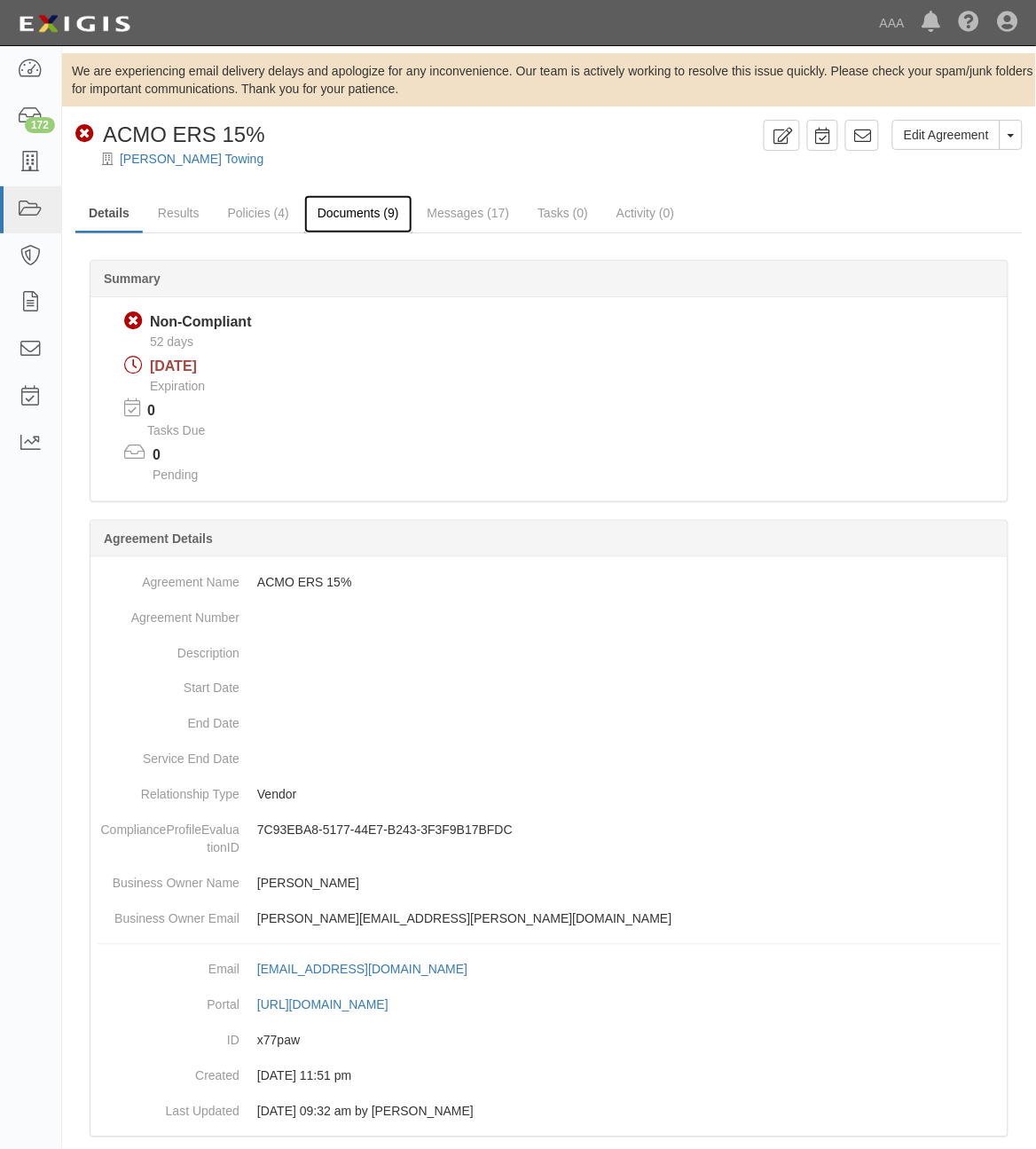
click at [372, 214] on link "Documents (9)" at bounding box center [358, 214] width 109 height 38
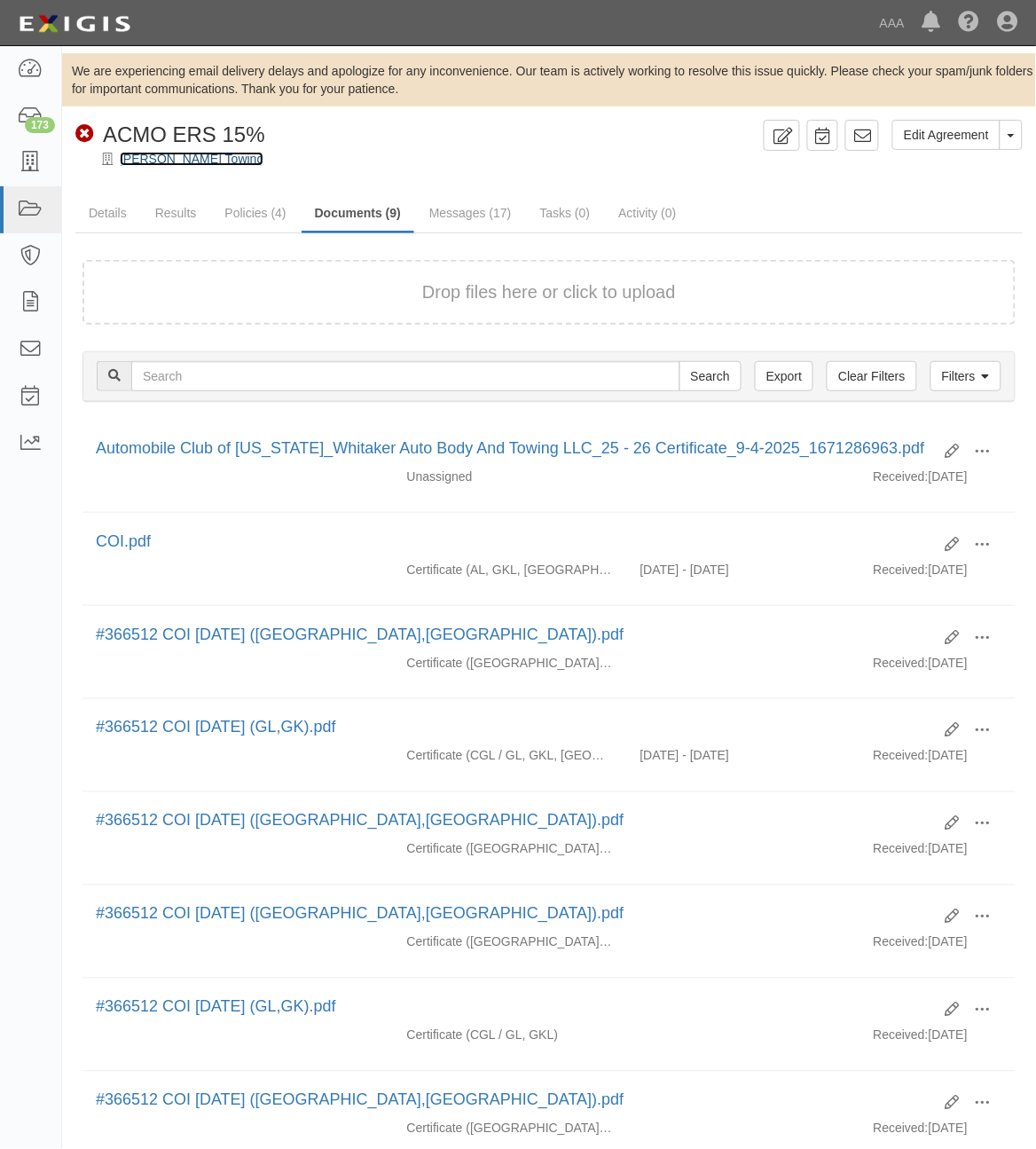
click at [153, 157] on link "Whitaker Towing" at bounding box center [191, 159] width 144 height 14
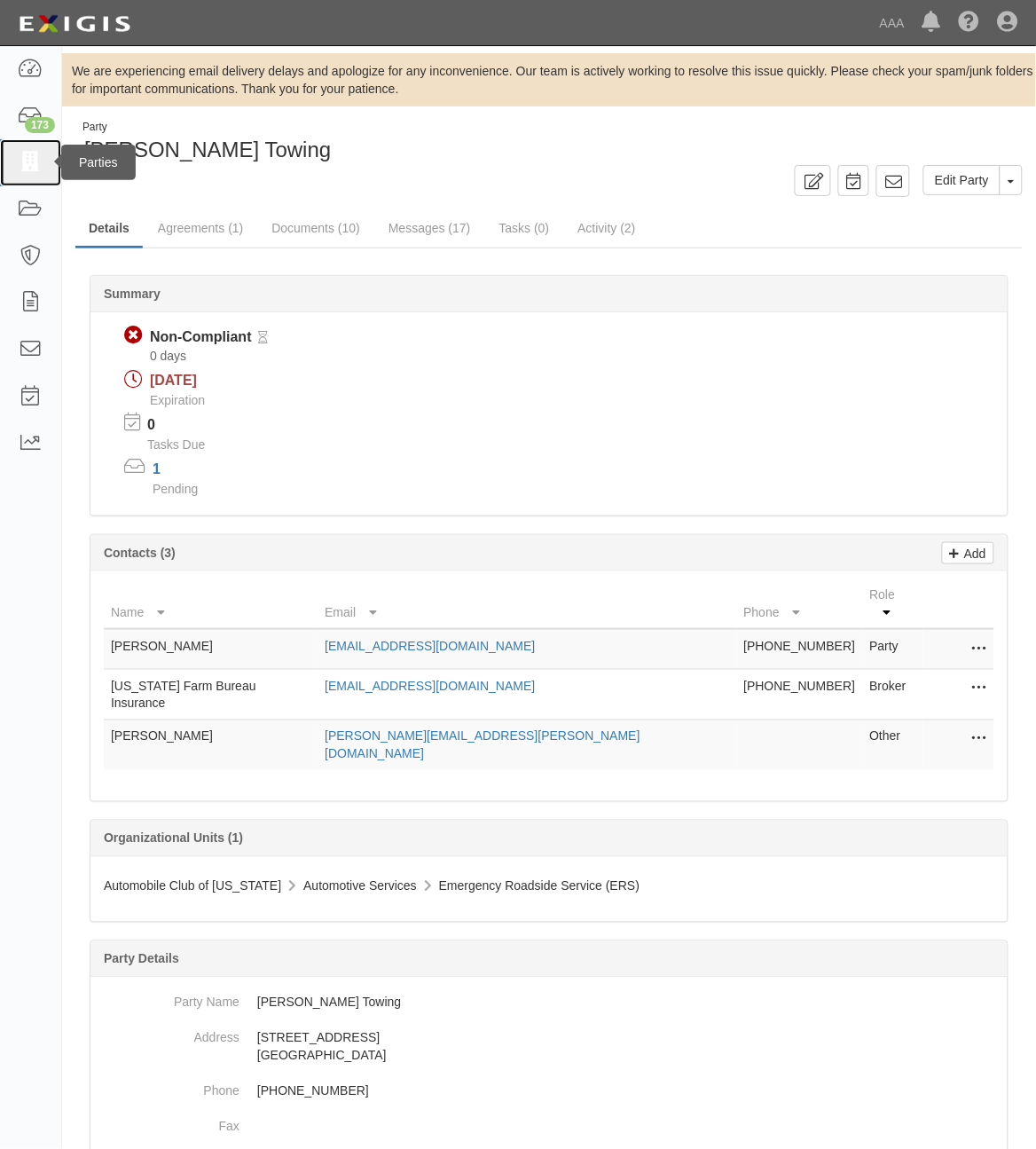
click at [31, 169] on icon at bounding box center [30, 163] width 25 height 21
